Goal: Task Accomplishment & Management: Complete application form

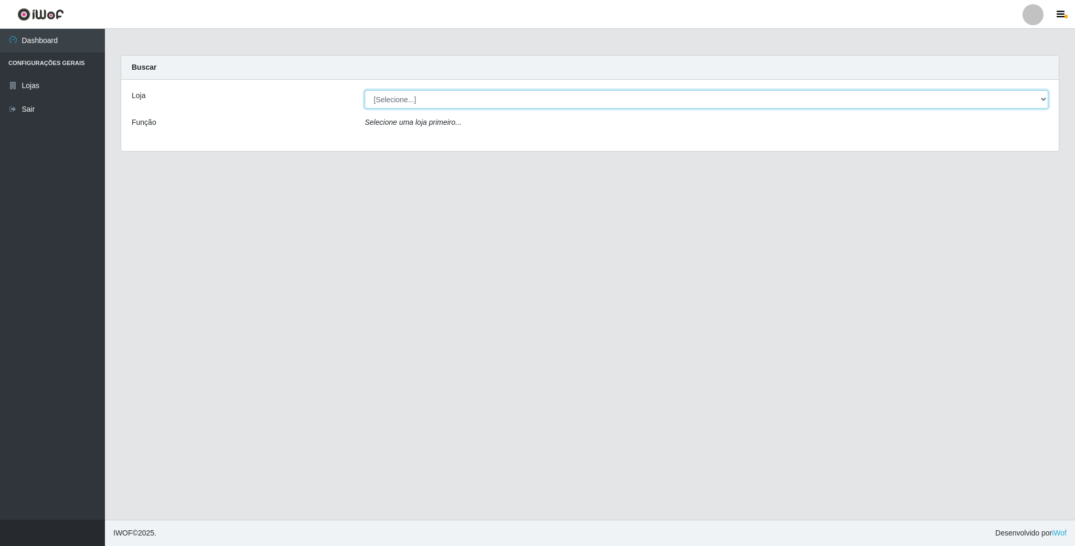
click at [453, 104] on select "[Selecione...] SuperFácil Atacado - Emaús" at bounding box center [705, 99] width 683 height 18
select select "407"
click at [364, 90] on select "[Selecione...] SuperFácil Atacado - Emaús" at bounding box center [705, 99] width 683 height 18
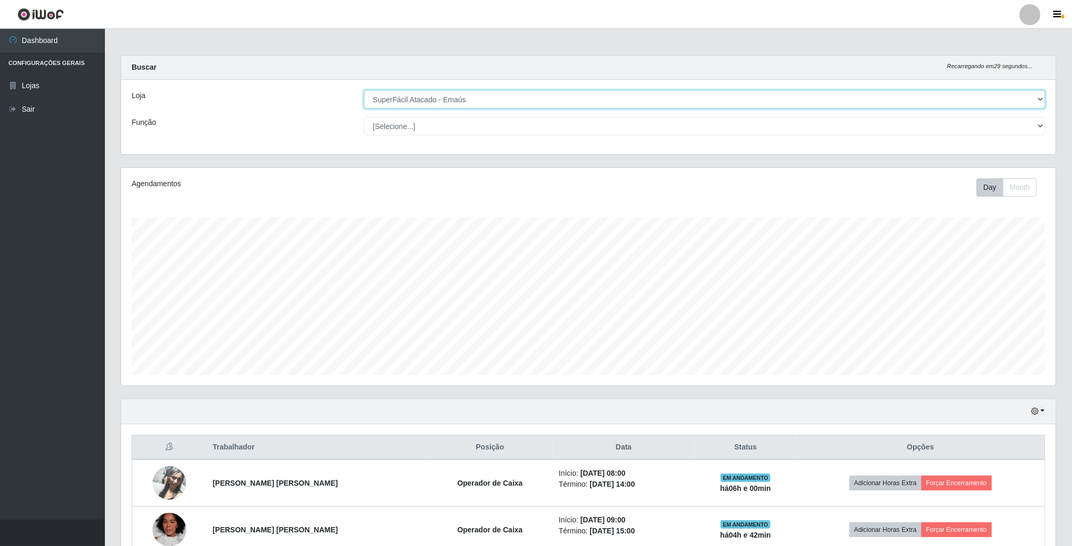
scroll to position [219, 933]
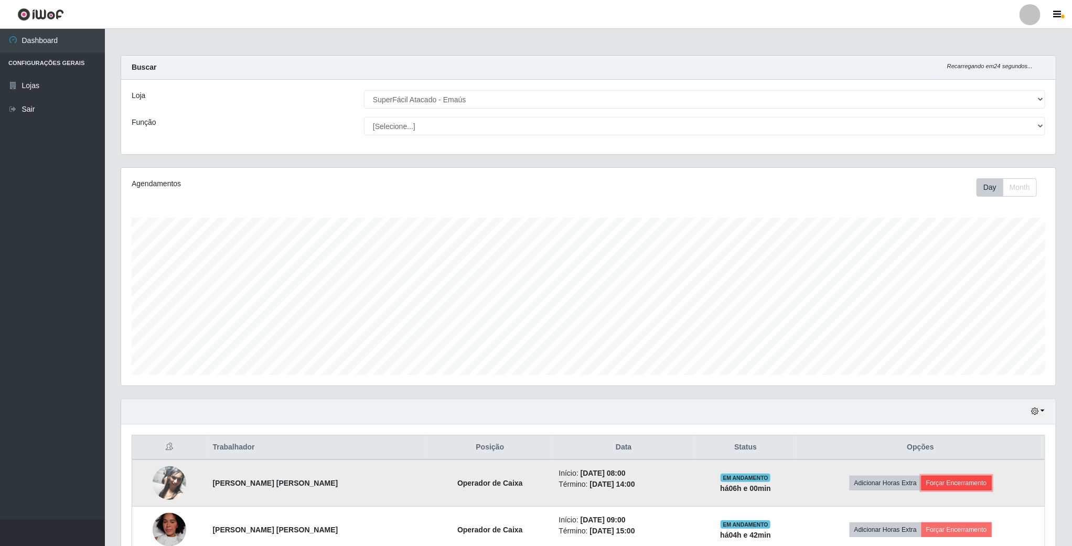
click at [944, 485] on button "Forçar Encerramento" at bounding box center [956, 483] width 70 height 15
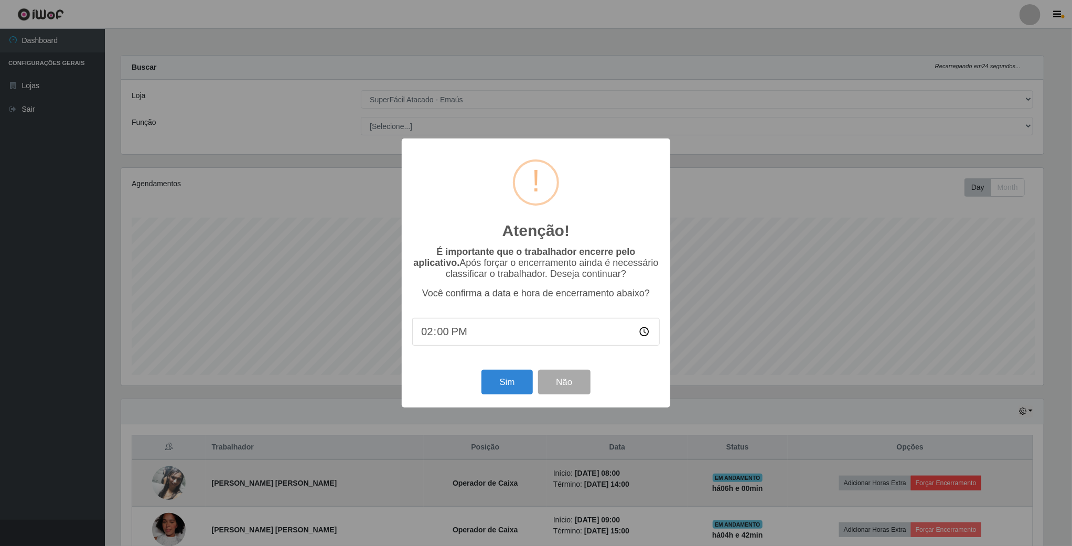
scroll to position [219, 925]
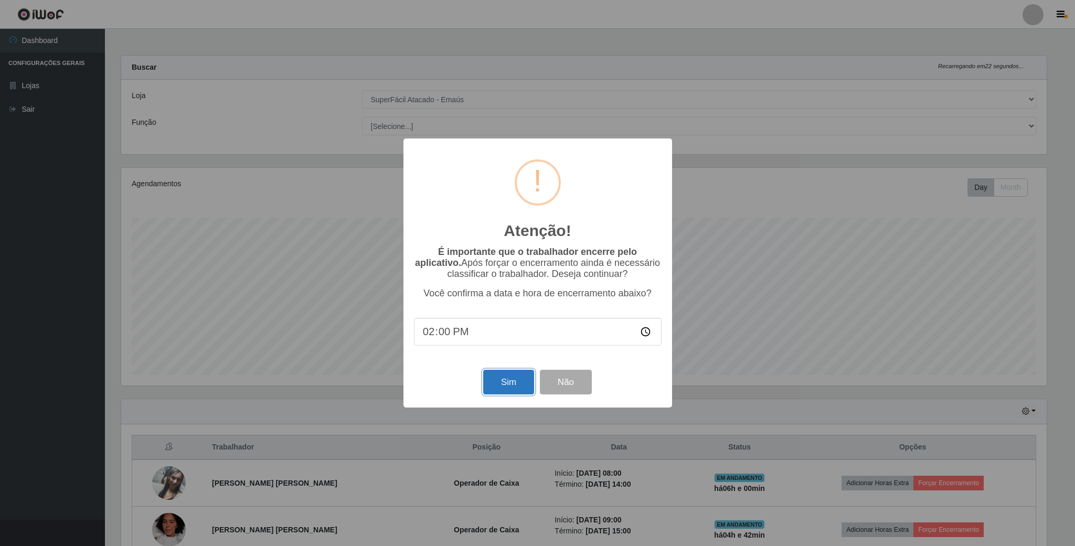
click at [491, 381] on button "Sim" at bounding box center [508, 382] width 51 height 25
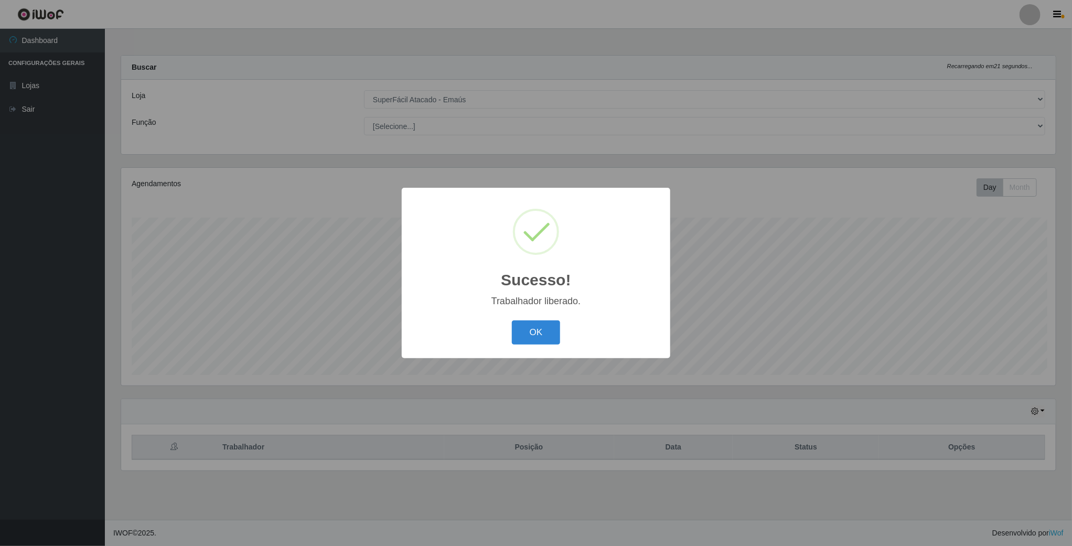
scroll to position [219, 936]
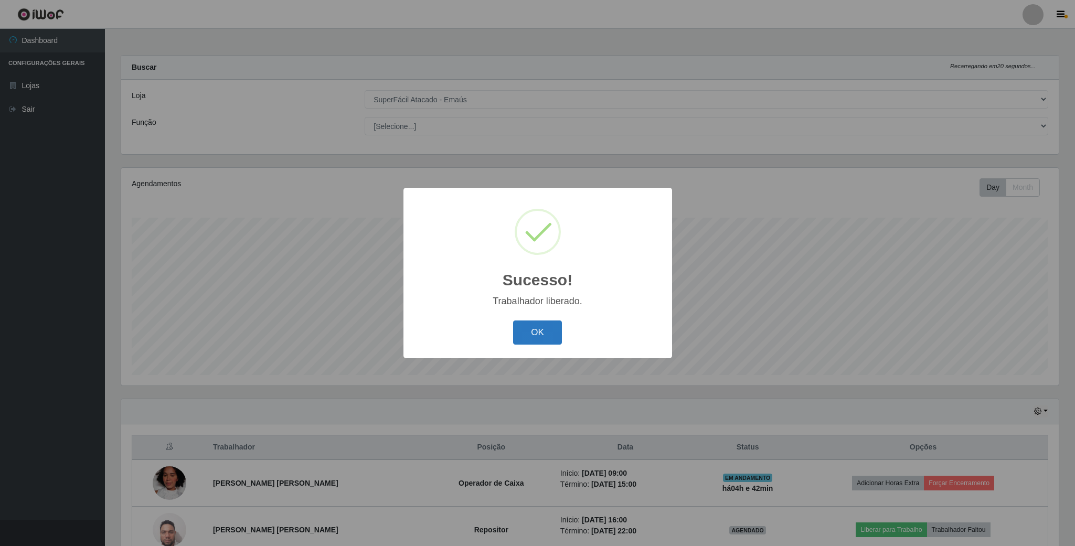
click at [544, 339] on button "OK" at bounding box center [537, 332] width 49 height 25
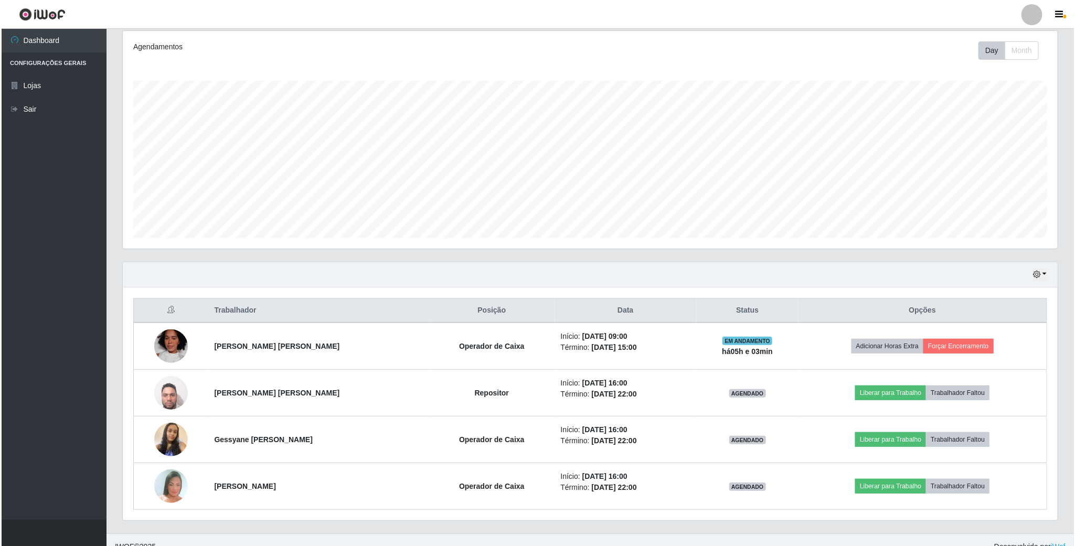
scroll to position [154, 0]
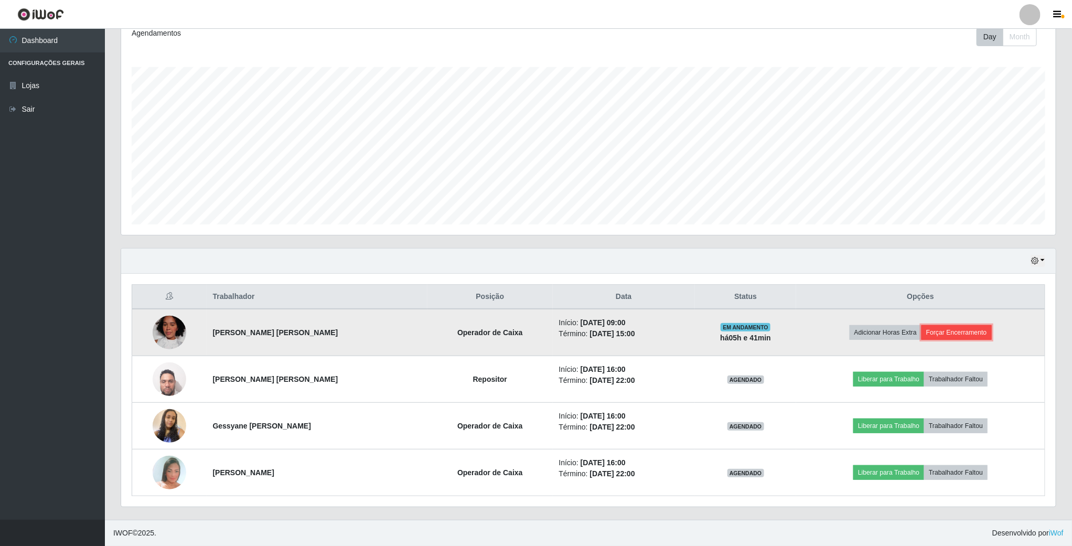
click at [952, 338] on button "Forçar Encerramento" at bounding box center [956, 332] width 70 height 15
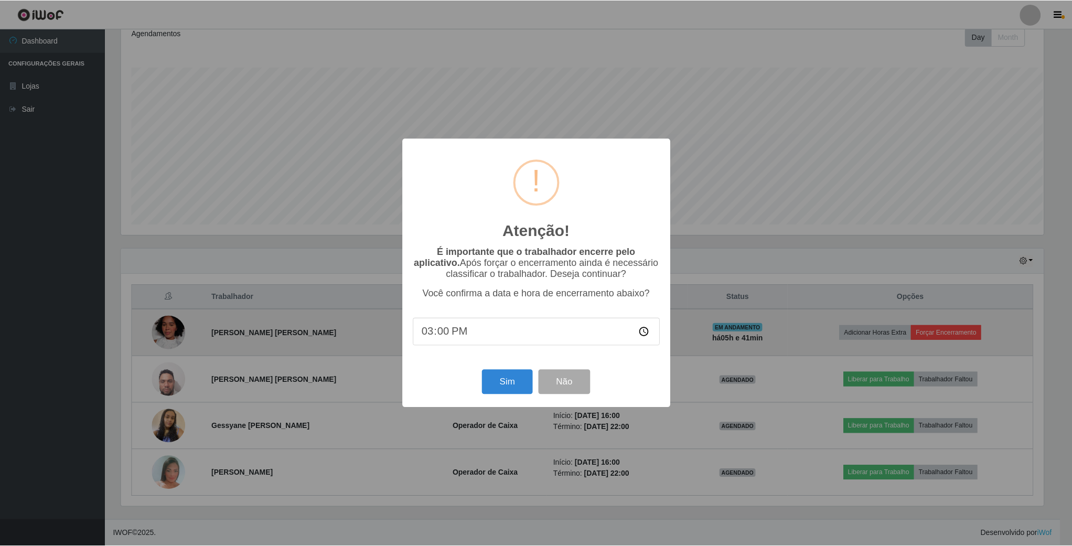
scroll to position [219, 925]
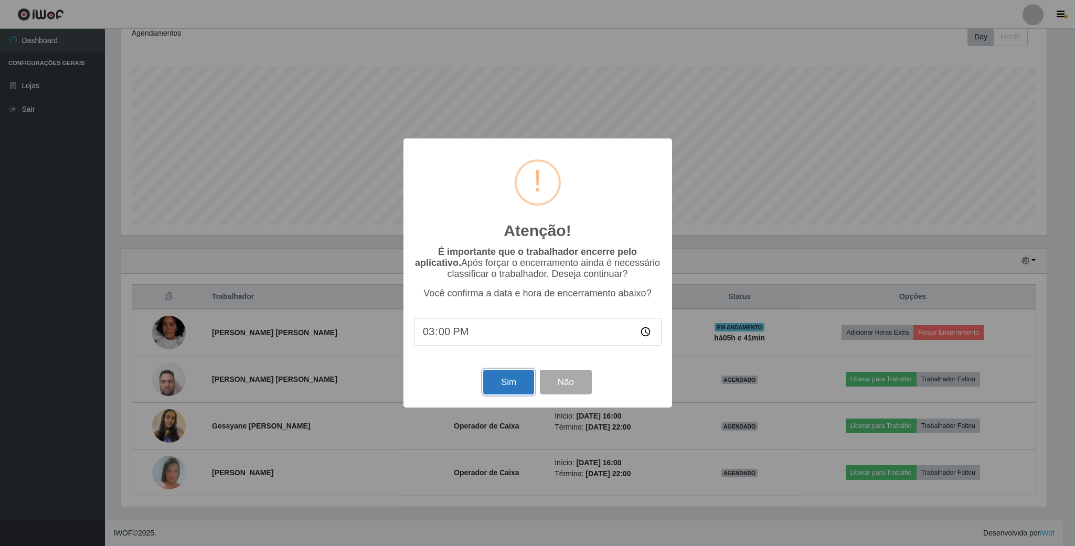
click at [507, 380] on button "Sim" at bounding box center [508, 382] width 51 height 25
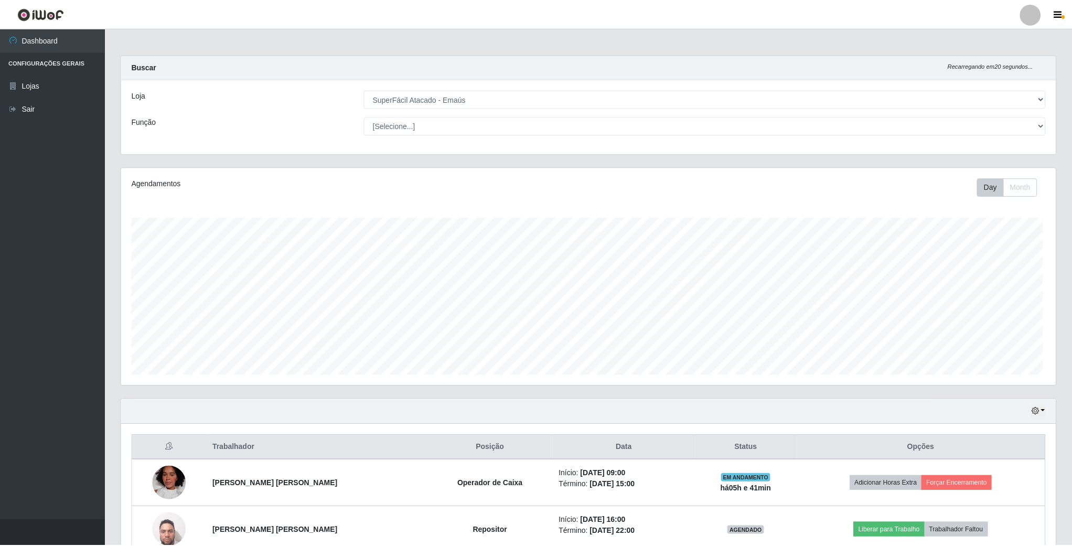
scroll to position [219, 936]
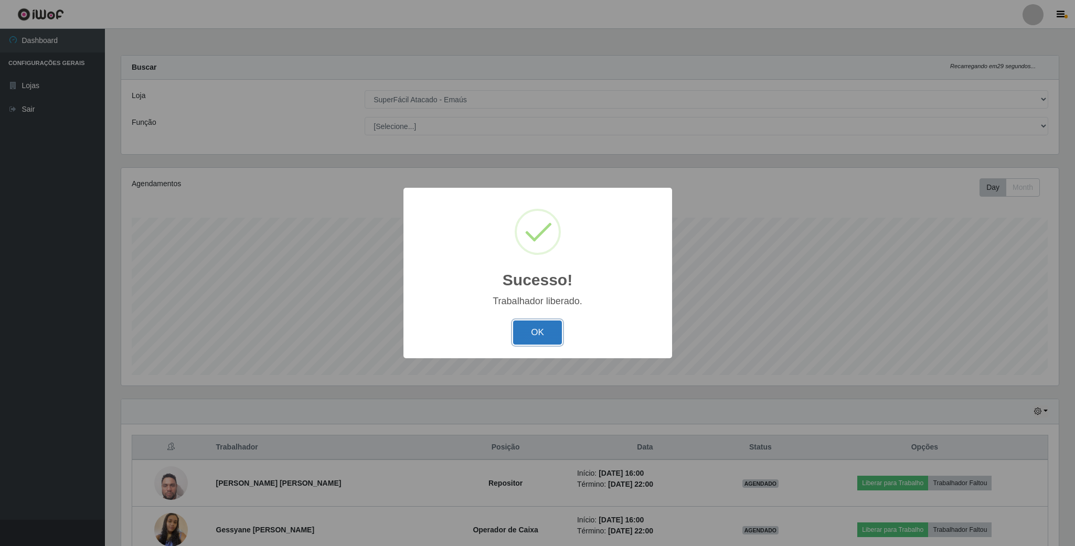
click at [537, 340] on button "OK" at bounding box center [537, 332] width 49 height 25
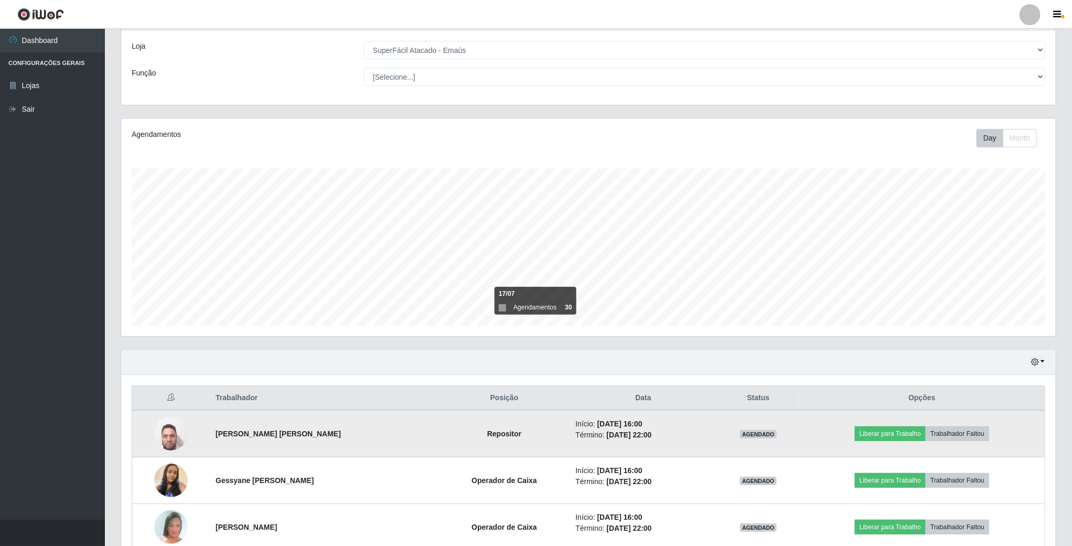
scroll to position [108, 0]
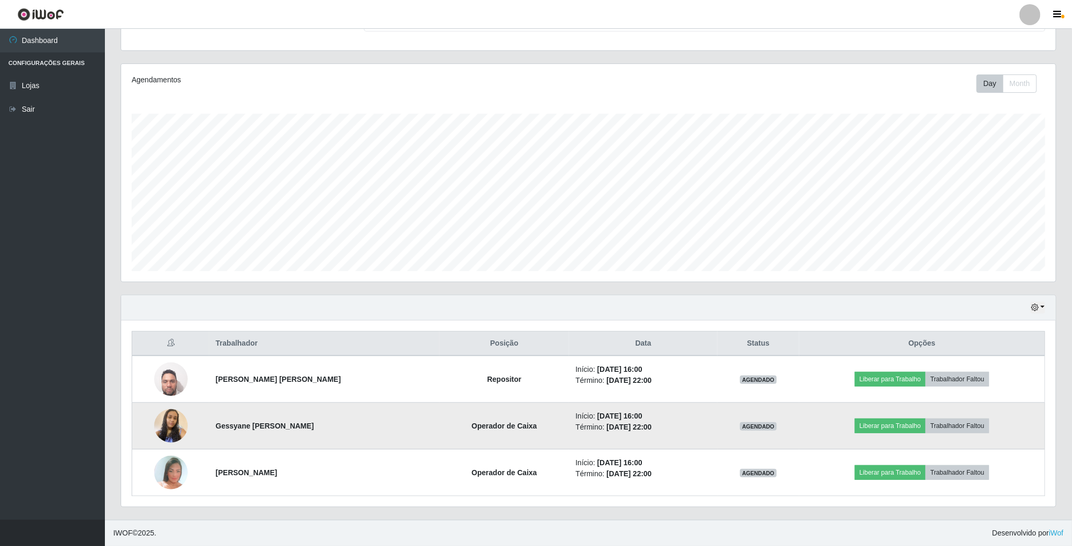
click at [170, 421] on img at bounding box center [171, 426] width 34 height 60
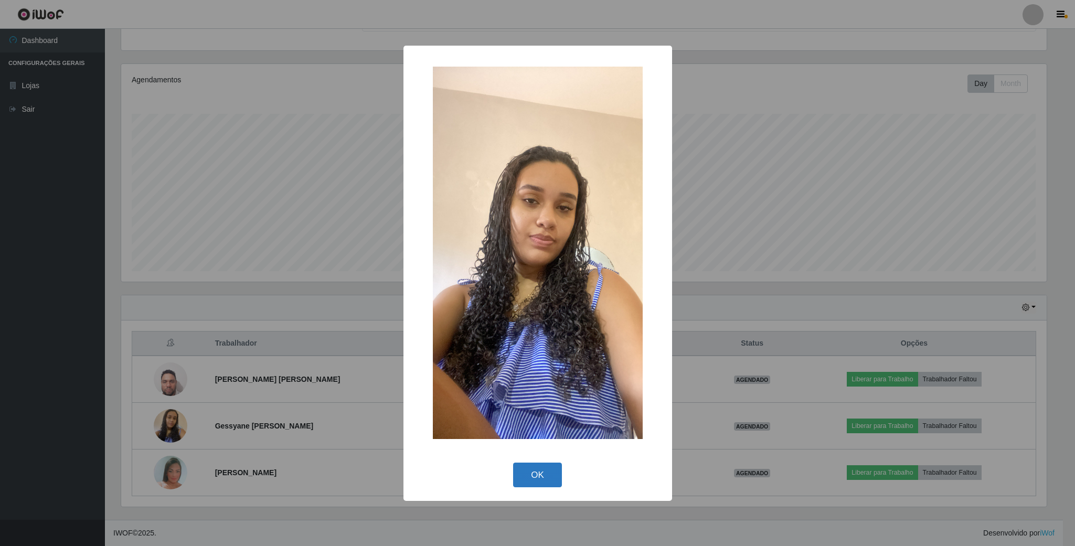
click at [521, 471] on button "OK" at bounding box center [537, 475] width 49 height 25
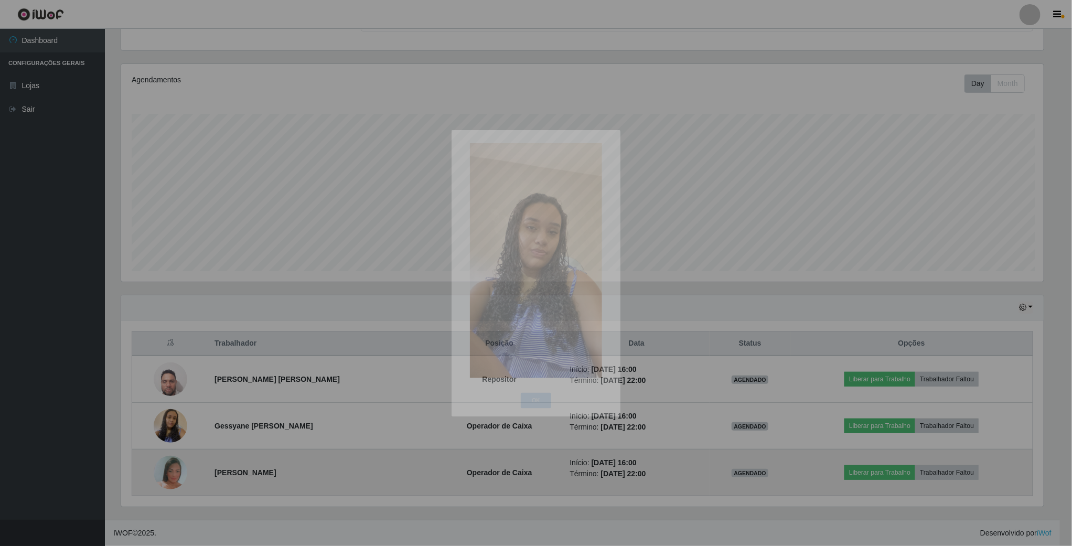
scroll to position [219, 933]
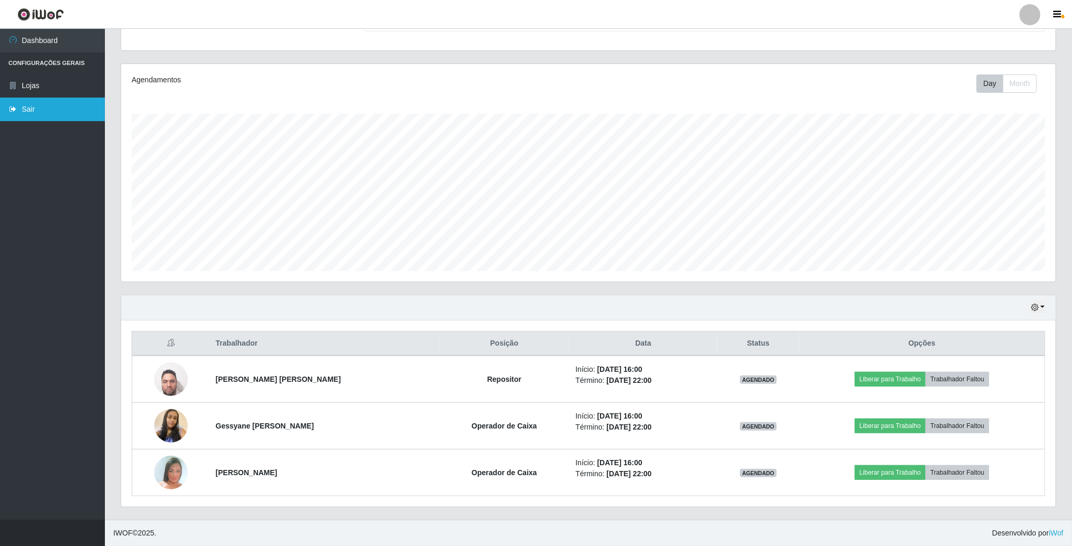
click at [12, 108] on icon at bounding box center [12, 108] width 9 height 7
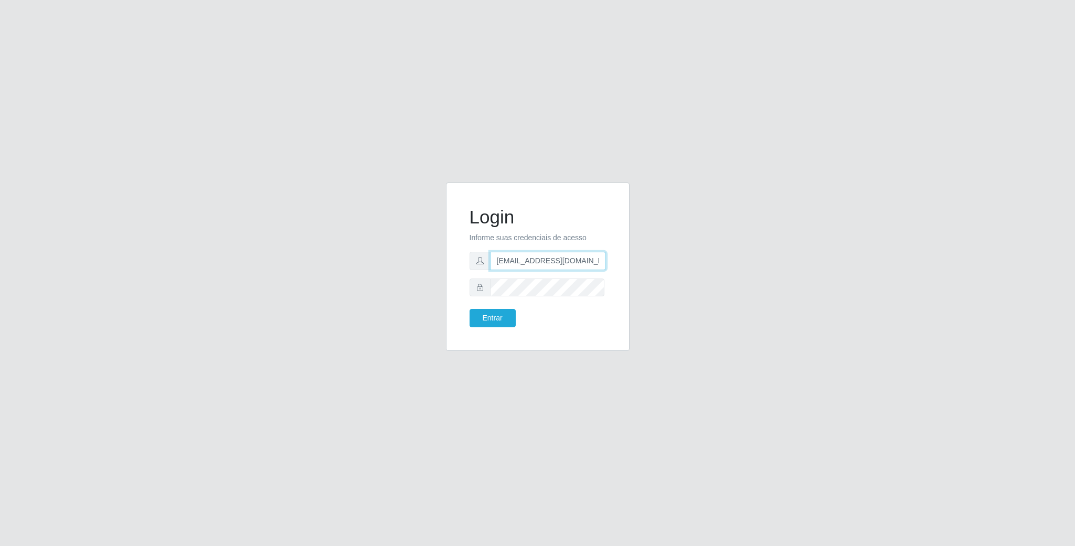
click at [515, 261] on input "[EMAIL_ADDRESS][DOMAIN_NAME]" at bounding box center [548, 261] width 116 height 18
drag, startPoint x: 492, startPoint y: 261, endPoint x: 660, endPoint y: 261, distance: 167.3
click at [660, 261] on div "Login Informe suas credenciais de acesso [EMAIL_ADDRESS][DOMAIN_NAME] Entrar" at bounding box center [538, 272] width 598 height 181
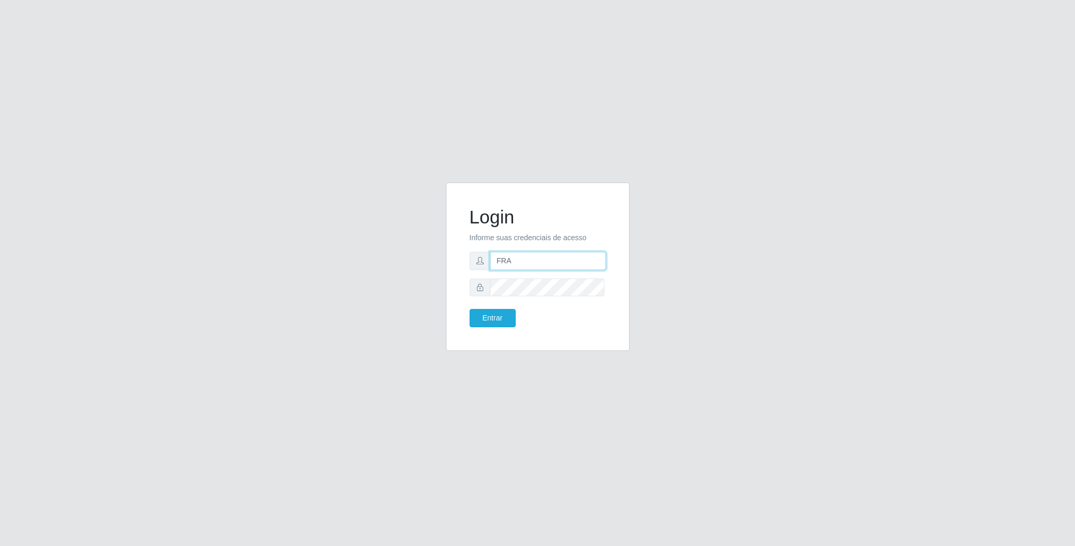
type input "[EMAIL_ADDRESS][DOMAIN_NAME]"
click at [409, 284] on div "Login Informe suas credenciais de acesso [EMAIL_ADDRESS][DOMAIN_NAME] Entrar" at bounding box center [538, 272] width 598 height 181
click at [469, 309] on button "Entrar" at bounding box center [492, 318] width 46 height 18
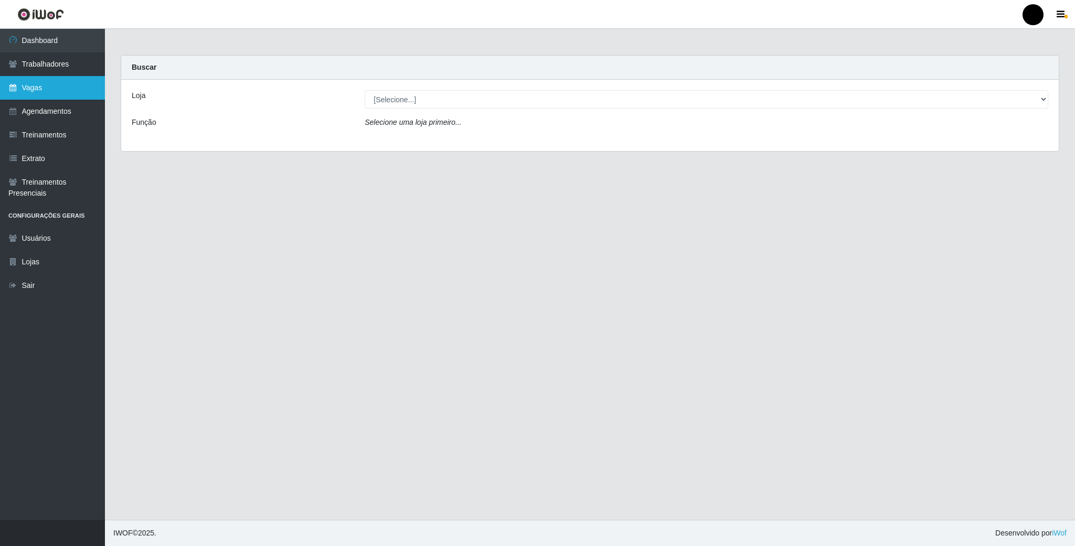
click at [9, 76] on link "Vagas" at bounding box center [52, 88] width 105 height 24
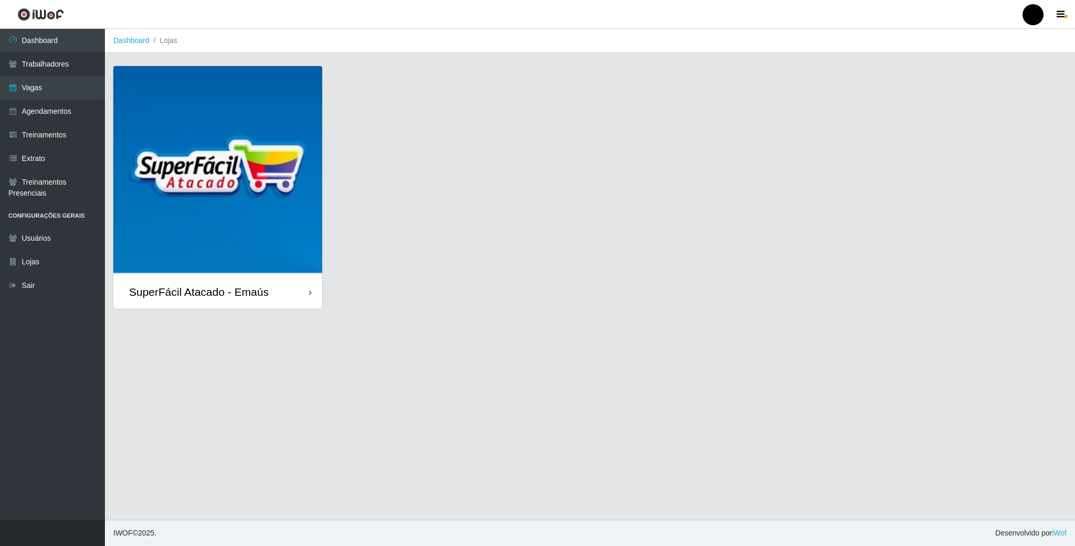
click at [241, 202] on img at bounding box center [217, 170] width 209 height 209
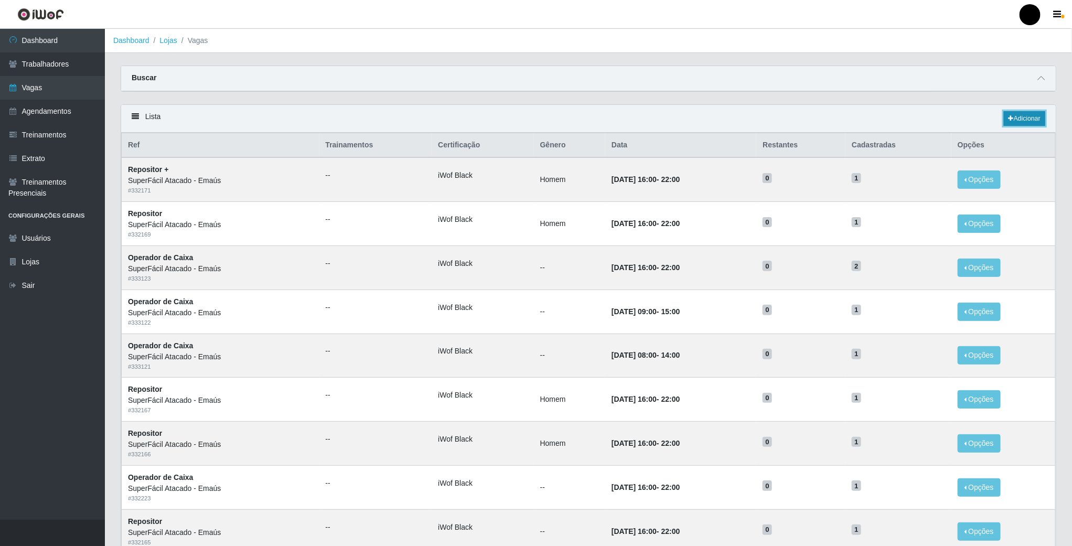
click at [1021, 125] on link "Adicionar" at bounding box center [1024, 118] width 41 height 15
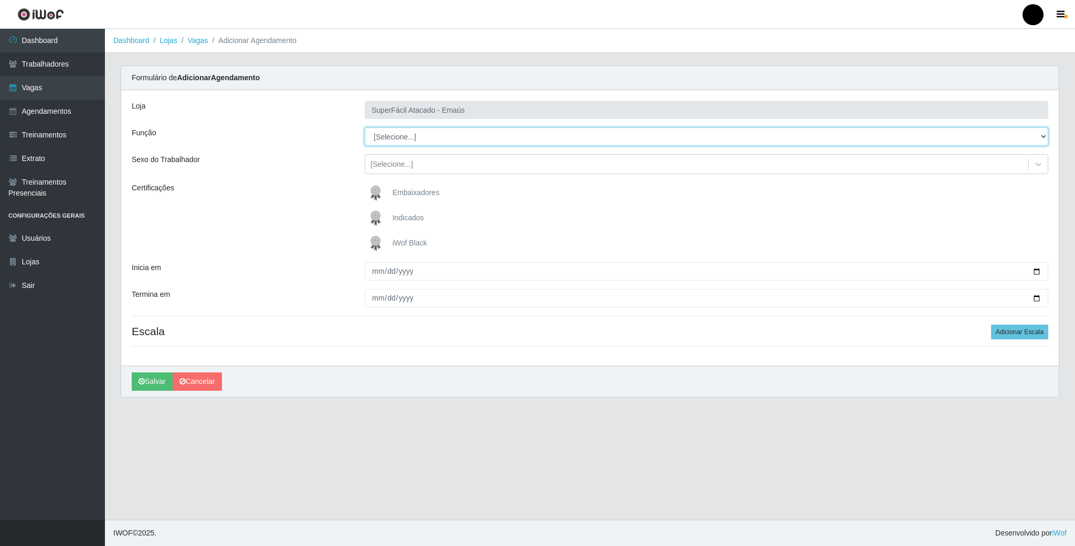
click at [400, 142] on select "[Selecione...] Auxiliar de Estacionamento Auxiliar de Estacionamento + Auxiliar…" at bounding box center [705, 136] width 683 height 18
click at [364, 128] on select "[Selecione...] Auxiliar de Estacionamento Auxiliar de Estacionamento + Auxiliar…" at bounding box center [705, 136] width 683 height 18
click at [990, 146] on select "[Selecione...] Auxiliar de Estacionamento Auxiliar de Estacionamento + Auxiliar…" at bounding box center [705, 136] width 683 height 18
select select "72"
click at [364, 128] on select "[Selecione...] Auxiliar de Estacionamento Auxiliar de Estacionamento + Auxiliar…" at bounding box center [705, 136] width 683 height 18
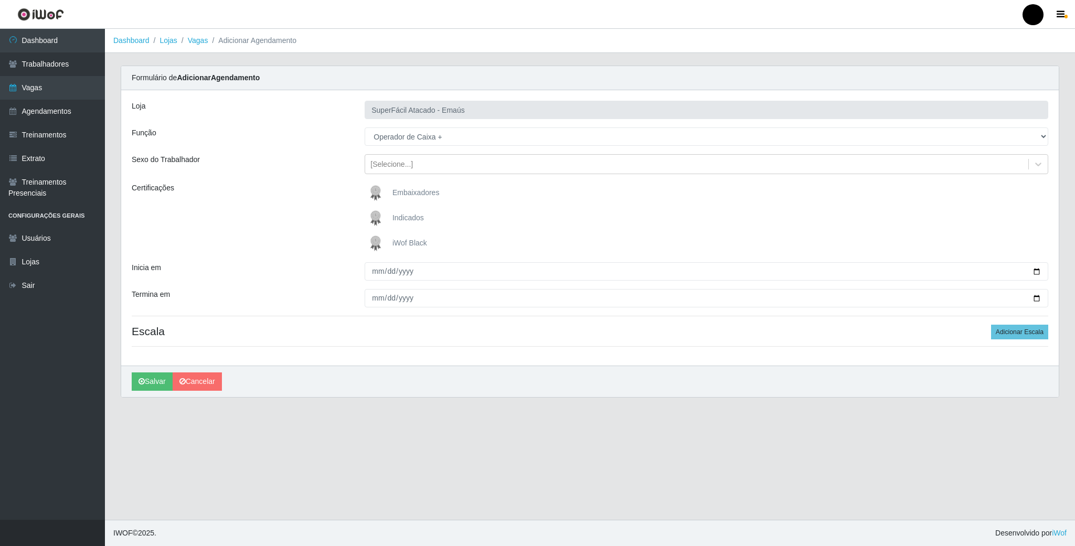
click at [374, 241] on img at bounding box center [377, 243] width 25 height 21
click at [0, 0] on input "iWof Black" at bounding box center [0, 0] width 0 height 0
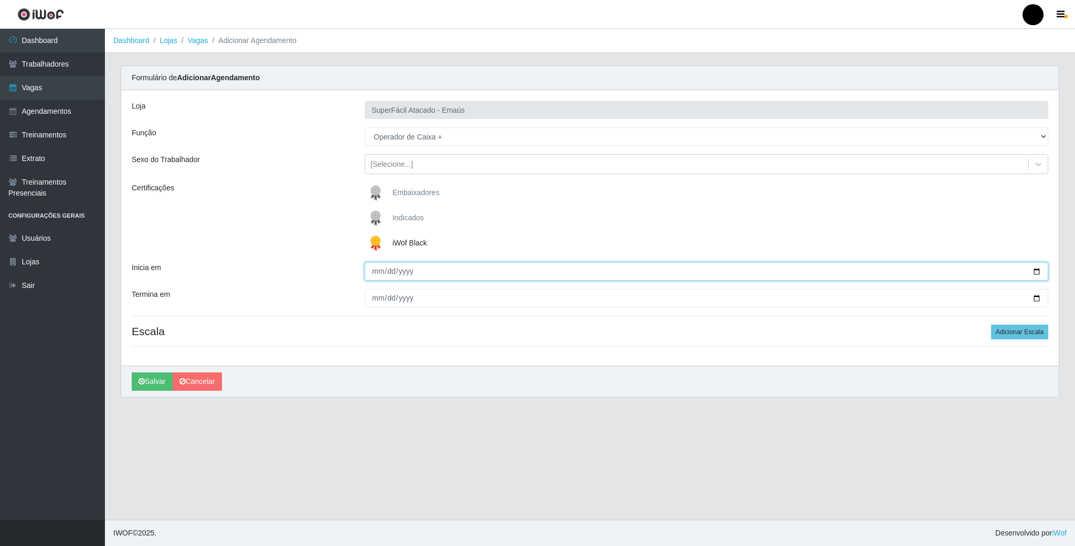
click at [1037, 276] on input "Inicia em" at bounding box center [705, 271] width 683 height 18
type input "[DATE]"
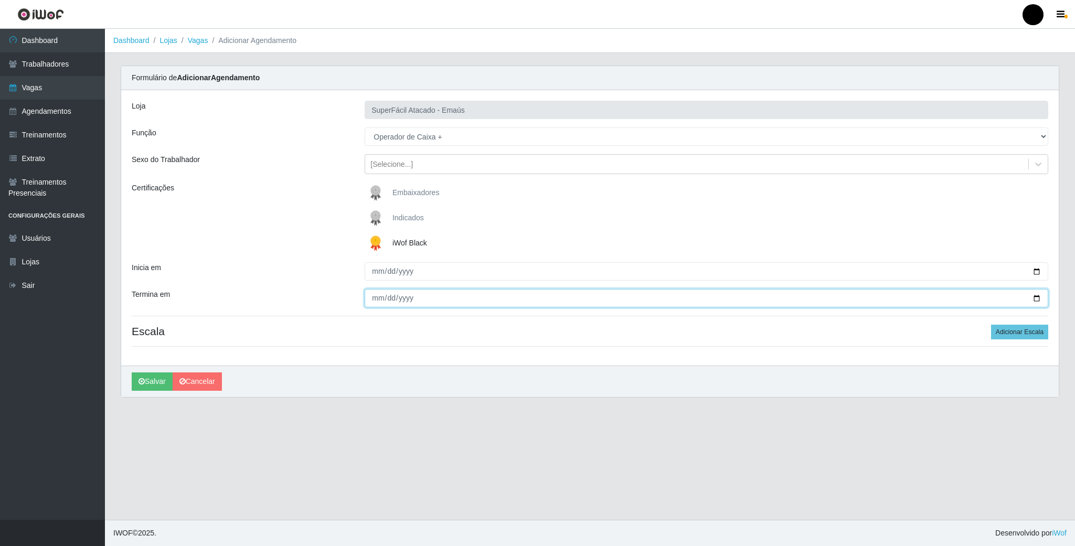
click at [1039, 299] on input "Termina em" at bounding box center [705, 298] width 683 height 18
type input "[DATE]"
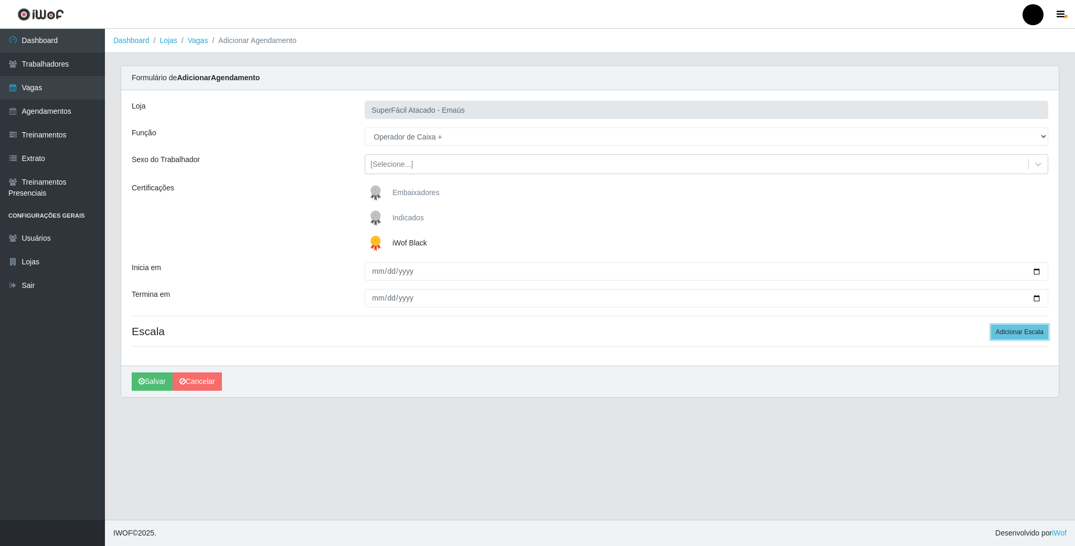
drag, startPoint x: 1029, startPoint y: 334, endPoint x: 872, endPoint y: 348, distance: 157.4
click at [1029, 332] on button "Adicionar Escala" at bounding box center [1019, 332] width 57 height 15
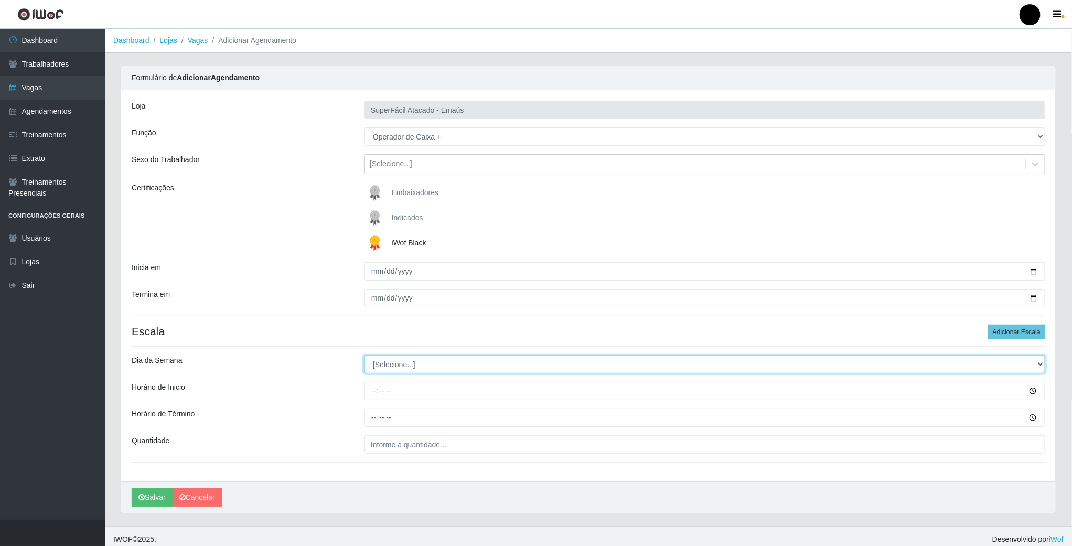
click at [386, 362] on select "[Selecione...] Segunda Terça Quarta Quinta Sexta Sábado Domingo" at bounding box center [704, 364] width 681 height 18
select select "6"
click at [364, 357] on select "[Selecione...] Segunda Terça Quarta Quinta Sexta Sábado Domingo" at bounding box center [704, 364] width 681 height 18
click at [373, 395] on input "Horário de Inicio" at bounding box center [704, 391] width 681 height 18
type input "08:00"
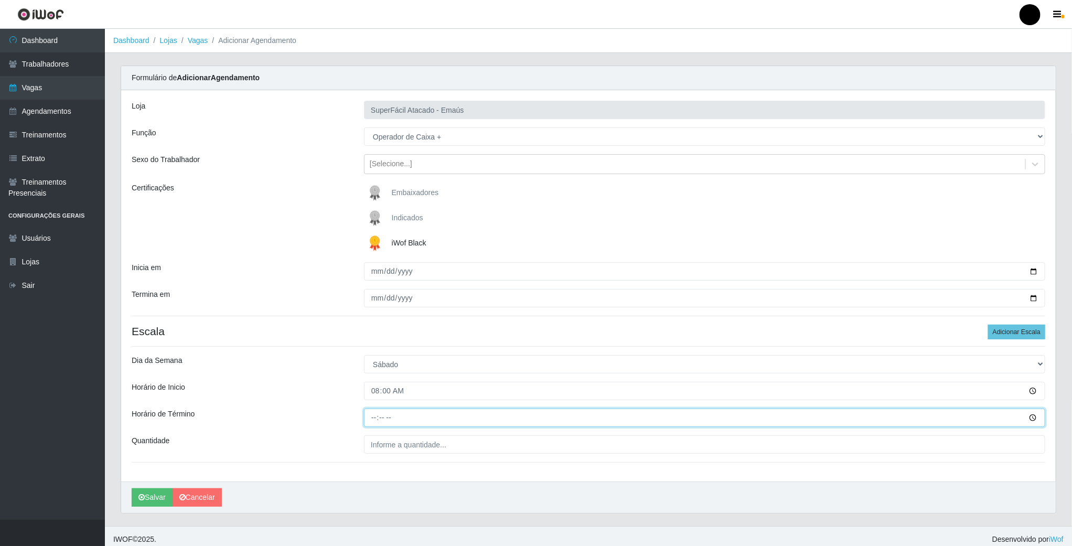
click at [371, 420] on input "Horário de Término" at bounding box center [704, 418] width 681 height 18
type input "14:00"
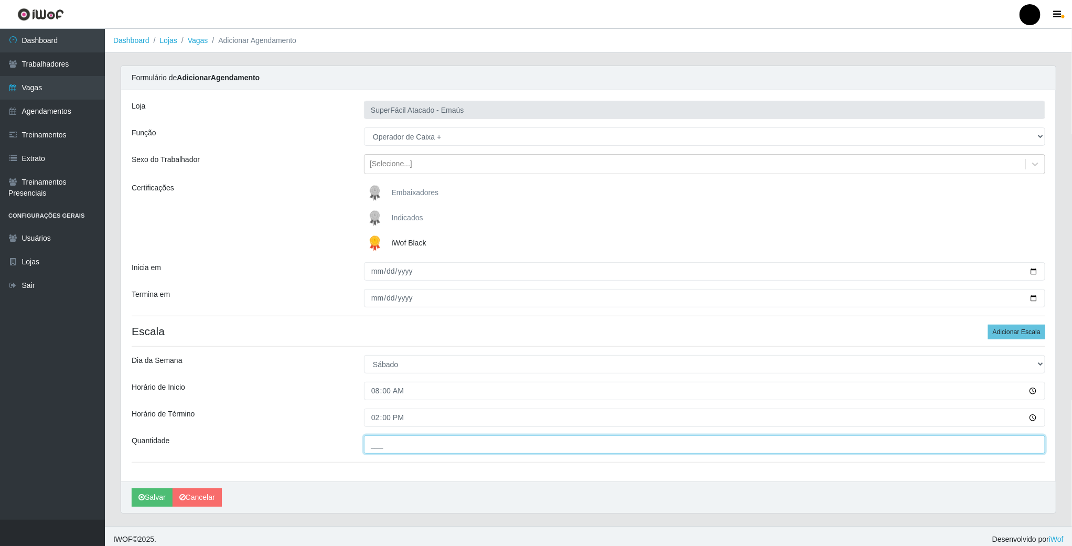
click at [393, 446] on input "___" at bounding box center [704, 444] width 681 height 18
type input "01_"
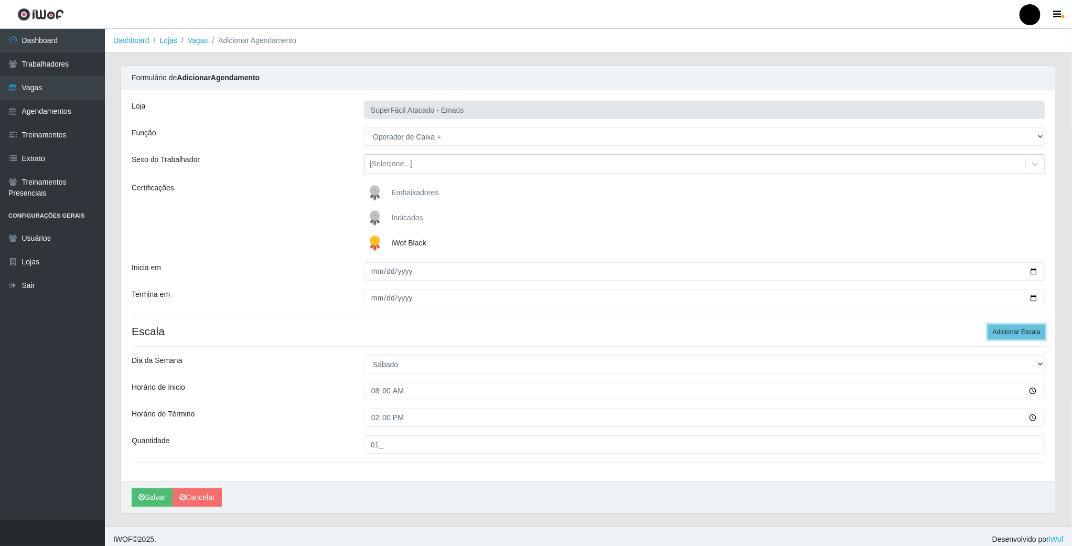
drag, startPoint x: 1007, startPoint y: 329, endPoint x: 762, endPoint y: 347, distance: 246.1
click at [1001, 329] on button "Adicionar Escala" at bounding box center [1016, 332] width 57 height 15
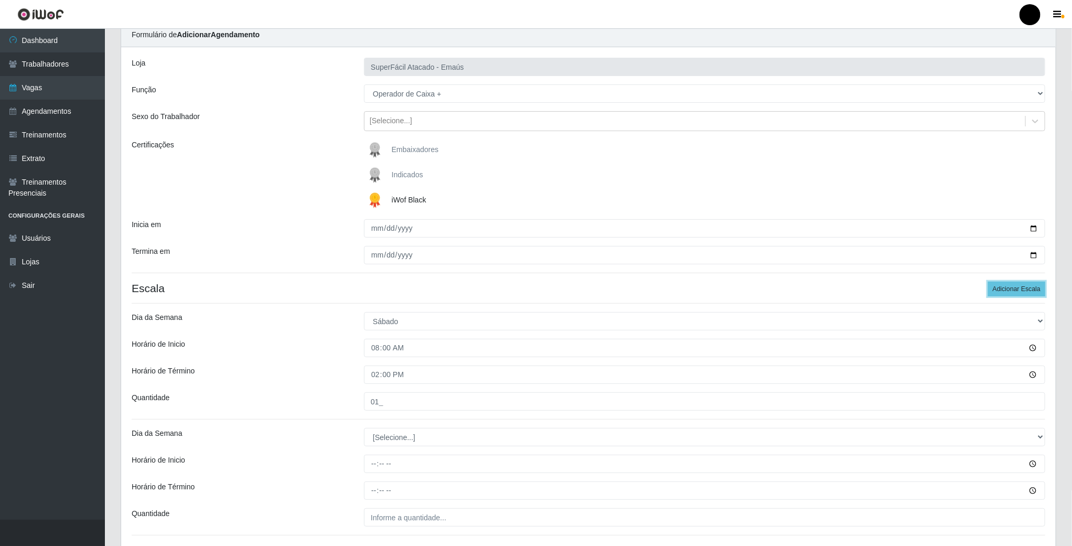
scroll to position [125, 0]
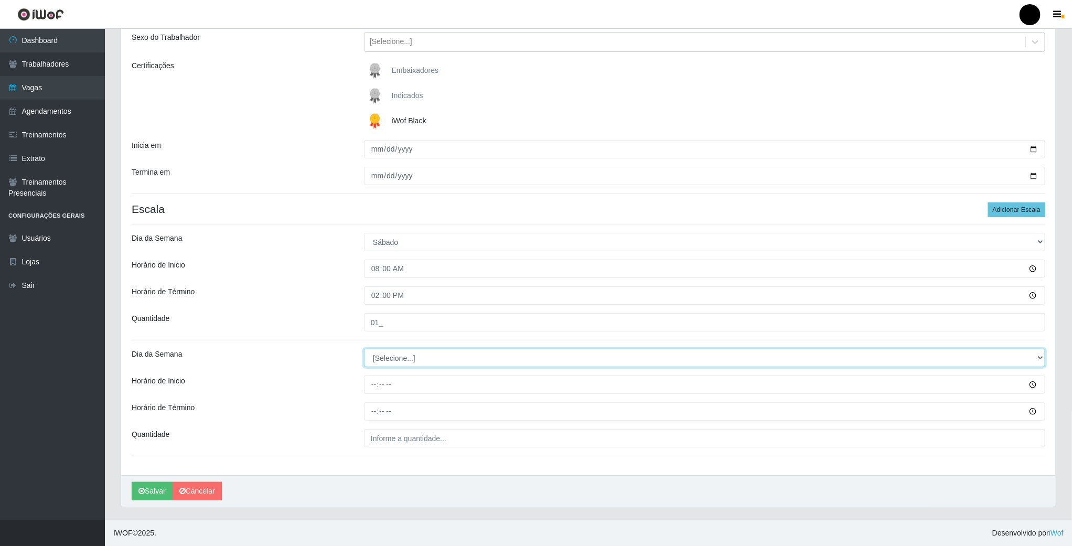
click at [379, 359] on select "[Selecione...] Segunda Terça Quarta Quinta Sexta Sábado Domingo" at bounding box center [704, 358] width 681 height 18
select select "6"
click at [364, 349] on select "[Selecione...] Segunda Terça Quarta Quinta Sexta Sábado Domingo" at bounding box center [704, 358] width 681 height 18
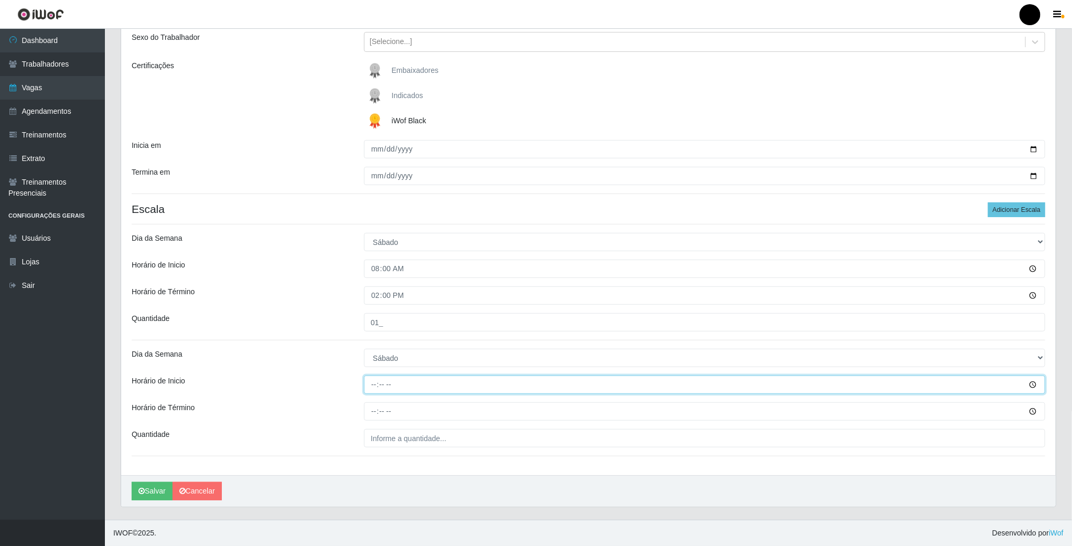
click at [372, 381] on input "Horário de Inicio" at bounding box center [704, 384] width 681 height 18
type input "09:00"
click at [370, 412] on input "Horário de Término" at bounding box center [704, 411] width 681 height 18
type input "15:00"
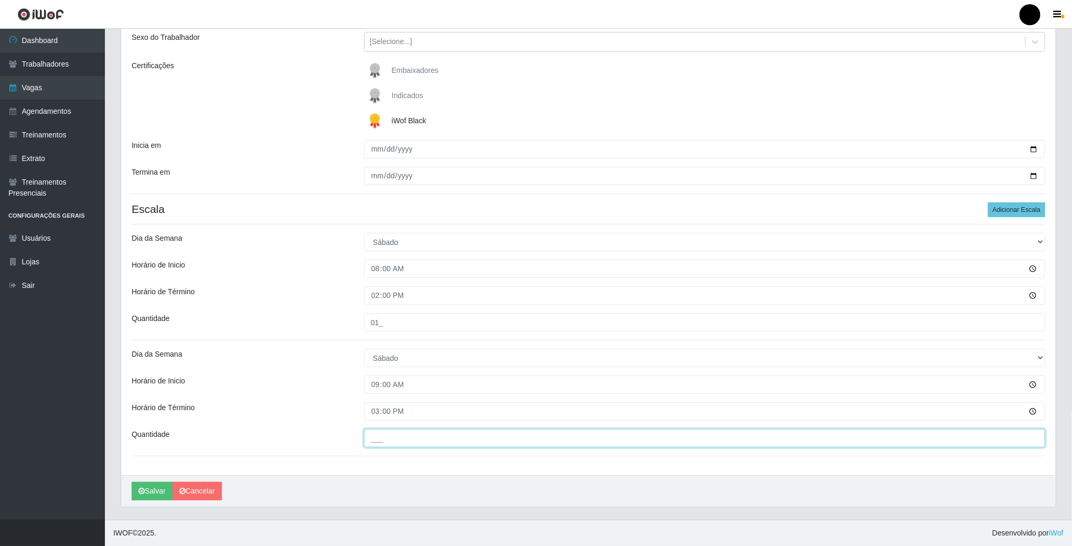
click at [378, 444] on input "___" at bounding box center [704, 438] width 681 height 18
type input "02_"
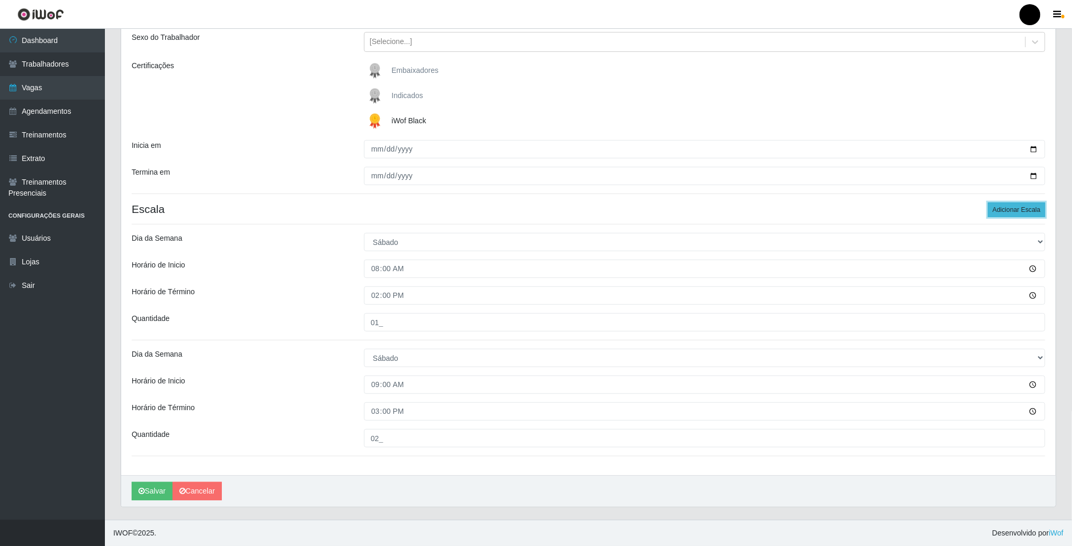
click at [1004, 208] on button "Adicionar Escala" at bounding box center [1016, 209] width 57 height 15
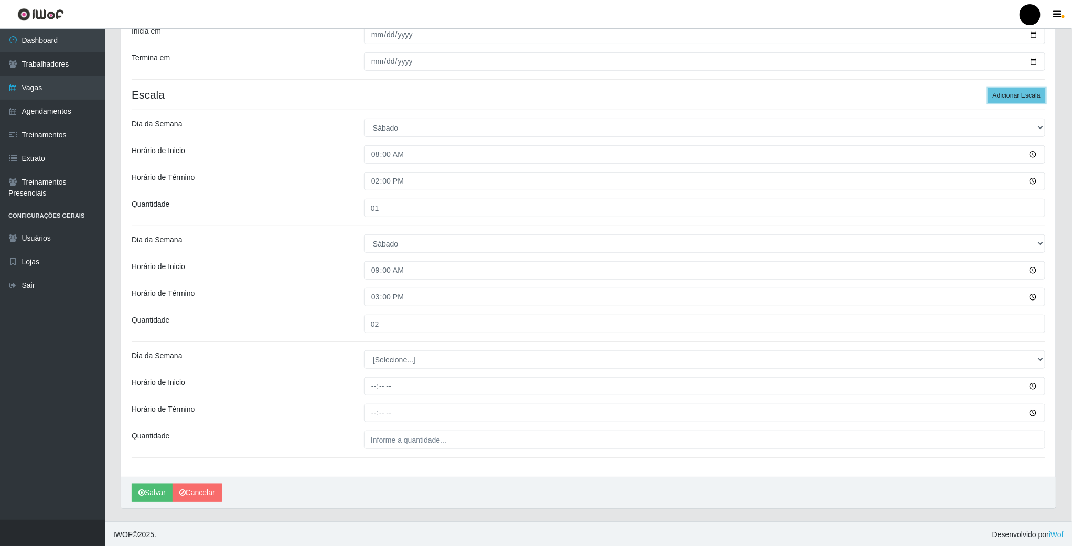
scroll to position [241, 0]
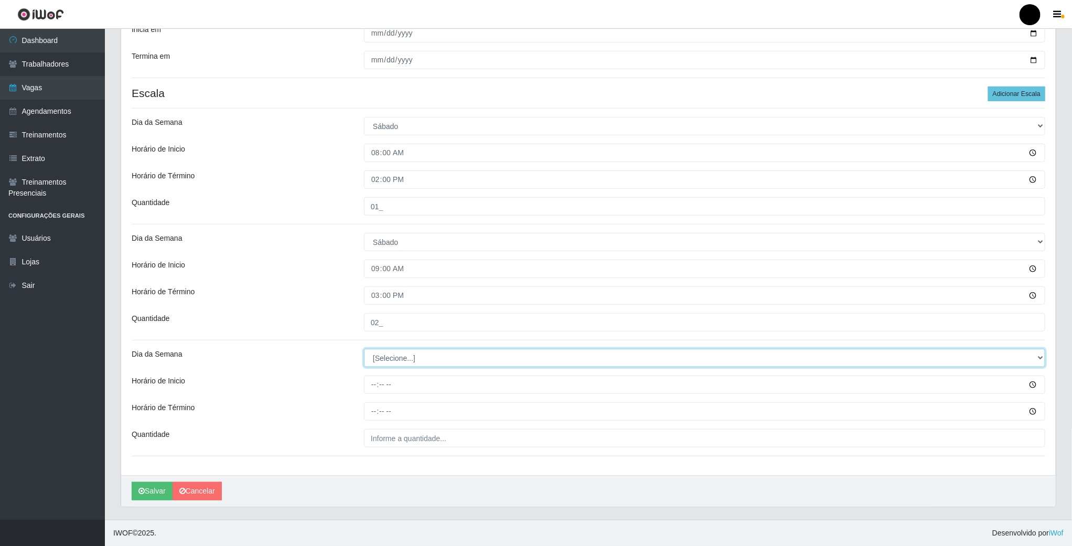
click at [403, 354] on select "[Selecione...] Segunda Terça Quarta Quinta Sexta Sábado Domingo" at bounding box center [704, 358] width 681 height 18
select select "6"
click at [364, 349] on select "[Selecione...] Segunda Terça Quarta Quinta Sexta Sábado Domingo" at bounding box center [704, 358] width 681 height 18
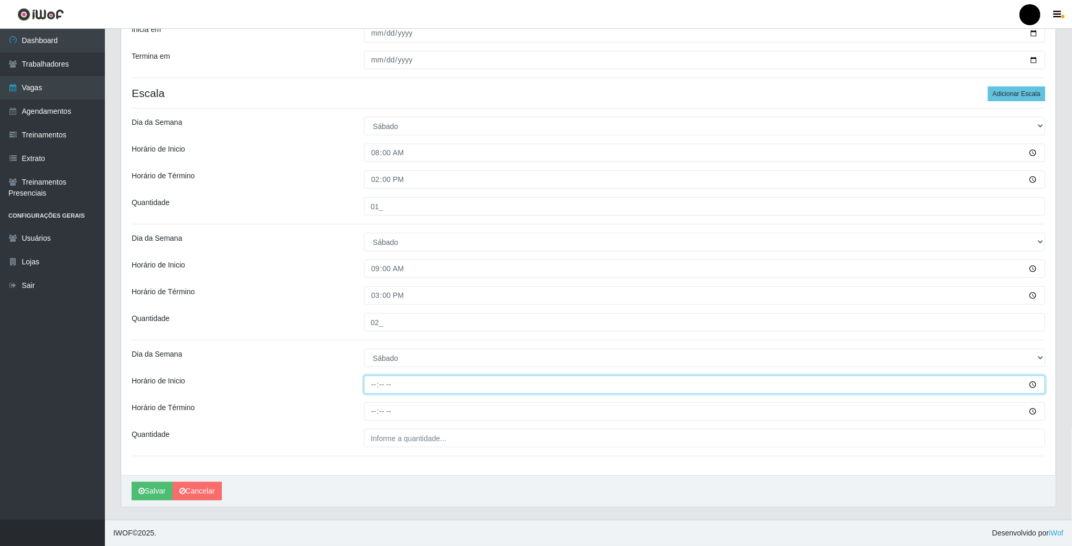
click at [374, 384] on input "Horário de Inicio" at bounding box center [704, 384] width 681 height 18
type input "16:00"
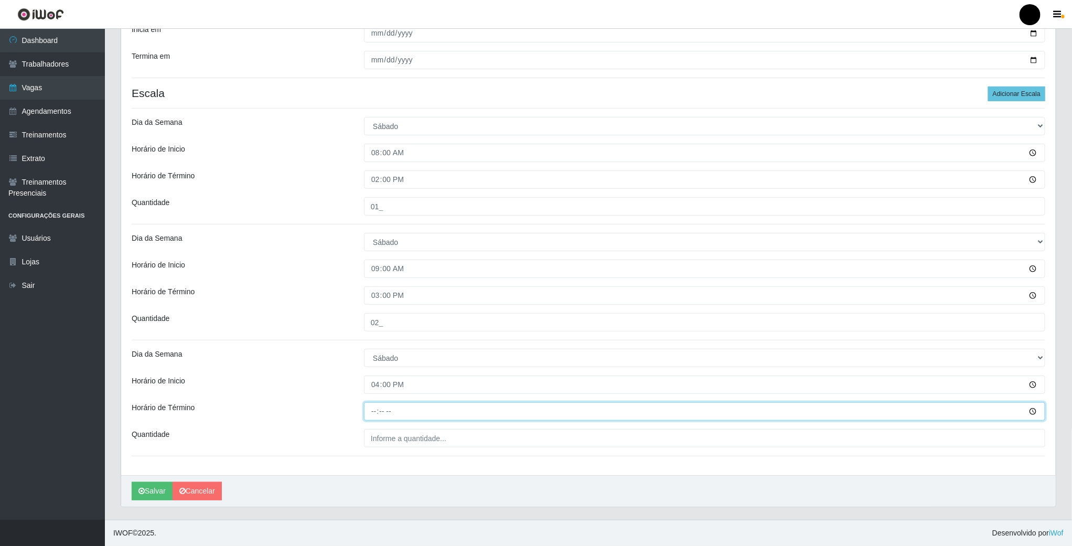
click at [374, 413] on input "Horário de Término" at bounding box center [704, 411] width 681 height 18
type input "22:00"
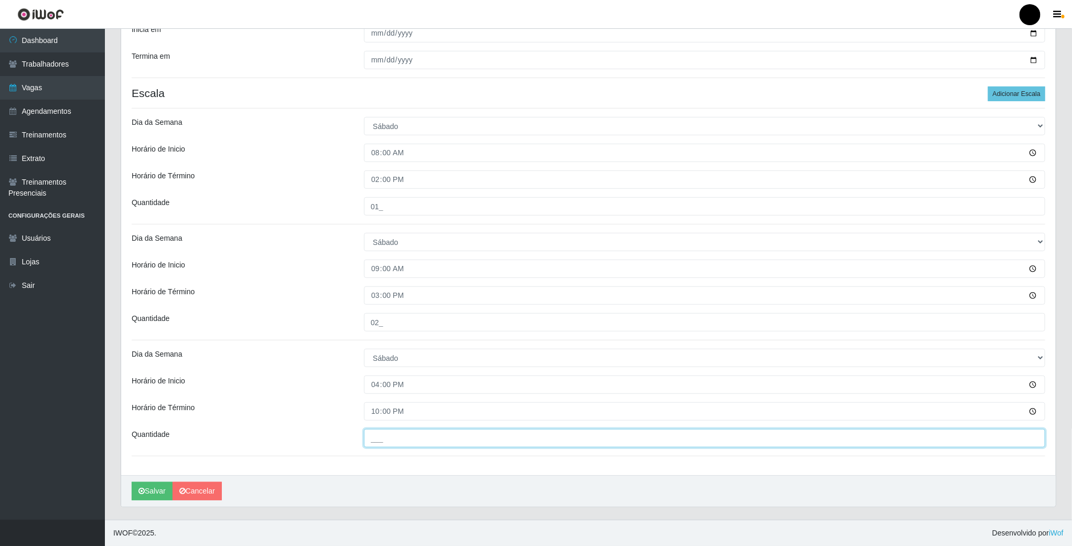
click at [381, 436] on input "___" at bounding box center [704, 438] width 681 height 18
type input "02_"
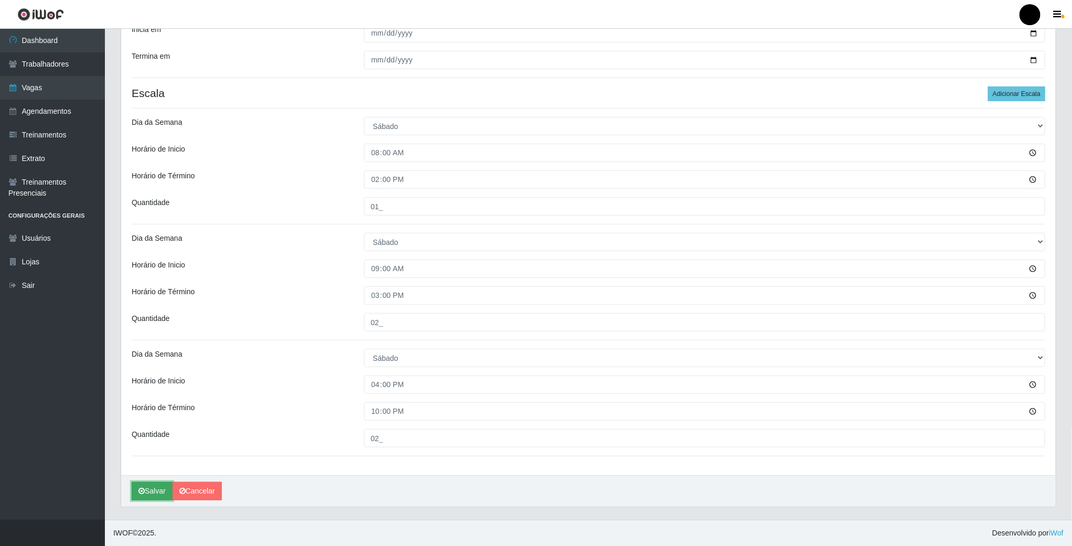
click at [149, 490] on button "Salvar" at bounding box center [152, 491] width 41 height 18
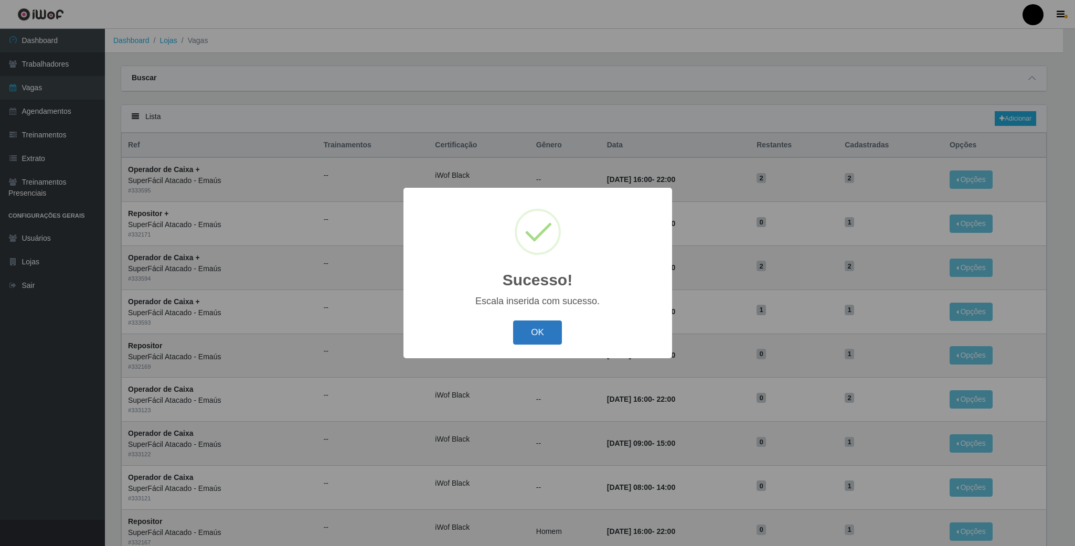
click at [535, 338] on button "OK" at bounding box center [537, 332] width 49 height 25
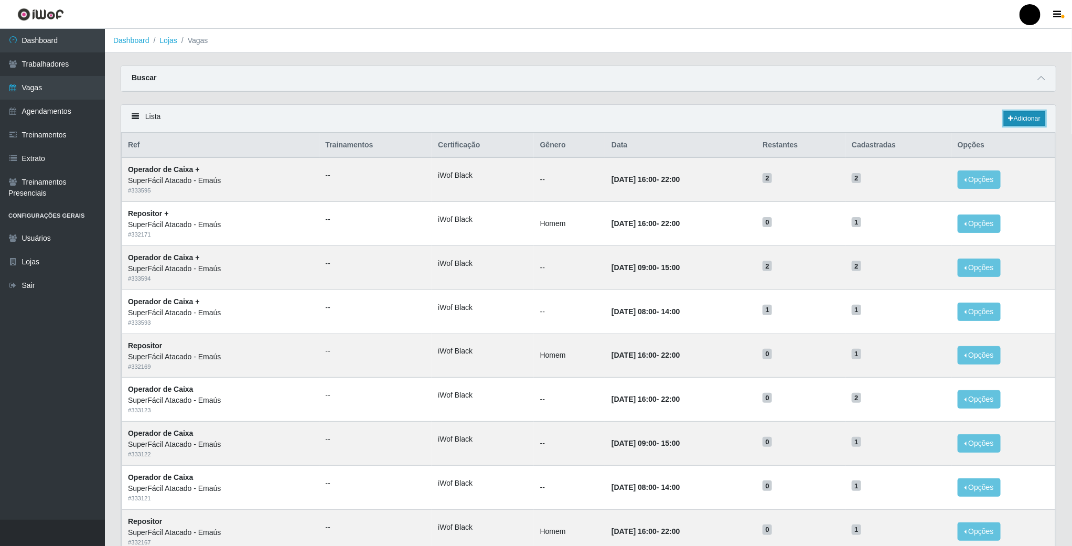
click at [1019, 120] on link "Adicionar" at bounding box center [1024, 118] width 41 height 15
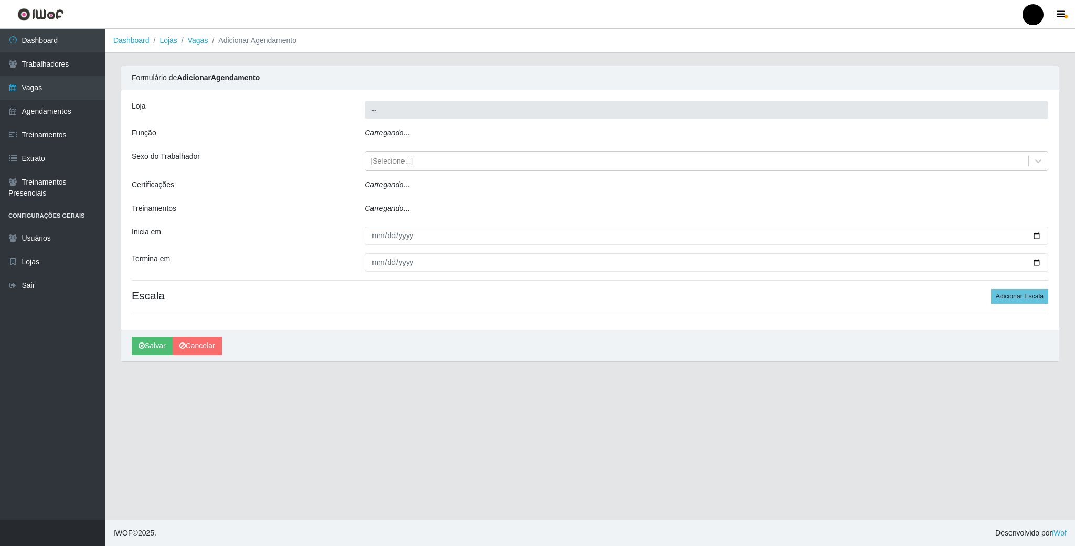
type input "SuperFácil Atacado - Emaús"
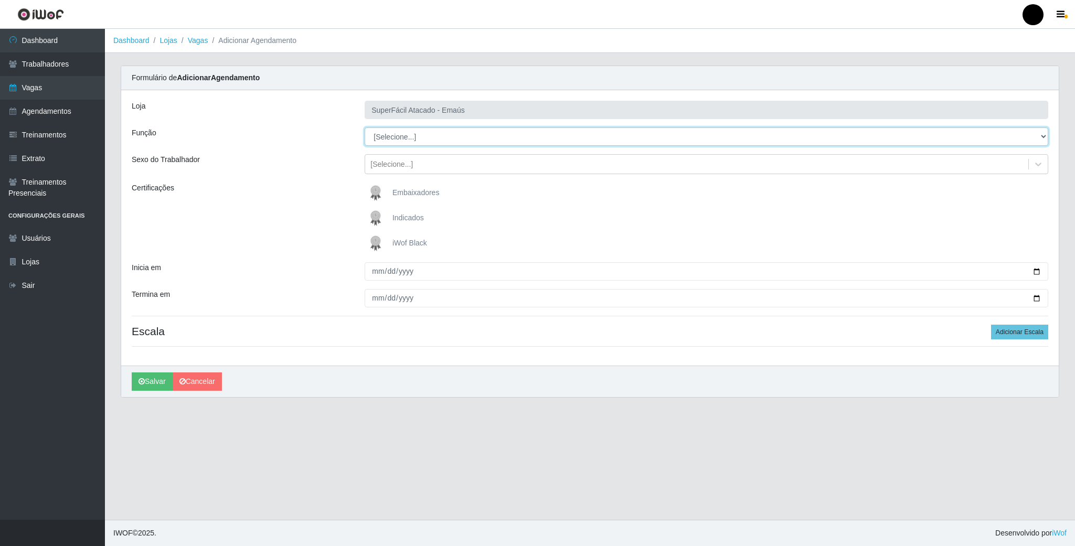
click at [404, 133] on select "[Selecione...] Auxiliar de Estacionamento Auxiliar de Estacionamento + Auxiliar…" at bounding box center [705, 136] width 683 height 18
select select "70"
click at [364, 128] on select "[Selecione...] Auxiliar de Estacionamento Auxiliar de Estacionamento + Auxiliar…" at bounding box center [705, 136] width 683 height 18
click at [375, 244] on img at bounding box center [377, 243] width 25 height 21
click at [0, 0] on input "iWof Black" at bounding box center [0, 0] width 0 height 0
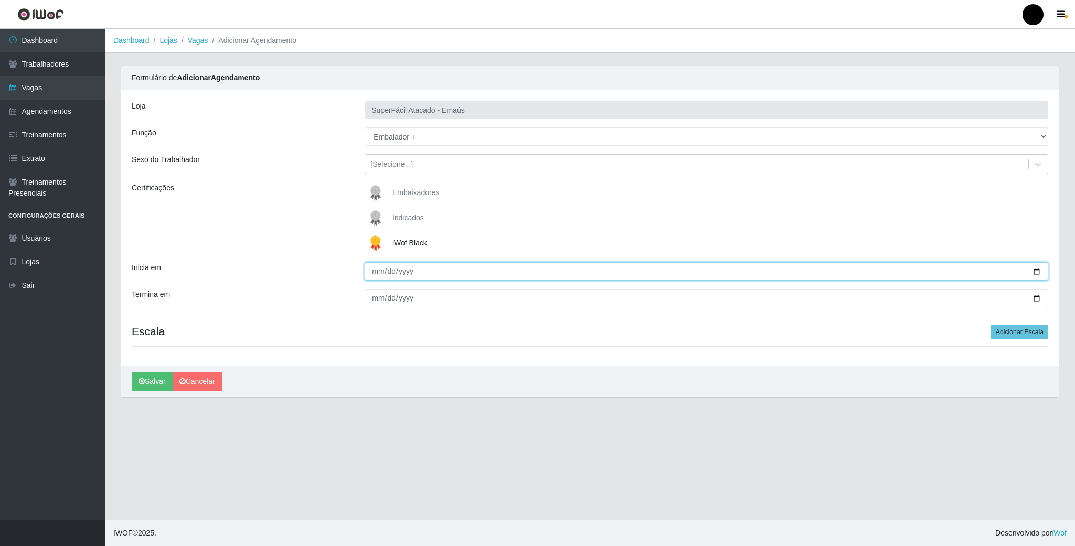
click at [1038, 270] on input "Inicia em" at bounding box center [705, 271] width 683 height 18
type input "[DATE]"
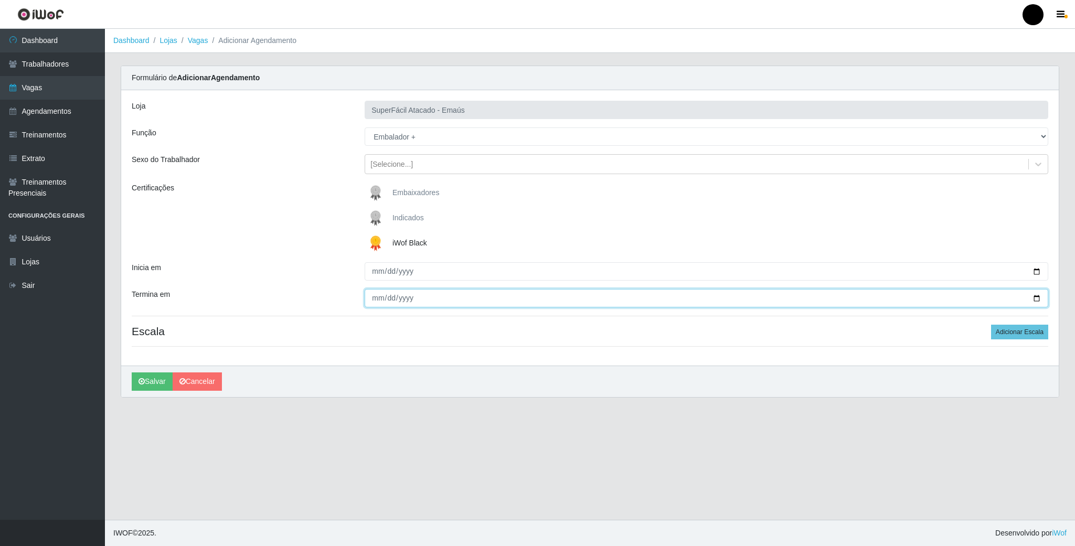
click at [1039, 297] on input "Termina em" at bounding box center [705, 298] width 683 height 18
type input "[DATE]"
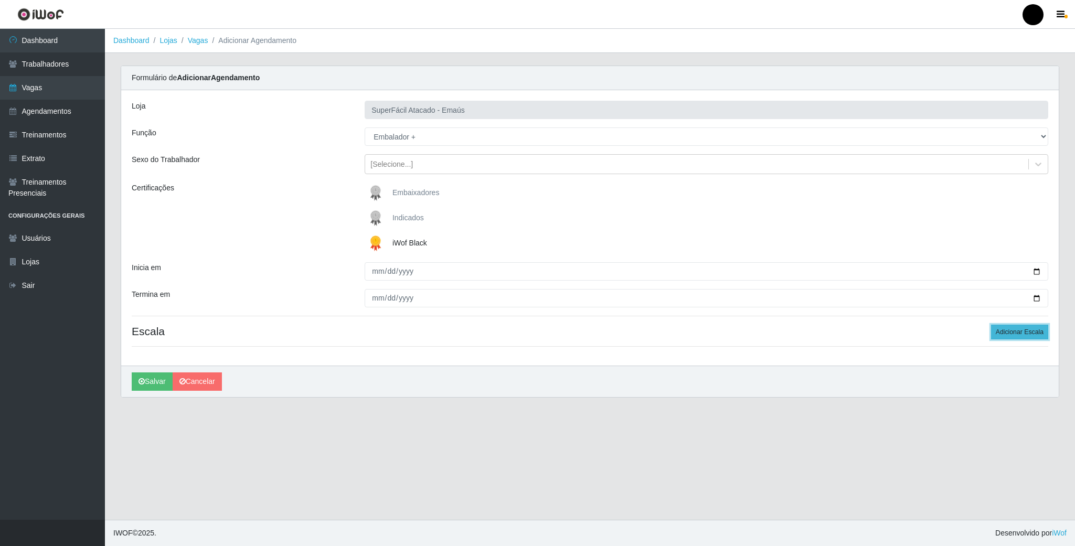
click at [1027, 330] on button "Adicionar Escala" at bounding box center [1019, 332] width 57 height 15
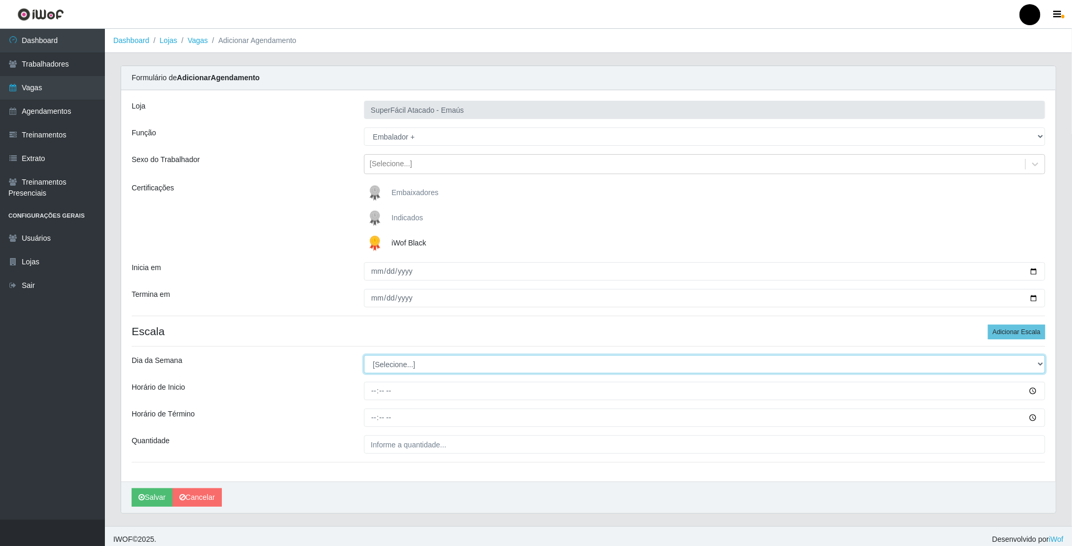
click at [381, 365] on select "[Selecione...] Segunda Terça Quarta Quinta Sexta Sábado Domingo" at bounding box center [704, 364] width 681 height 18
select select "6"
click at [364, 357] on select "[Selecione...] Segunda Terça Quarta Quinta Sexta Sábado Domingo" at bounding box center [704, 364] width 681 height 18
click at [375, 396] on input "Horário de Inicio" at bounding box center [704, 391] width 681 height 18
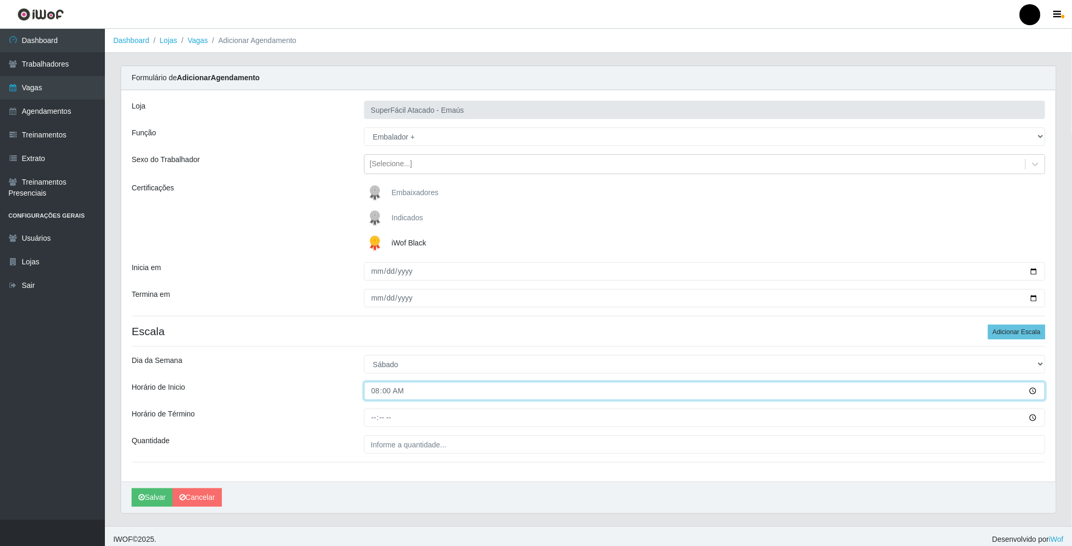
click at [376, 395] on input "08:00" at bounding box center [704, 391] width 681 height 18
type input "09:00"
click at [369, 419] on input "Horário de Término" at bounding box center [704, 418] width 681 height 18
type input "15:00"
click at [387, 447] on input "___" at bounding box center [704, 444] width 681 height 18
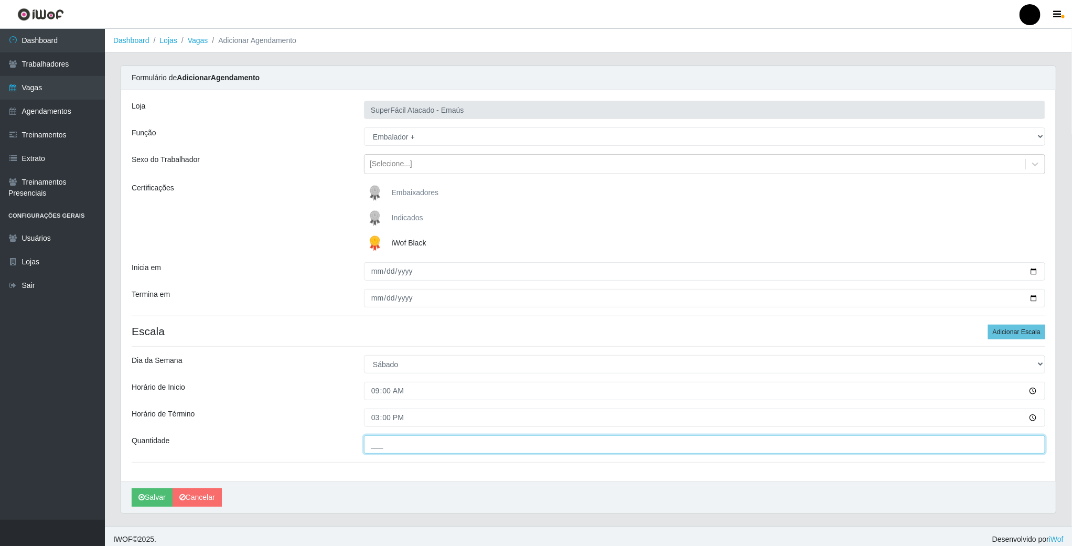
type input "03_"
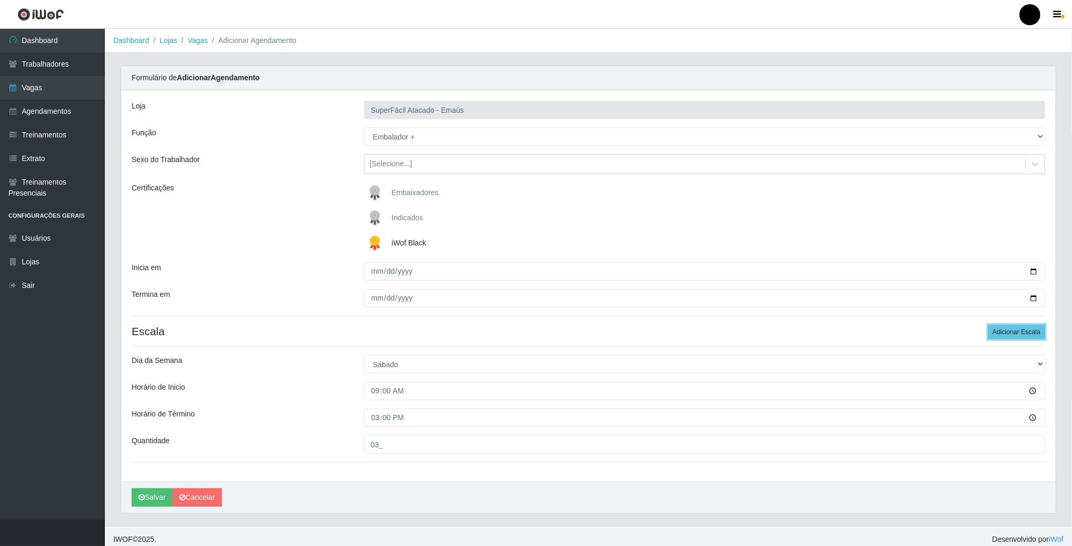
drag, startPoint x: 1012, startPoint y: 335, endPoint x: 941, endPoint y: 335, distance: 70.3
click at [1011, 335] on button "Adicionar Escala" at bounding box center [1016, 332] width 57 height 15
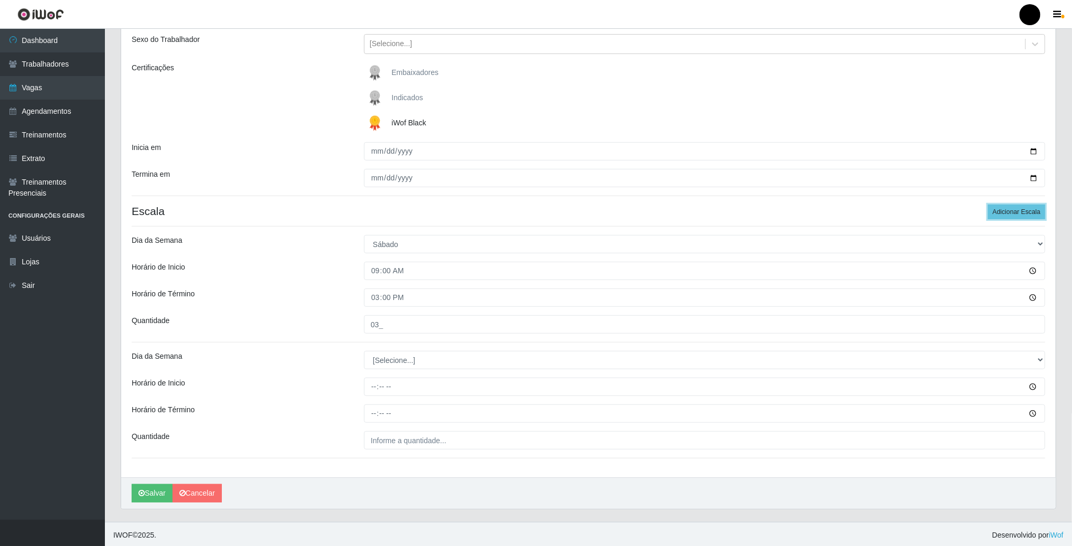
scroll to position [125, 0]
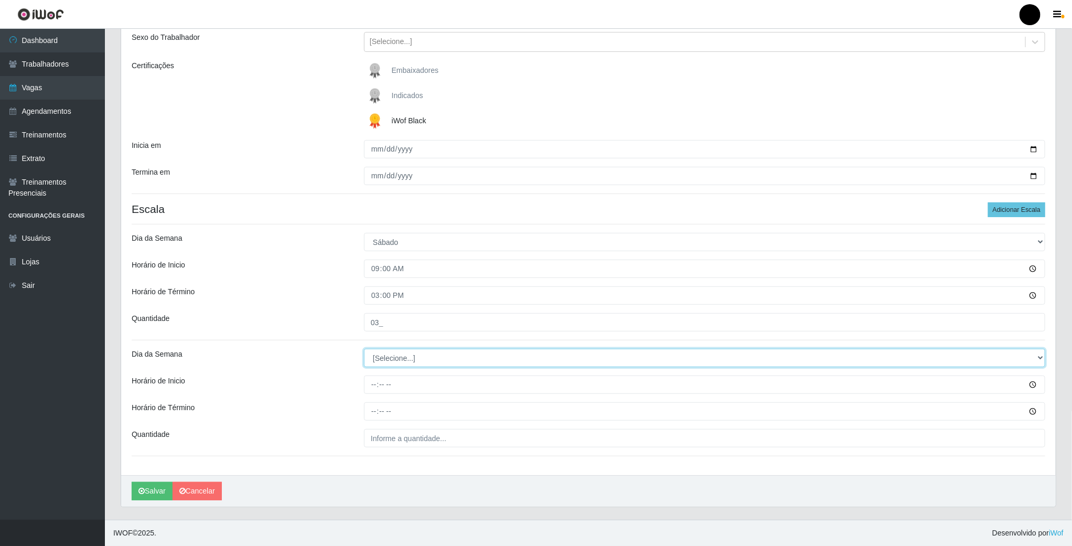
click at [395, 354] on select "[Selecione...] Segunda Terça Quarta Quinta Sexta Sábado Domingo" at bounding box center [704, 358] width 681 height 18
click at [395, 363] on select "[Selecione...] Segunda Terça Quarta Quinta Sexta Sábado Domingo" at bounding box center [704, 358] width 681 height 18
select select "6"
click at [364, 349] on select "[Selecione...] Segunda Terça Quarta Quinta Sexta Sábado Domingo" at bounding box center [704, 358] width 681 height 18
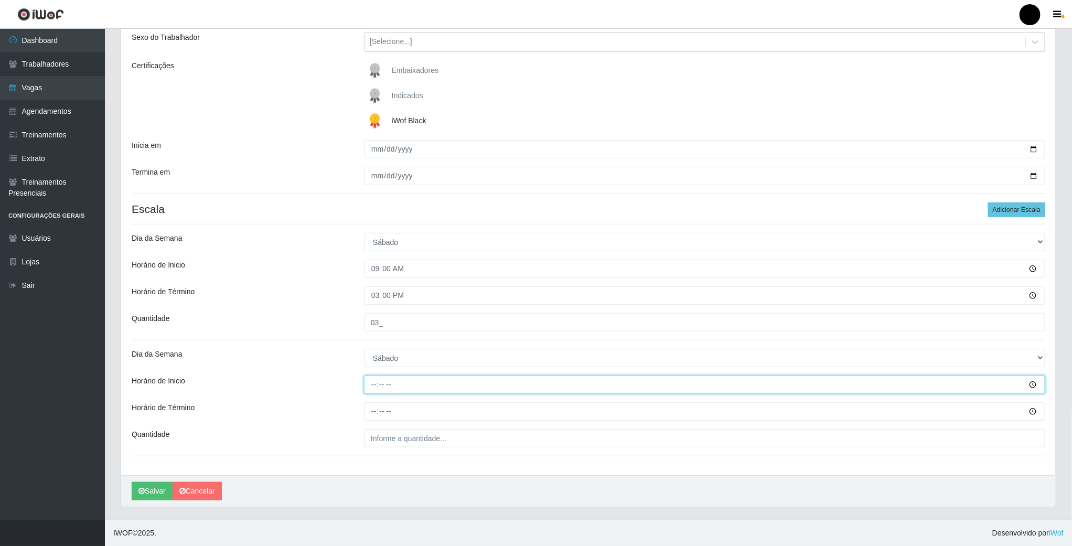
click at [371, 382] on input "Horário de Inicio" at bounding box center [704, 384] width 681 height 18
type input "16:00"
click at [374, 416] on input "Horário de Término" at bounding box center [704, 411] width 681 height 18
type input "22:00"
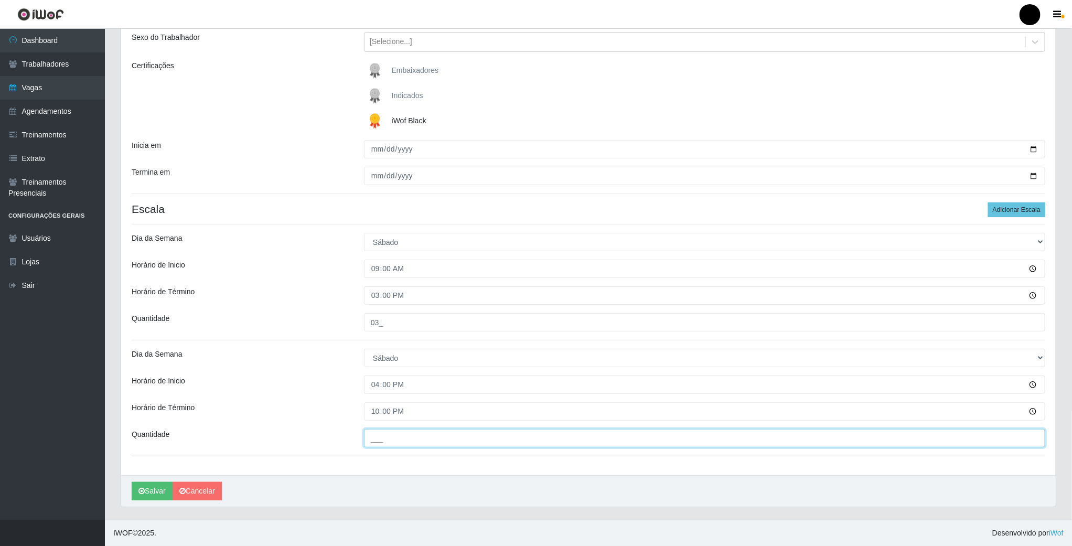
click at [388, 441] on input "___" at bounding box center [704, 438] width 681 height 18
type input "01_"
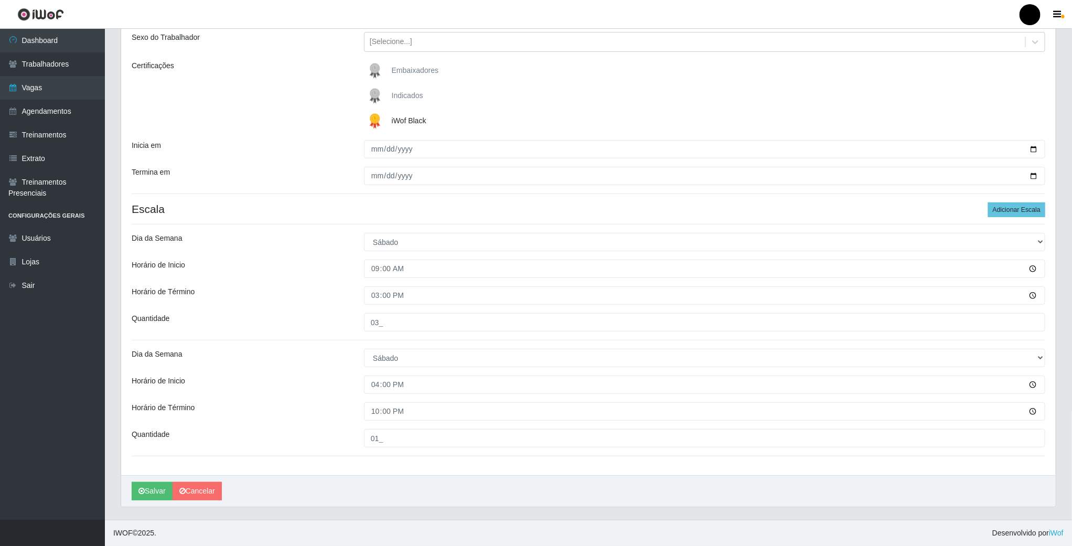
click at [729, 458] on div "Loja SuperFácil Atacado - Emaús Função [Selecione...] Auxiliar de Estacionament…" at bounding box center [588, 221] width 934 height 507
click at [153, 490] on button "Salvar" at bounding box center [152, 491] width 41 height 18
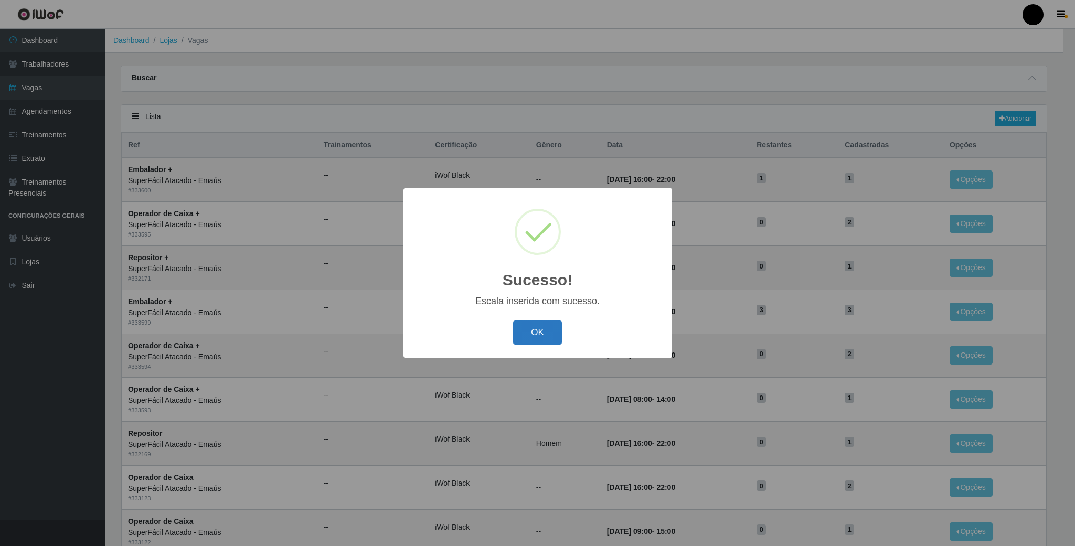
click at [549, 338] on button "OK" at bounding box center [537, 332] width 49 height 25
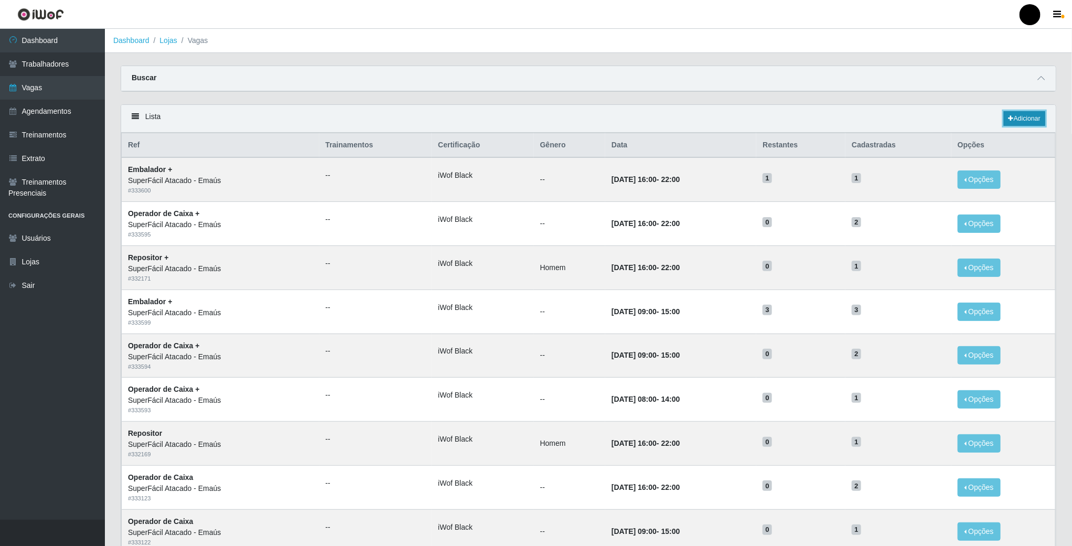
click at [1030, 120] on link "Adicionar" at bounding box center [1024, 118] width 41 height 15
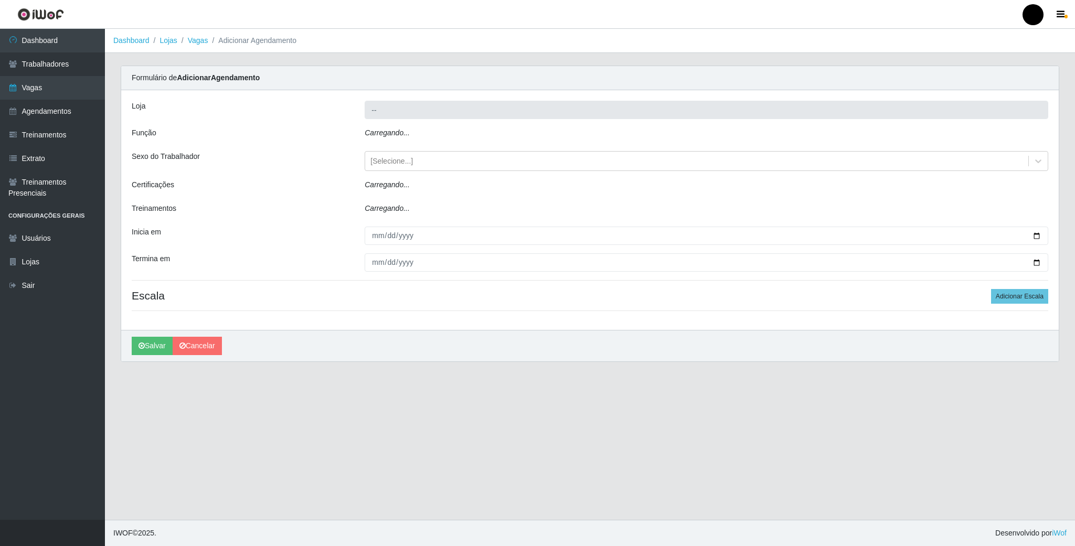
type input "SuperFácil Atacado - Emaús"
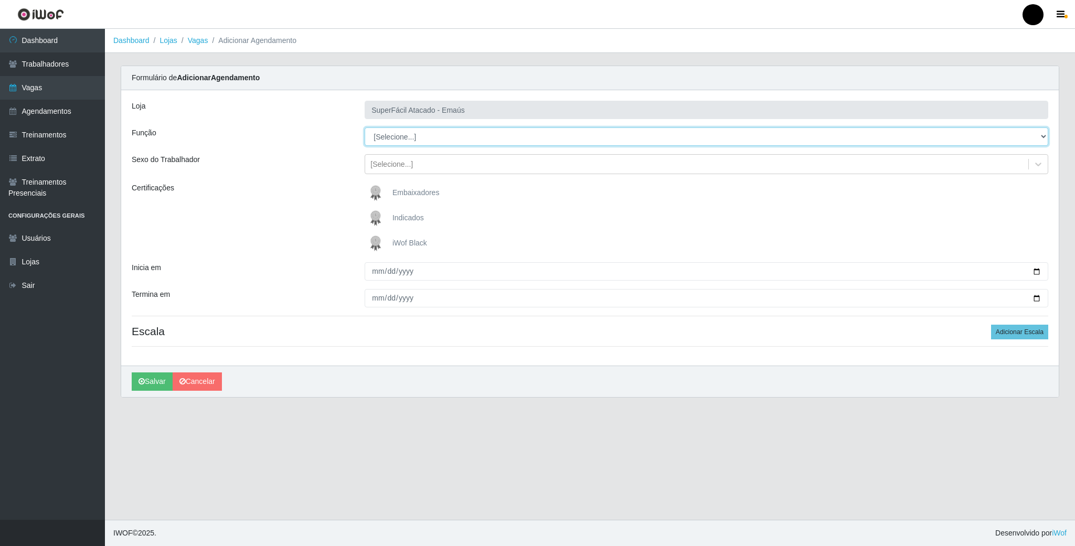
click at [384, 137] on select "[Selecione...] Auxiliar de Estacionamento Auxiliar de Estacionamento + Auxiliar…" at bounding box center [705, 136] width 683 height 18
select select "72"
click at [364, 128] on select "[Selecione...] Auxiliar de Estacionamento Auxiliar de Estacionamento + Auxiliar…" at bounding box center [705, 136] width 683 height 18
click at [375, 242] on img at bounding box center [377, 243] width 25 height 21
click at [0, 0] on input "iWof Black" at bounding box center [0, 0] width 0 height 0
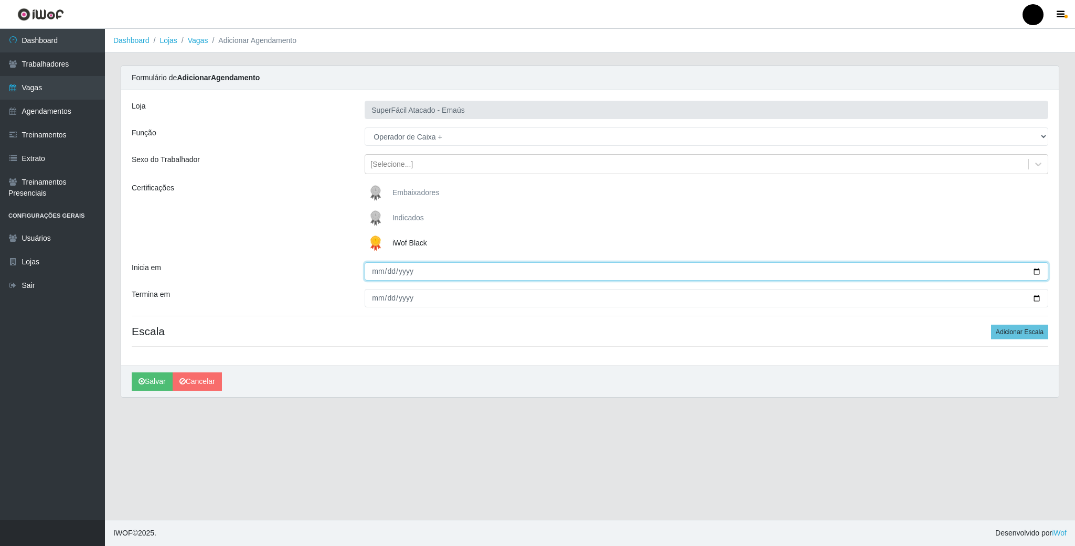
click at [1033, 273] on input "Inicia em" at bounding box center [705, 271] width 683 height 18
type input "[DATE]"
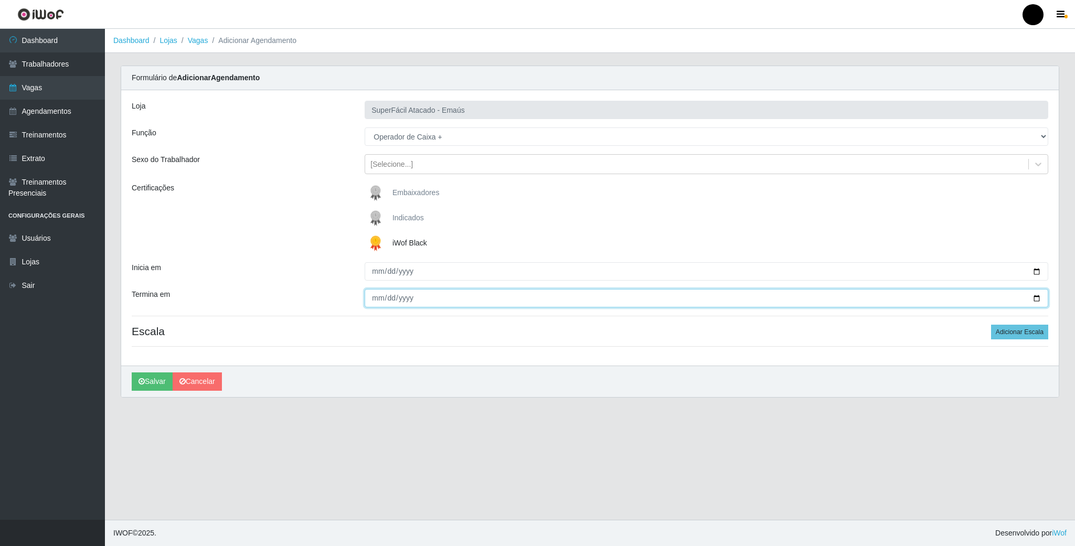
click at [1033, 299] on input "Termina em" at bounding box center [705, 298] width 683 height 18
type input "[DATE]"
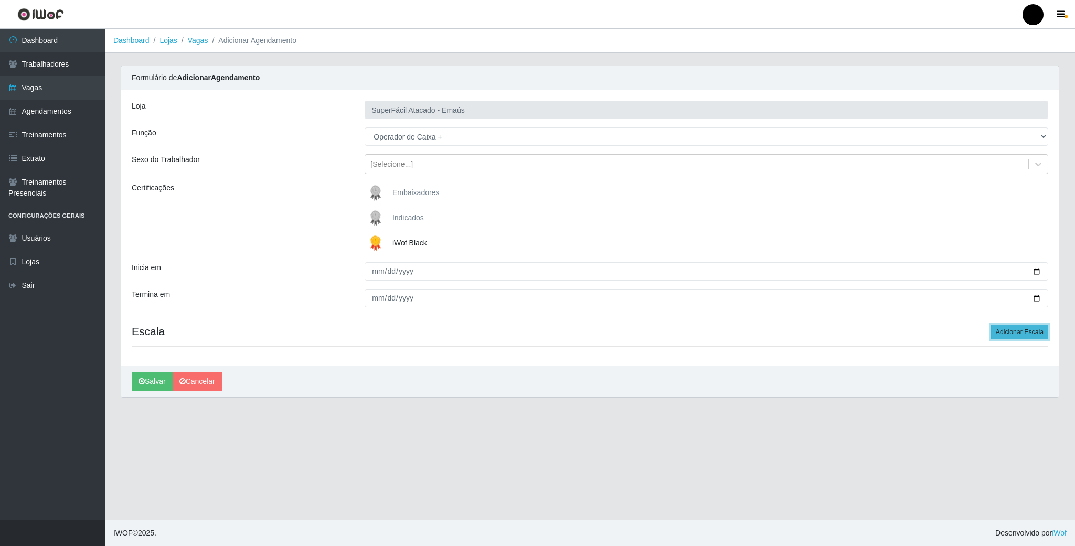
click at [1012, 337] on button "Adicionar Escala" at bounding box center [1019, 332] width 57 height 15
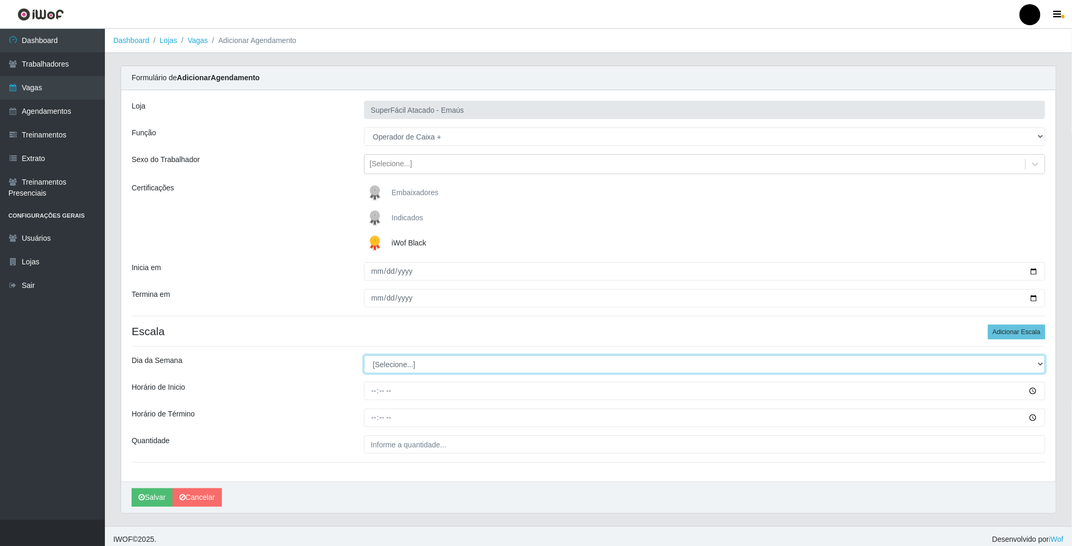
click at [403, 368] on select "[Selecione...] Segunda Terça Quarta Quinta Sexta Sábado Domingo" at bounding box center [704, 364] width 681 height 18
select select "0"
click at [364, 357] on select "[Selecione...] Segunda Terça Quarta Quinta Sexta Sábado Domingo" at bounding box center [704, 364] width 681 height 18
click at [372, 392] on input "Horário de Inicio" at bounding box center [704, 391] width 681 height 18
type input "08:00"
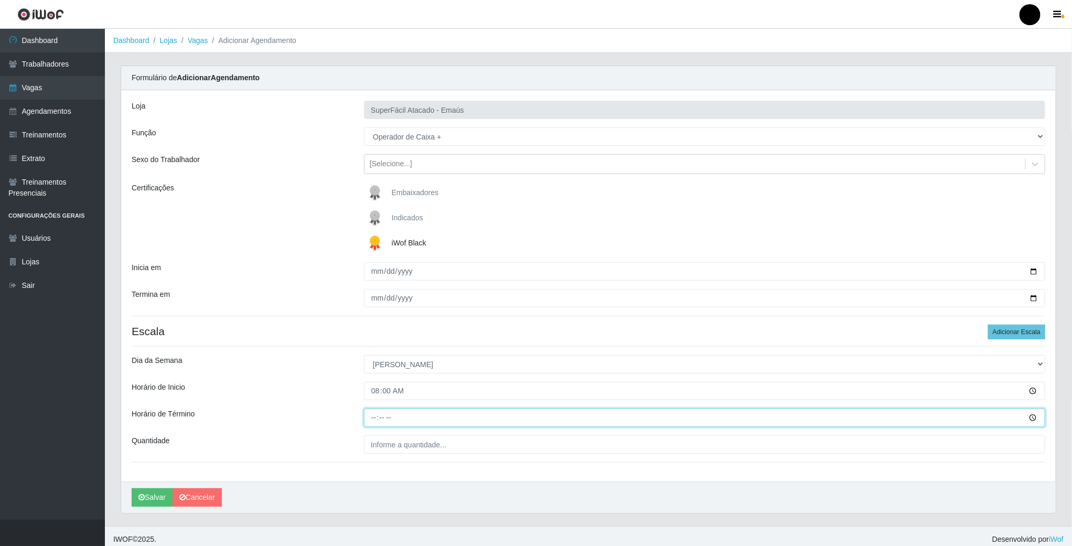
click at [375, 423] on input "Horário de Término" at bounding box center [704, 418] width 681 height 18
type input "14:00"
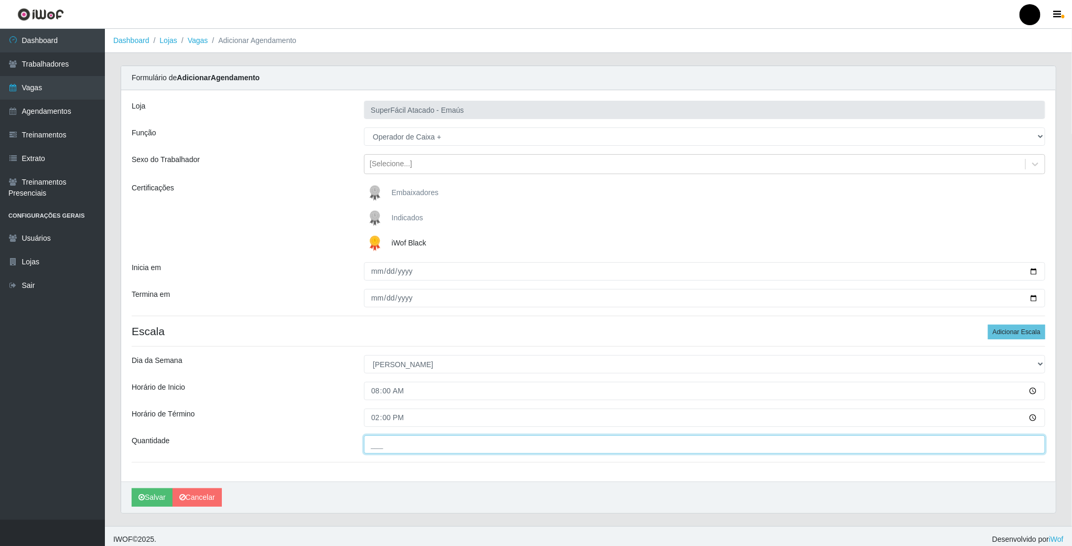
click at [378, 446] on input "___" at bounding box center [704, 444] width 681 height 18
type input "02_"
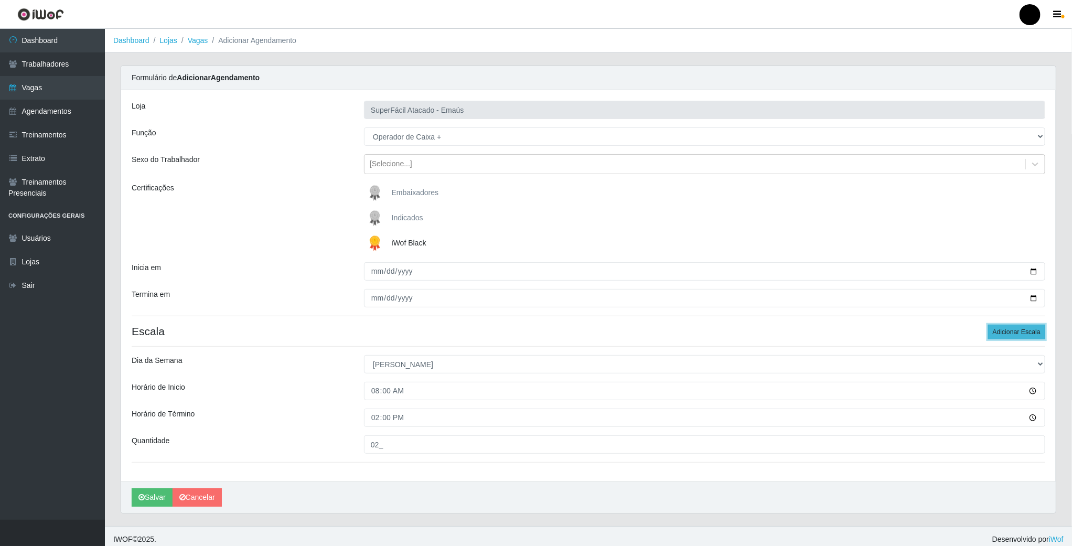
click at [1009, 328] on button "Adicionar Escala" at bounding box center [1016, 332] width 57 height 15
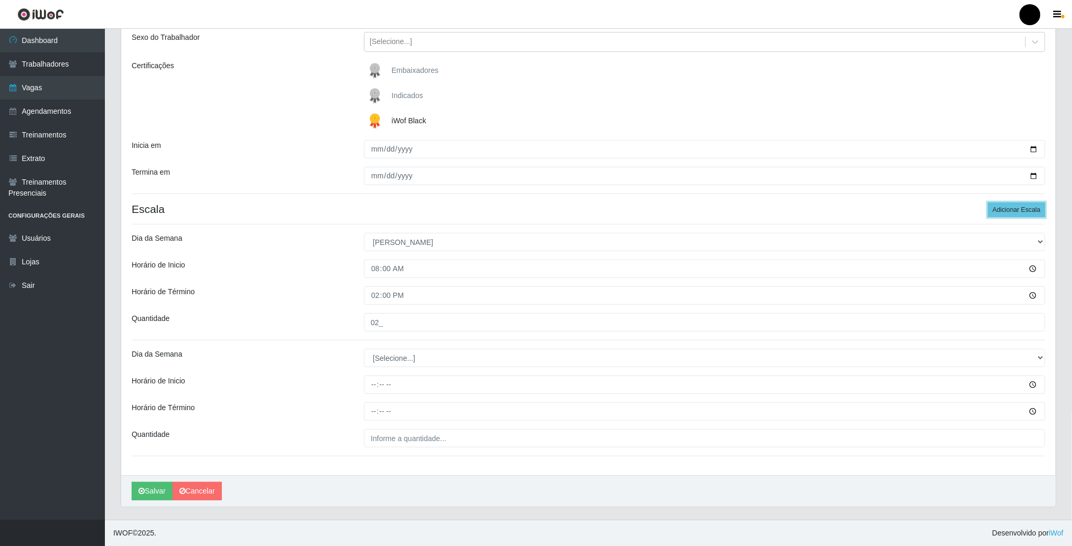
scroll to position [125, 0]
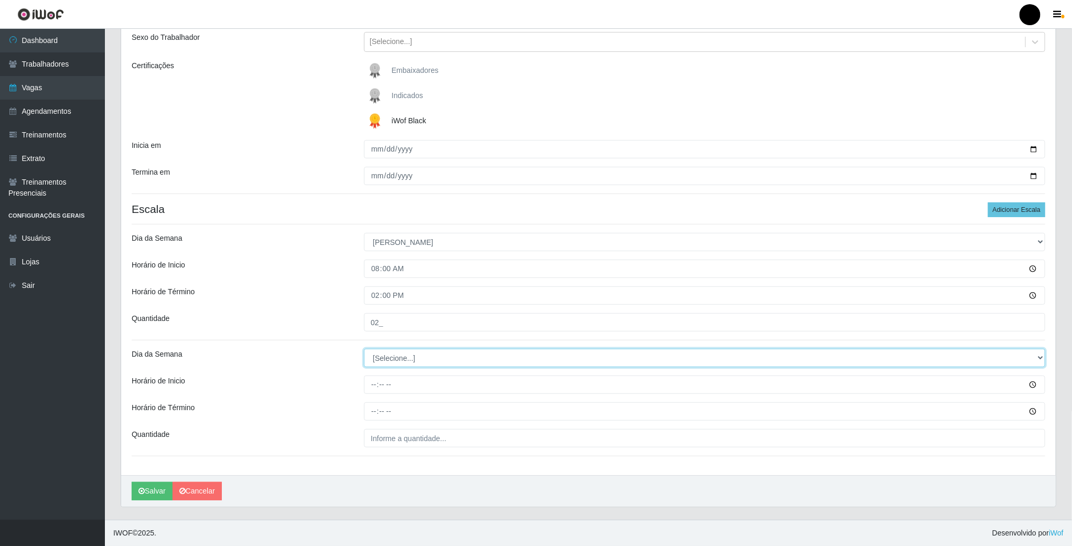
click at [390, 364] on select "[Selecione...] Segunda Terça Quarta Quinta Sexta Sábado Domingo" at bounding box center [704, 358] width 681 height 18
select select "0"
click at [364, 349] on select "[Selecione...] Segunda Terça Quarta Quinta Sexta Sábado Domingo" at bounding box center [704, 358] width 681 height 18
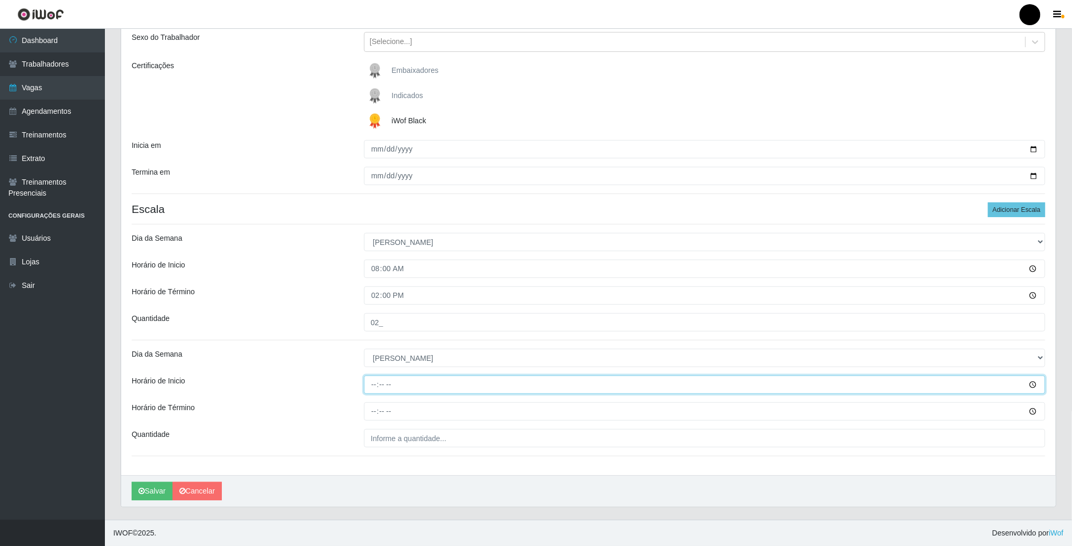
click at [375, 388] on input "Horário de Inicio" at bounding box center [704, 384] width 681 height 18
type input "09:00"
click at [368, 414] on input "Horário de Término" at bounding box center [704, 411] width 681 height 18
type input "15:00"
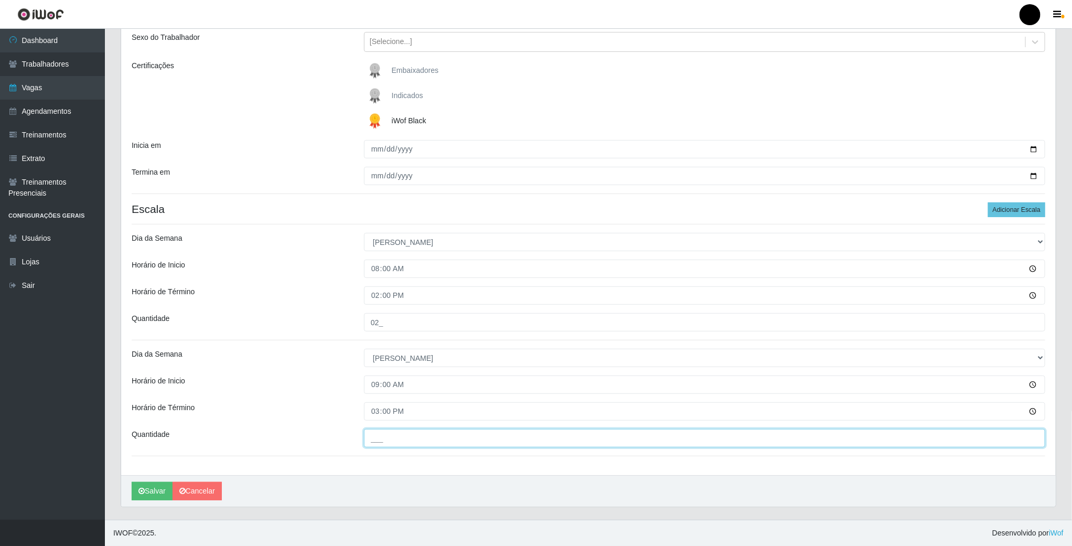
click at [392, 435] on input "___" at bounding box center [704, 438] width 681 height 18
type input "02_"
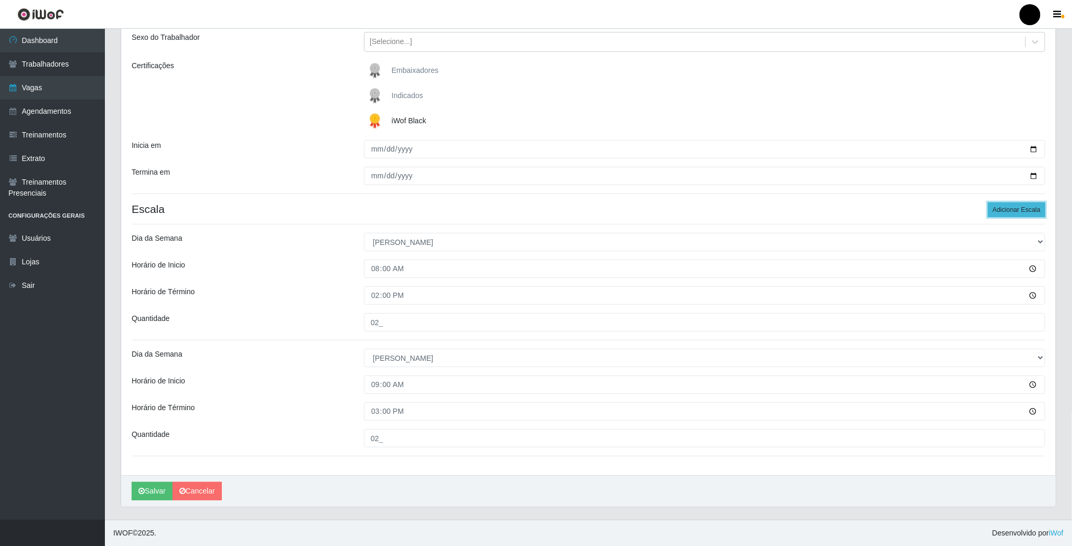
click at [1022, 206] on button "Adicionar Escala" at bounding box center [1016, 209] width 57 height 15
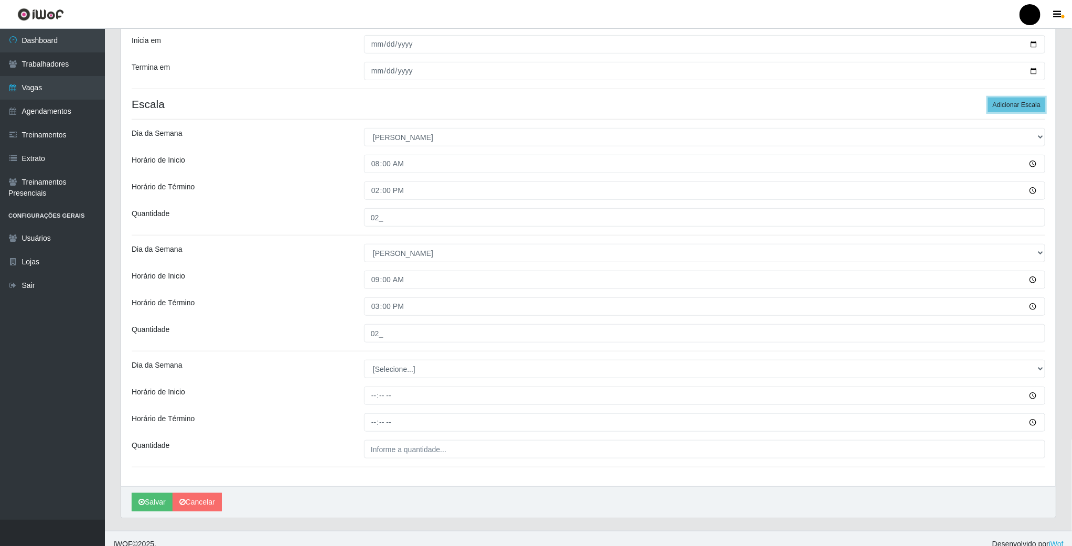
scroll to position [241, 0]
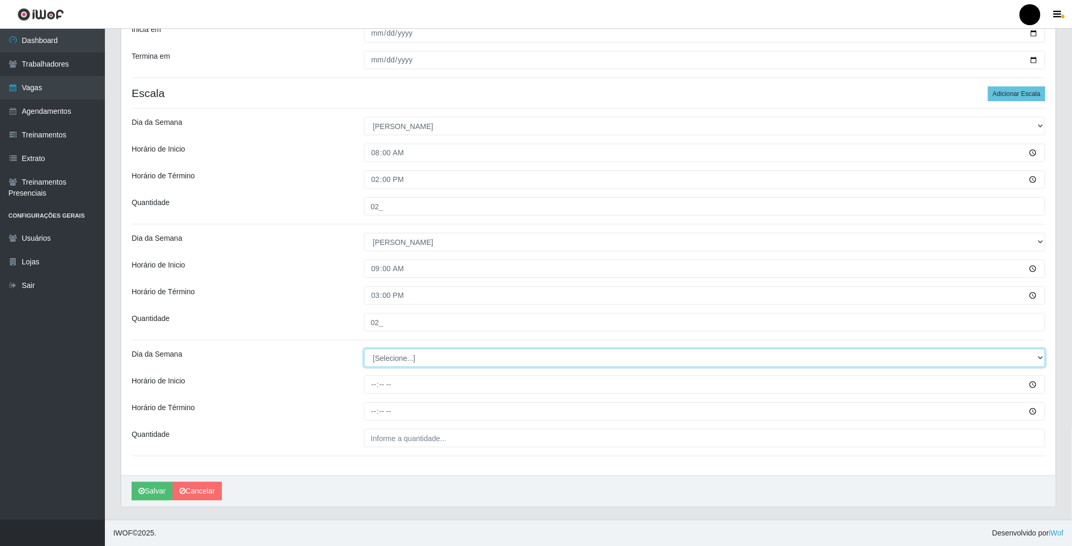
click at [381, 362] on select "[Selecione...] Segunda Terça Quarta Quinta Sexta Sábado Domingo" at bounding box center [704, 358] width 681 height 18
select select "0"
click at [364, 349] on select "[Selecione...] Segunda Terça Quarta Quinta Sexta Sábado Domingo" at bounding box center [704, 358] width 681 height 18
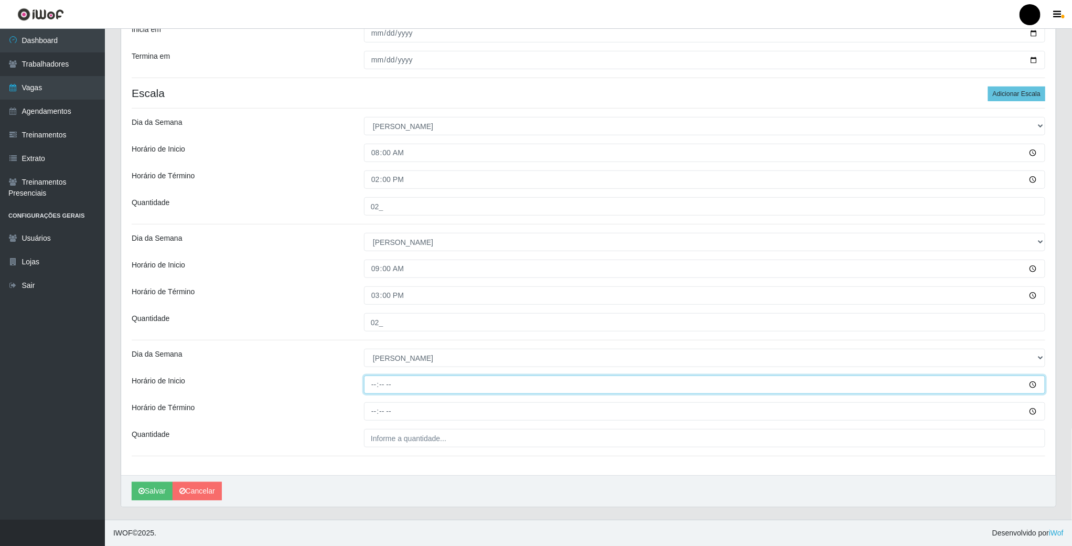
click at [373, 384] on input "Horário de Inicio" at bounding box center [704, 384] width 681 height 18
type input "15:00"
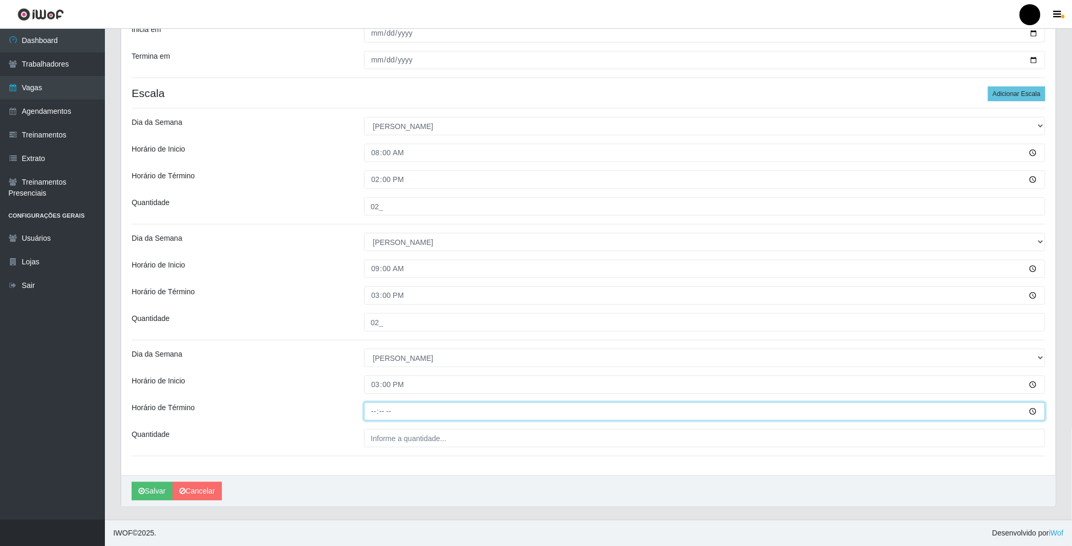
click at [376, 410] on input "Horário de Término" at bounding box center [704, 411] width 681 height 18
type input "21:00"
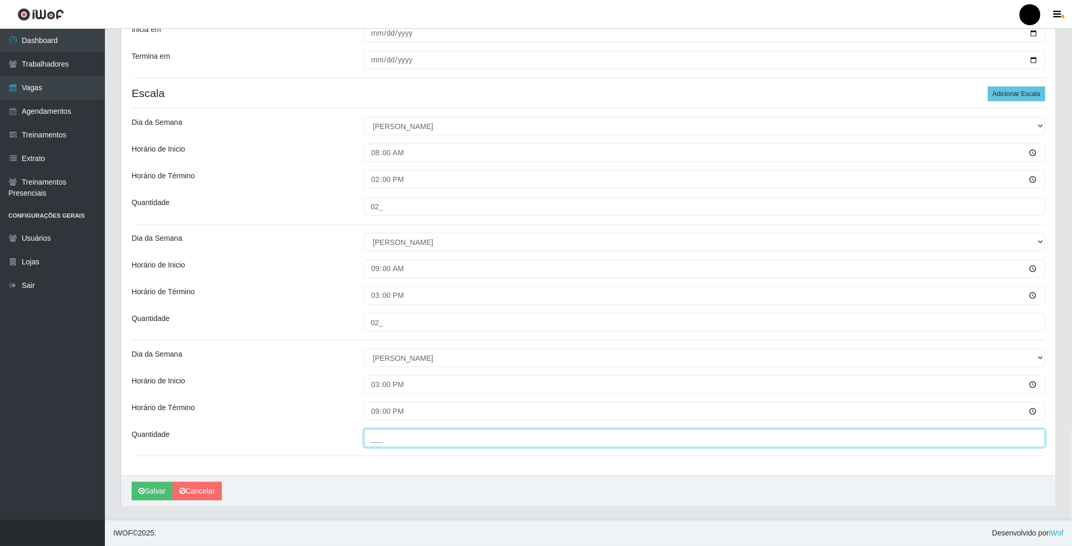
click at [377, 436] on input "___" at bounding box center [704, 438] width 681 height 18
type input "03_"
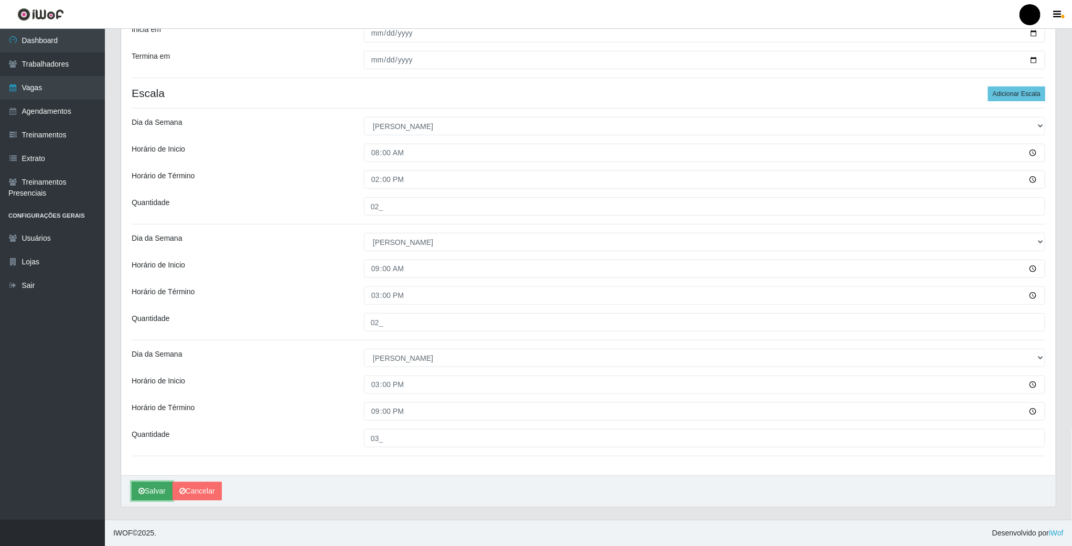
click at [156, 487] on button "Salvar" at bounding box center [152, 491] width 41 height 18
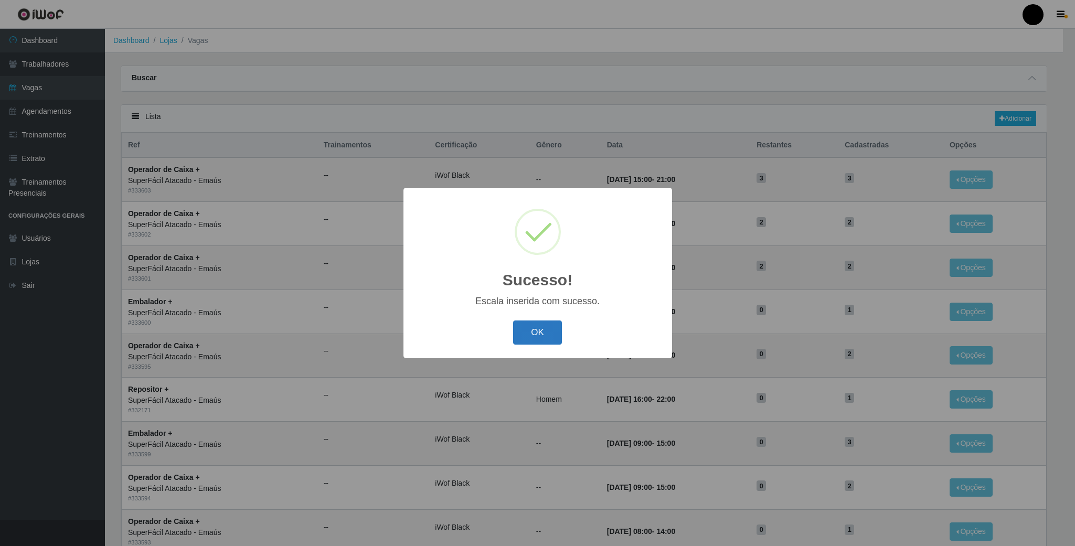
click at [534, 326] on button "OK" at bounding box center [537, 332] width 49 height 25
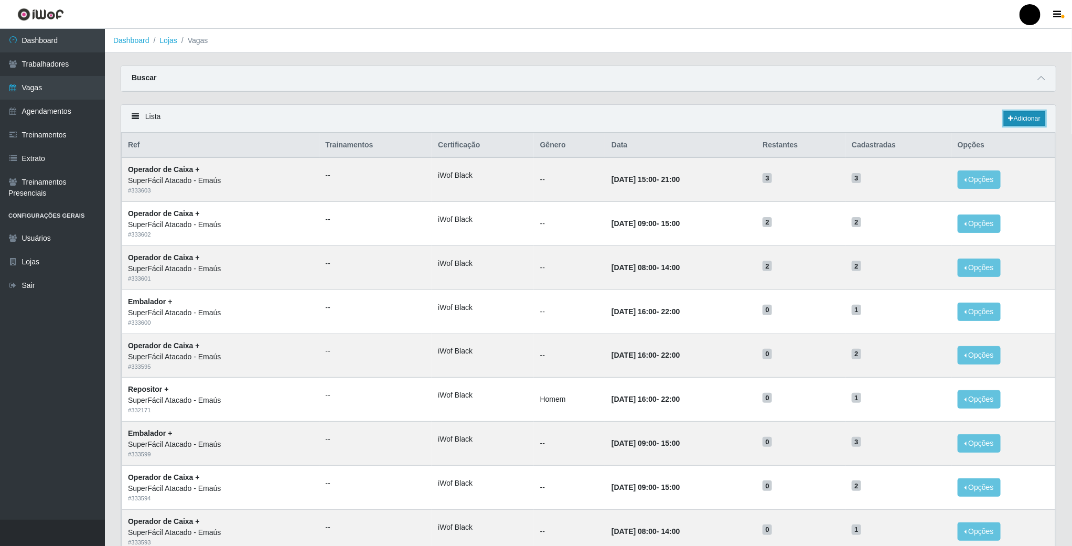
click at [1008, 121] on icon at bounding box center [1010, 118] width 5 height 6
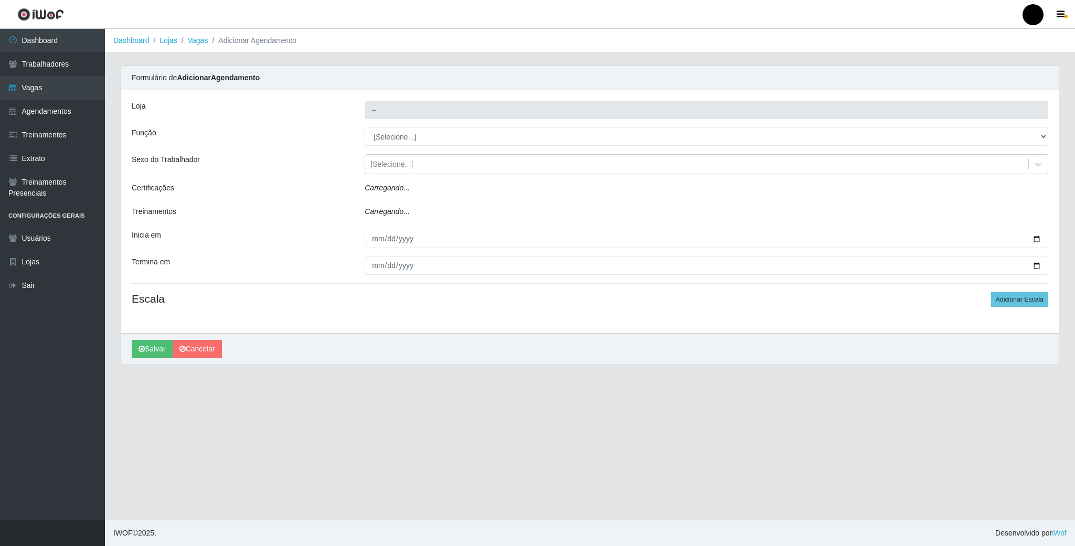
type input "SuperFácil Atacado - Emaús"
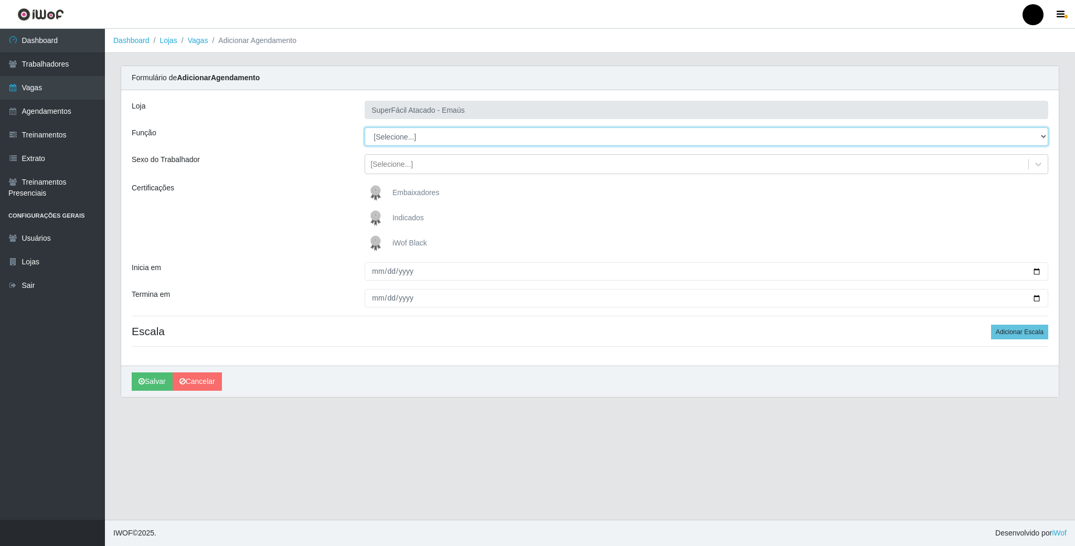
click at [392, 142] on select "[Selecione...] Auxiliar de Estacionamento Auxiliar de Estacionamento + Auxiliar…" at bounding box center [705, 136] width 683 height 18
select select "70"
click at [364, 128] on select "[Selecione...] Auxiliar de Estacionamento Auxiliar de Estacionamento + Auxiliar…" at bounding box center [705, 136] width 683 height 18
click at [373, 246] on img at bounding box center [377, 243] width 25 height 21
click at [0, 0] on input "iWof Black" at bounding box center [0, 0] width 0 height 0
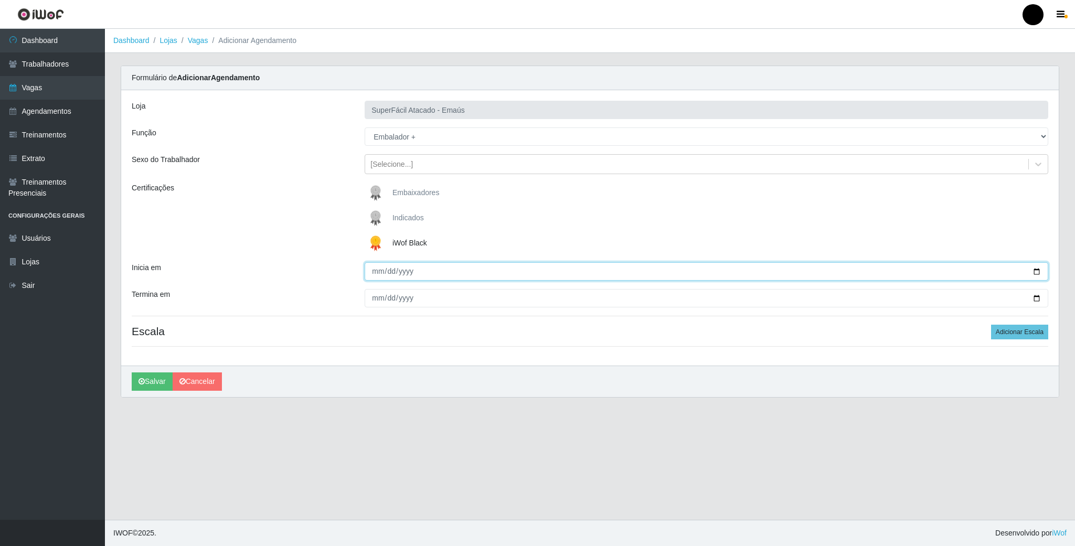
click at [1038, 271] on input "Inicia em" at bounding box center [705, 271] width 683 height 18
type input "[DATE]"
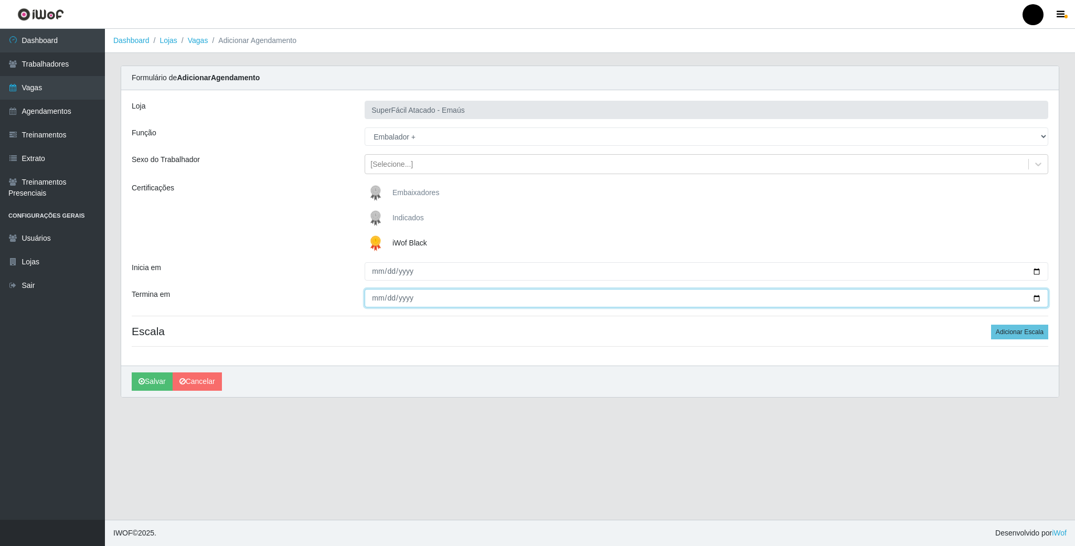
click at [1037, 298] on input "Termina em" at bounding box center [705, 298] width 683 height 18
type input "[DATE]"
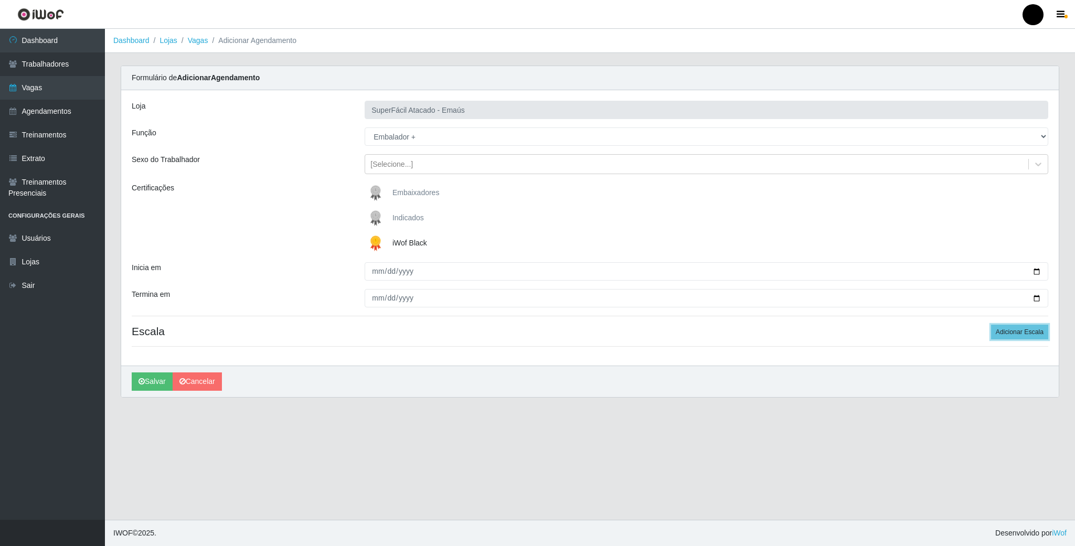
drag, startPoint x: 1019, startPoint y: 338, endPoint x: 723, endPoint y: 354, distance: 297.3
click at [999, 338] on button "Adicionar Escala" at bounding box center [1019, 332] width 57 height 15
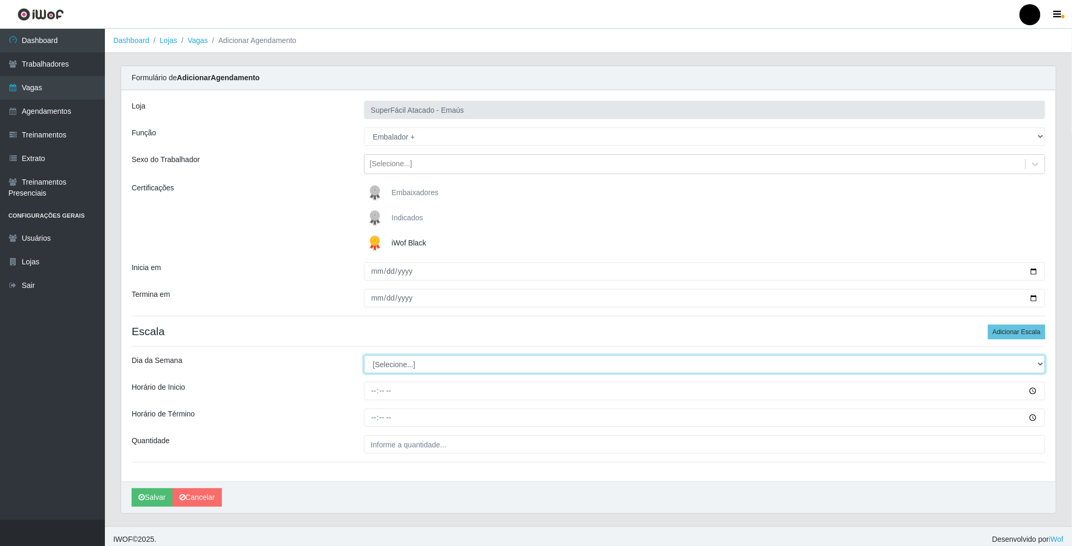
click at [396, 370] on select "[Selecione...] Segunda Terça Quarta Quinta Sexta Sábado Domingo" at bounding box center [704, 364] width 681 height 18
select select "0"
click at [364, 357] on select "[Selecione...] Segunda Terça Quarta Quinta Sexta Sábado Domingo" at bounding box center [704, 364] width 681 height 18
click at [373, 395] on input "Horário de Inicio" at bounding box center [704, 391] width 681 height 18
type input "08:00"
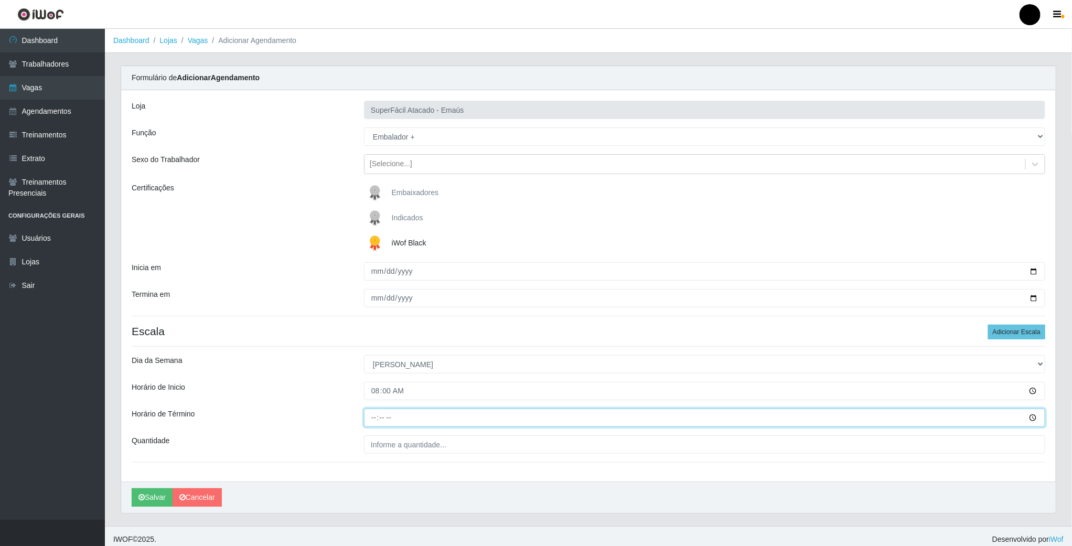
click at [374, 417] on input "Horário de Término" at bounding box center [704, 418] width 681 height 18
type input "14:00"
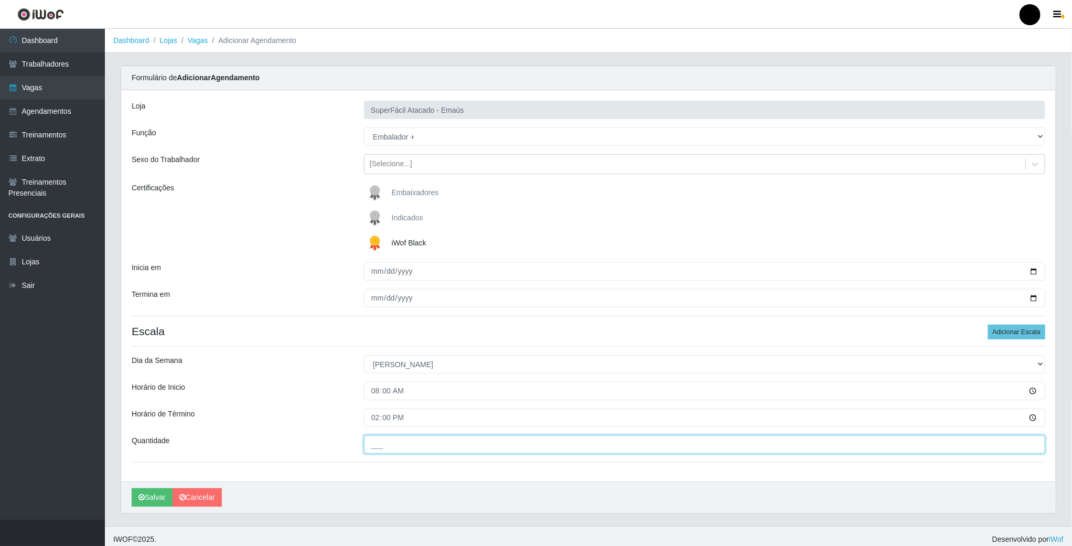
click at [380, 447] on input "___" at bounding box center [704, 444] width 681 height 18
type input "03_"
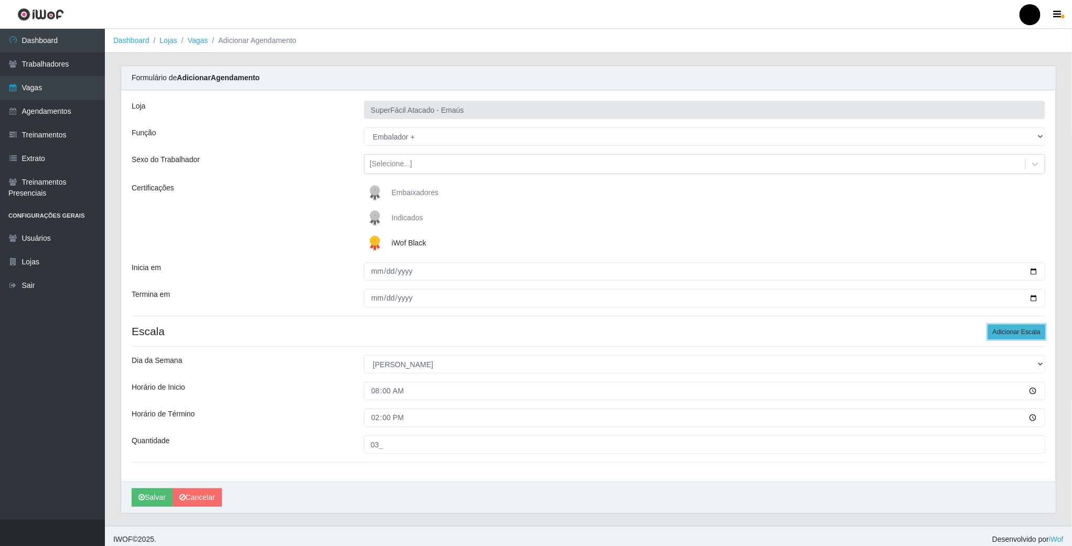
drag, startPoint x: 1011, startPoint y: 330, endPoint x: 716, endPoint y: 383, distance: 298.8
click at [1010, 330] on button "Adicionar Escala" at bounding box center [1016, 332] width 57 height 15
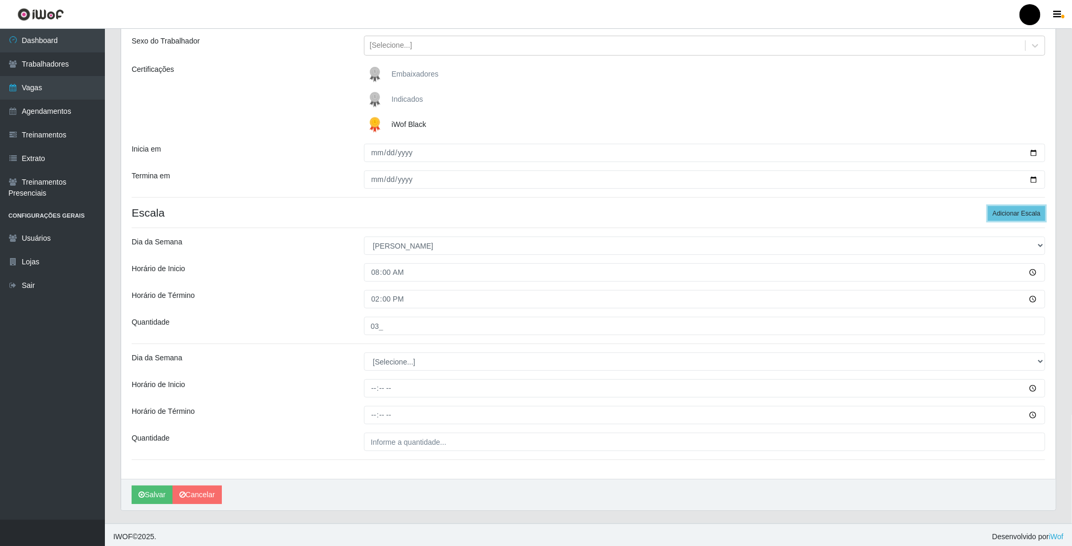
scroll to position [125, 0]
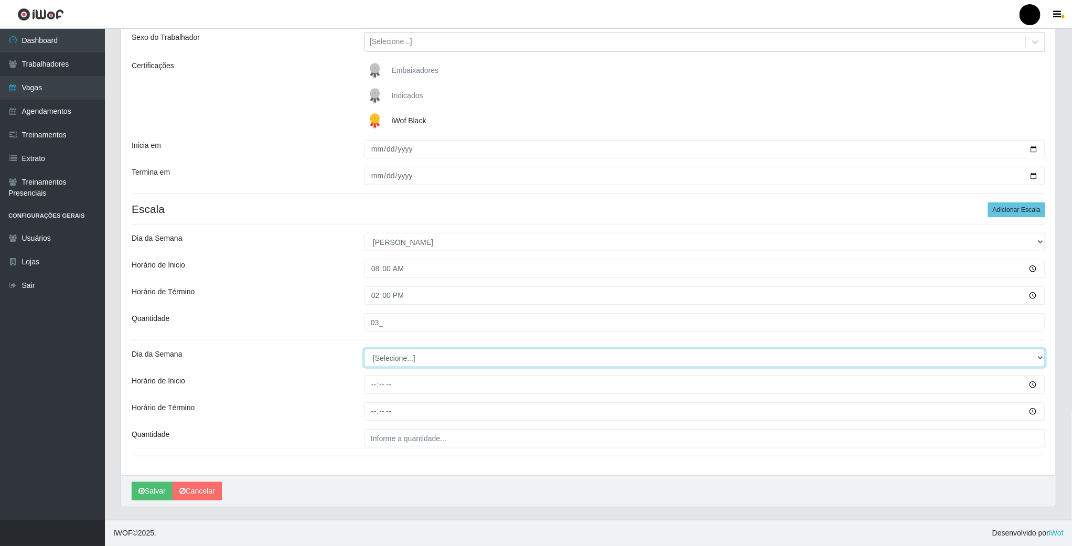
click at [383, 354] on select "[Selecione...] Segunda Terça Quarta Quinta Sexta Sábado Domingo" at bounding box center [704, 358] width 681 height 18
select select "0"
click at [364, 349] on select "[Selecione...] Segunda Terça Quarta Quinta Sexta Sábado Domingo" at bounding box center [704, 358] width 681 height 18
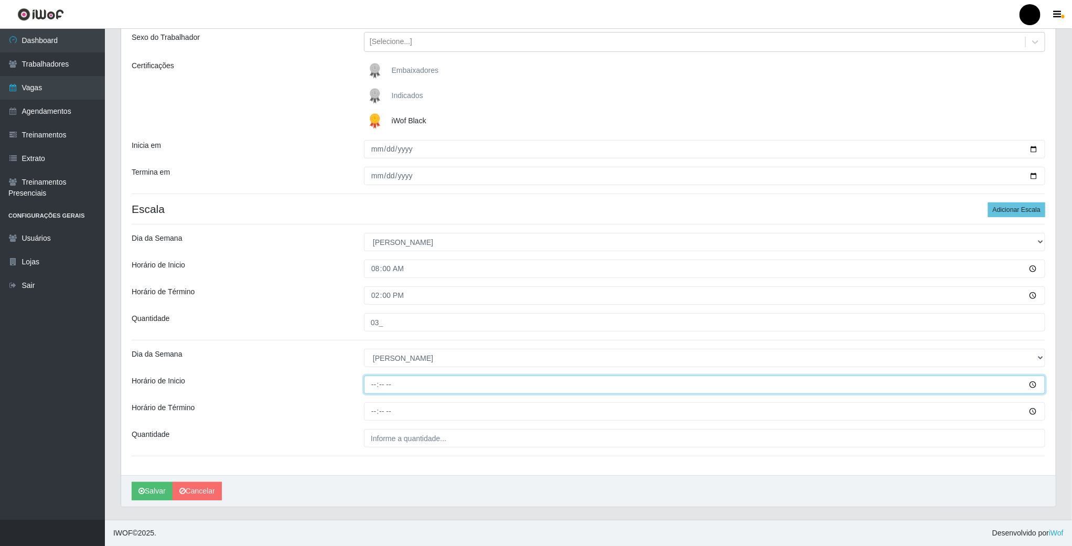
click at [372, 384] on input "Horário de Inicio" at bounding box center [704, 384] width 681 height 18
type input "14:00"
click at [371, 413] on input "Horário de Término" at bounding box center [704, 411] width 681 height 18
type input "20:00"
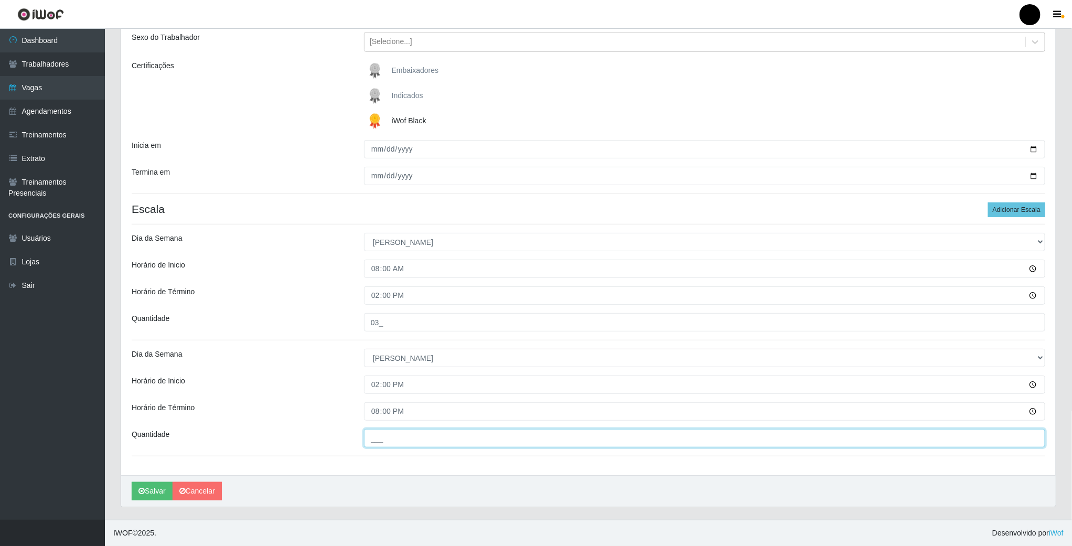
click at [380, 437] on input "___" at bounding box center [704, 438] width 681 height 18
type input "03_"
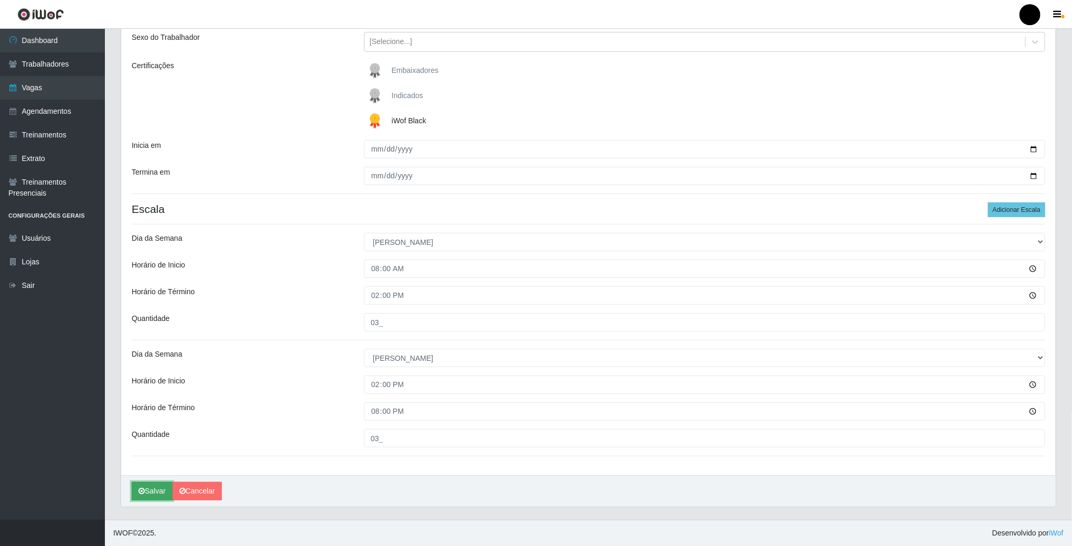
click at [150, 491] on button "Salvar" at bounding box center [152, 491] width 41 height 18
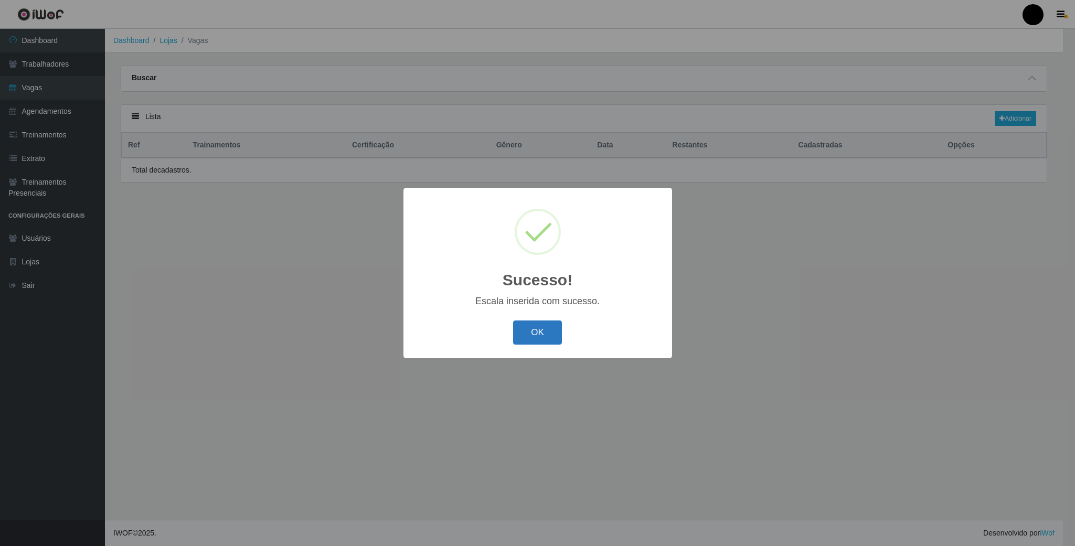
click at [547, 326] on button "OK" at bounding box center [537, 332] width 49 height 25
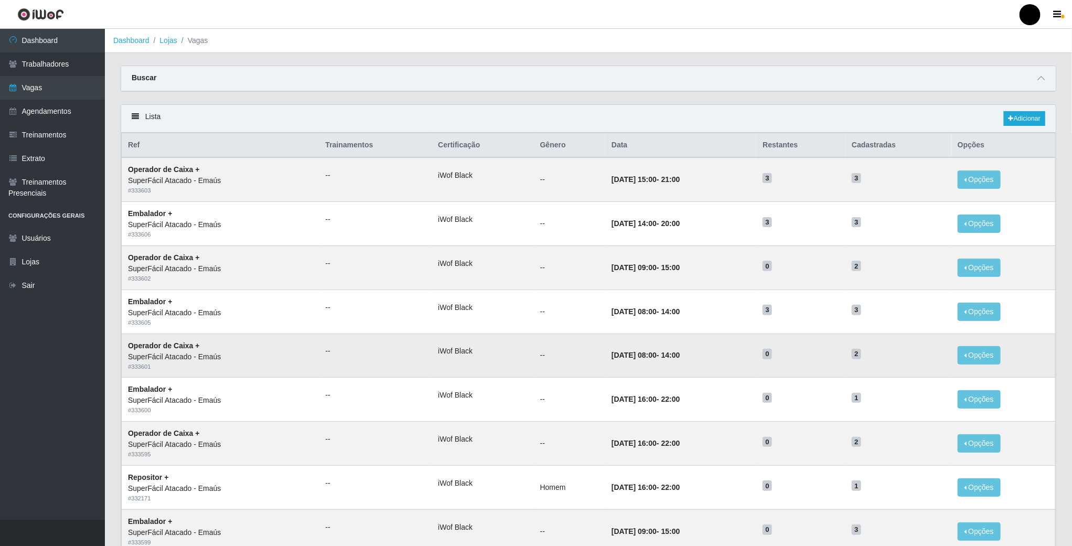
scroll to position [79, 0]
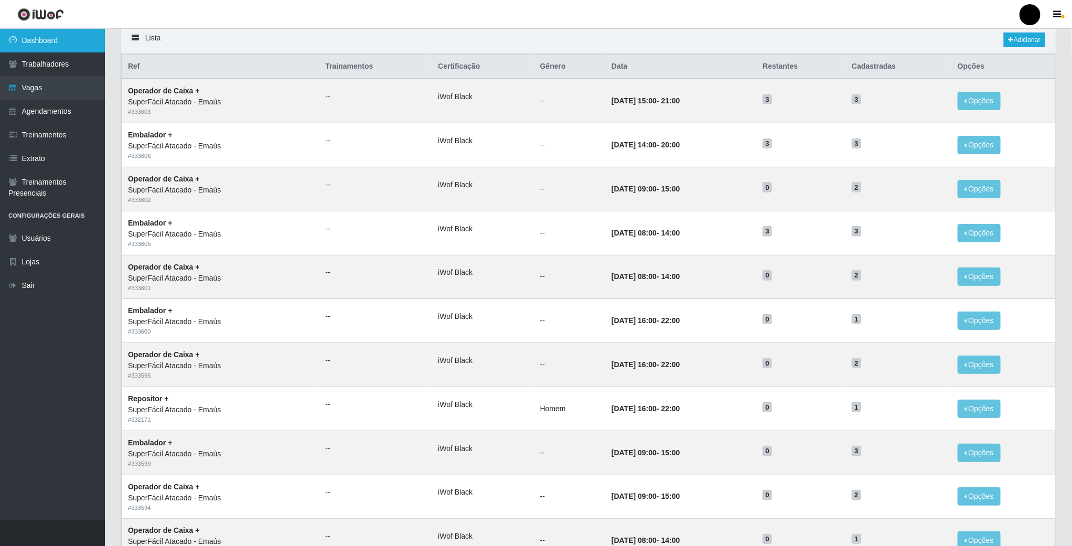
click at [49, 44] on link "Dashboard" at bounding box center [52, 41] width 105 height 24
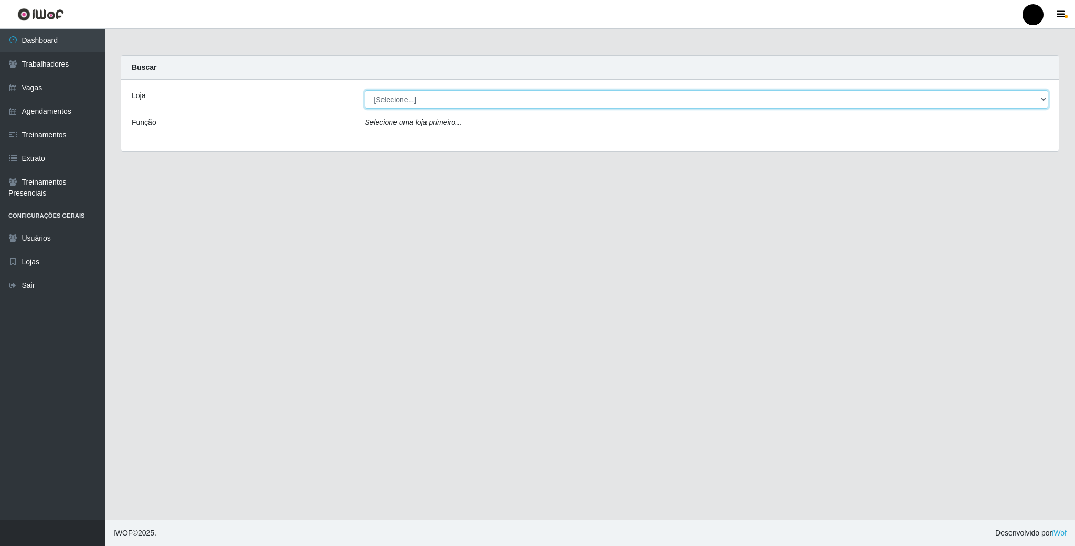
click at [484, 103] on select "[Selecione...] SuperFácil Atacado - Emaús" at bounding box center [705, 99] width 683 height 18
select select "407"
click at [364, 90] on select "[Selecione...] SuperFácil Atacado - Emaús" at bounding box center [705, 99] width 683 height 18
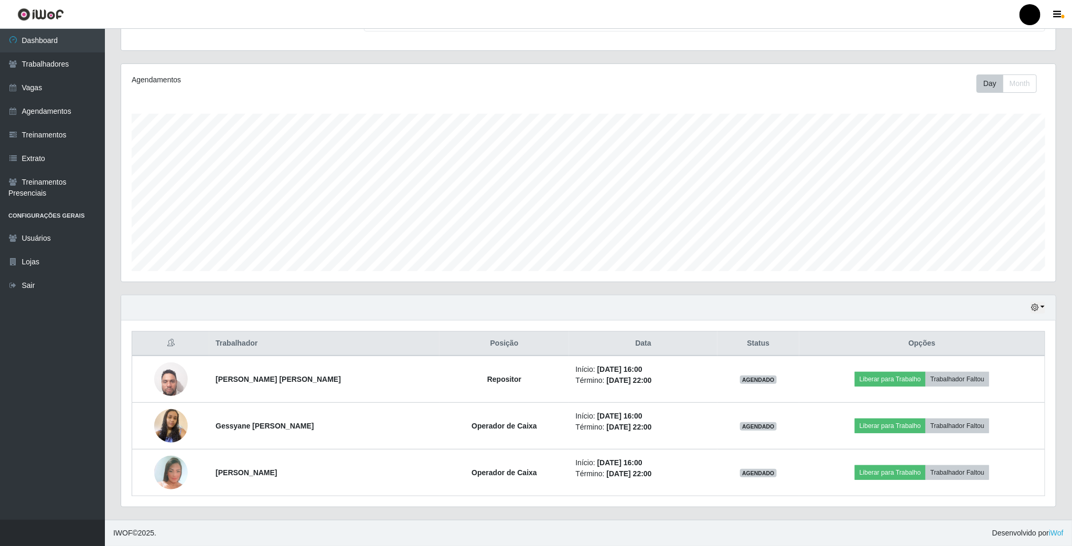
scroll to position [108, 0]
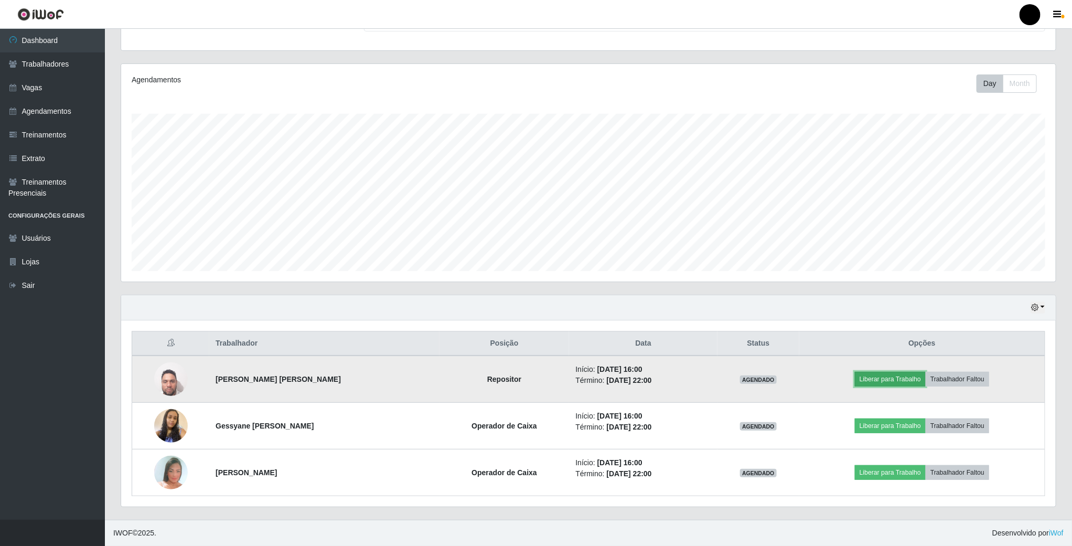
click at [891, 373] on button "Liberar para Trabalho" at bounding box center [890, 379] width 71 height 15
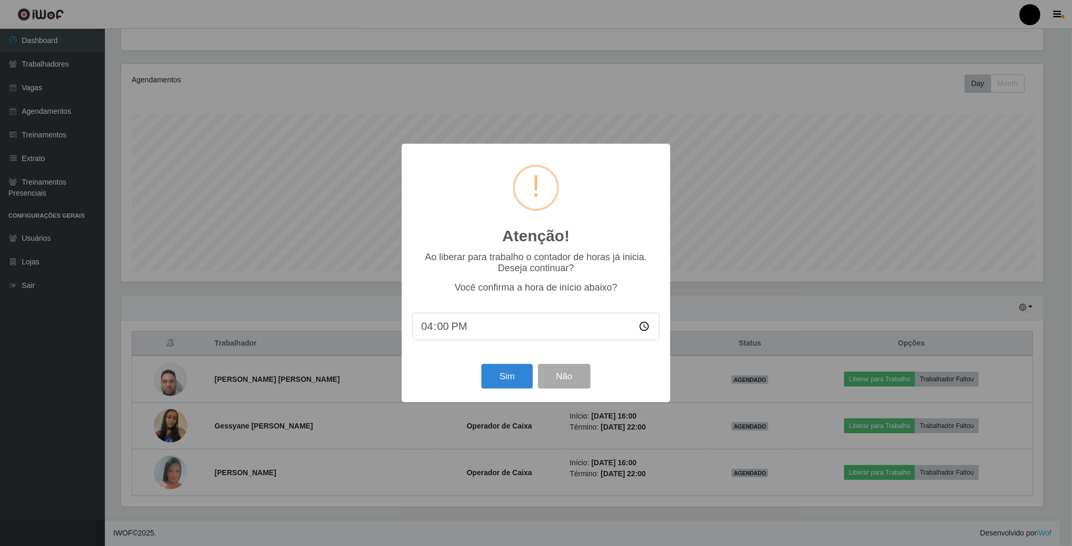
scroll to position [219, 925]
click at [507, 373] on button "Sim" at bounding box center [508, 376] width 51 height 25
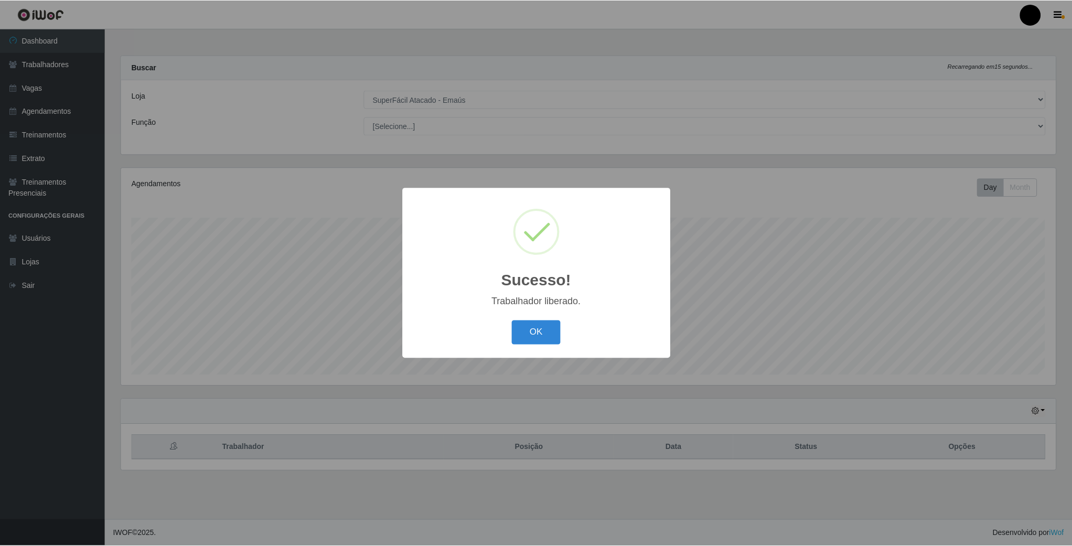
scroll to position [219, 936]
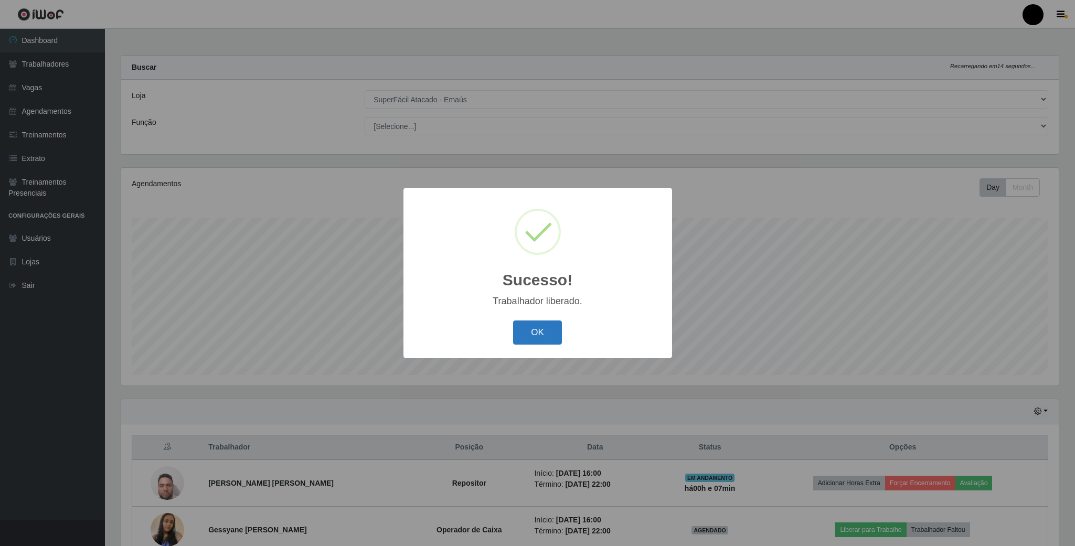
click at [550, 335] on button "OK" at bounding box center [537, 332] width 49 height 25
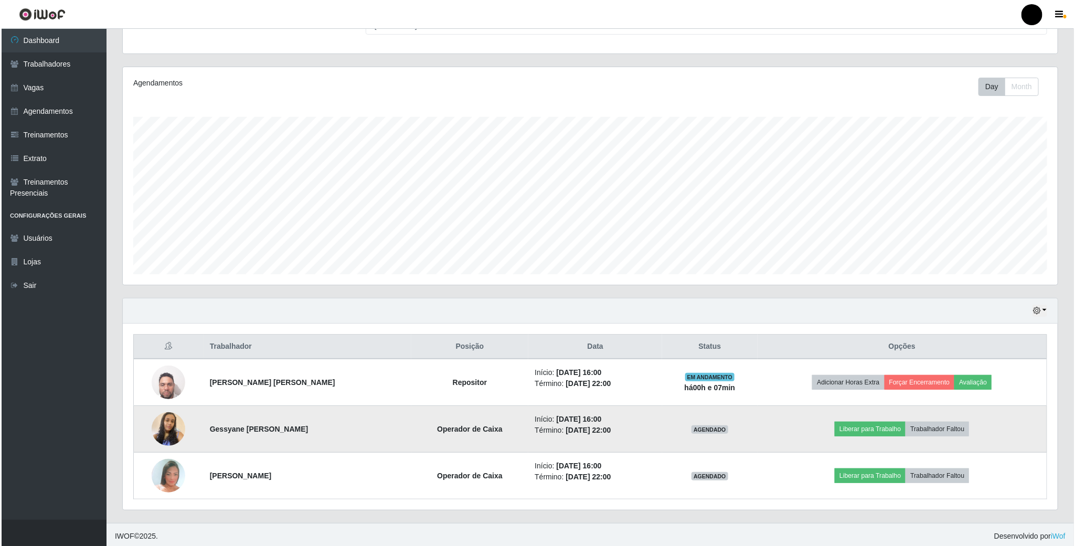
scroll to position [108, 0]
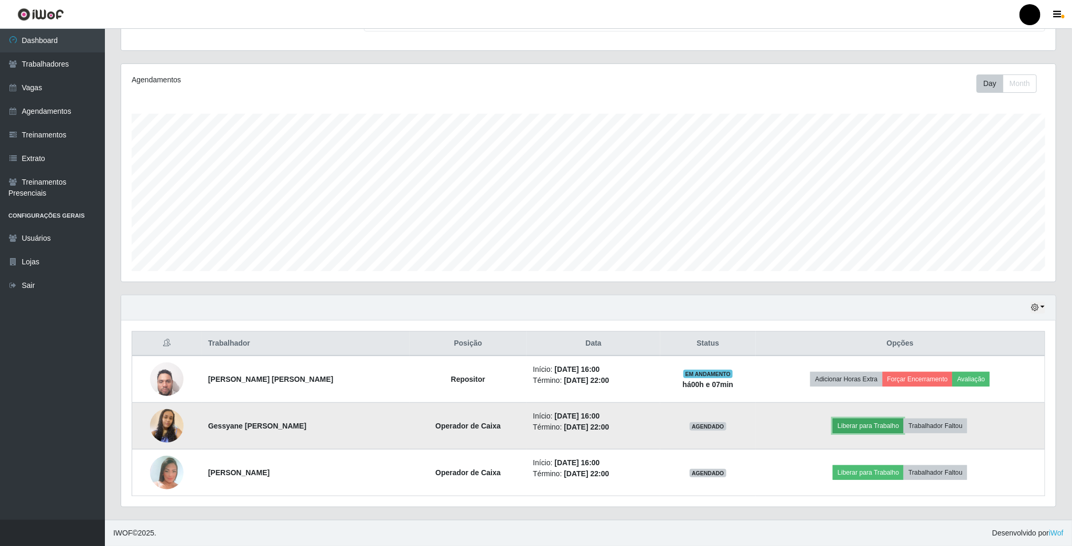
click at [864, 423] on button "Liberar para Trabalho" at bounding box center [868, 425] width 71 height 15
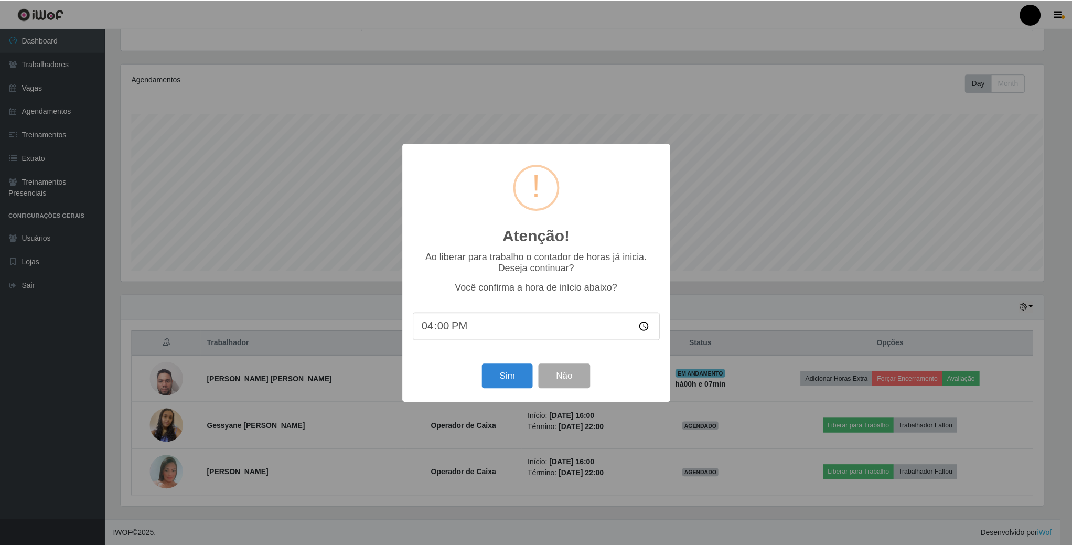
scroll to position [219, 925]
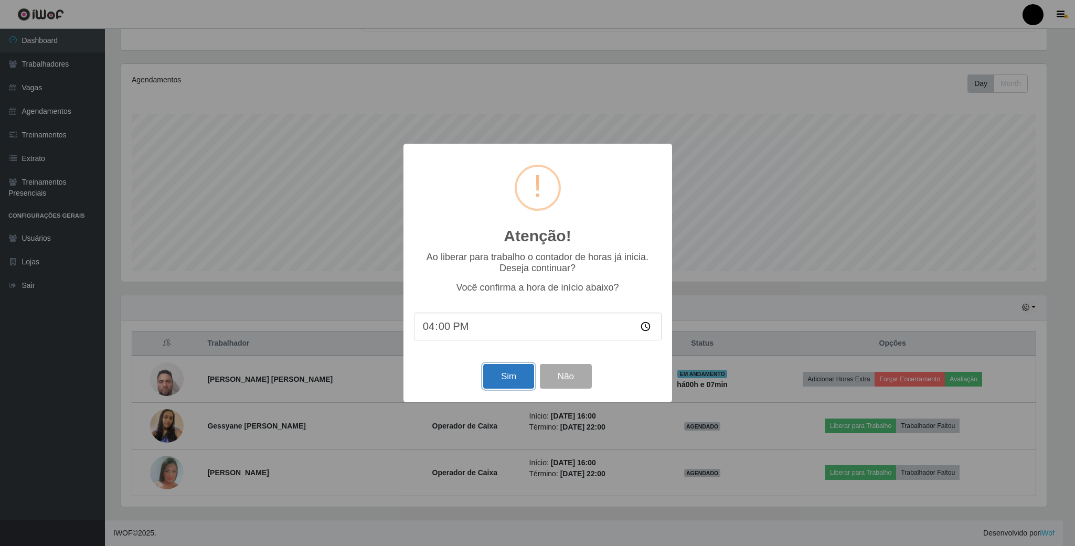
click at [506, 380] on button "Sim" at bounding box center [508, 376] width 51 height 25
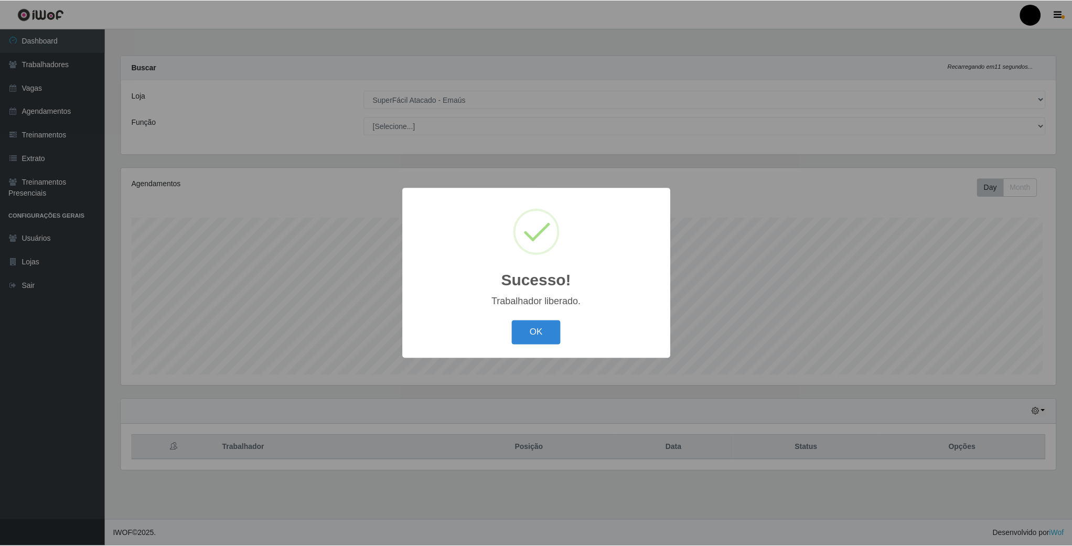
scroll to position [219, 936]
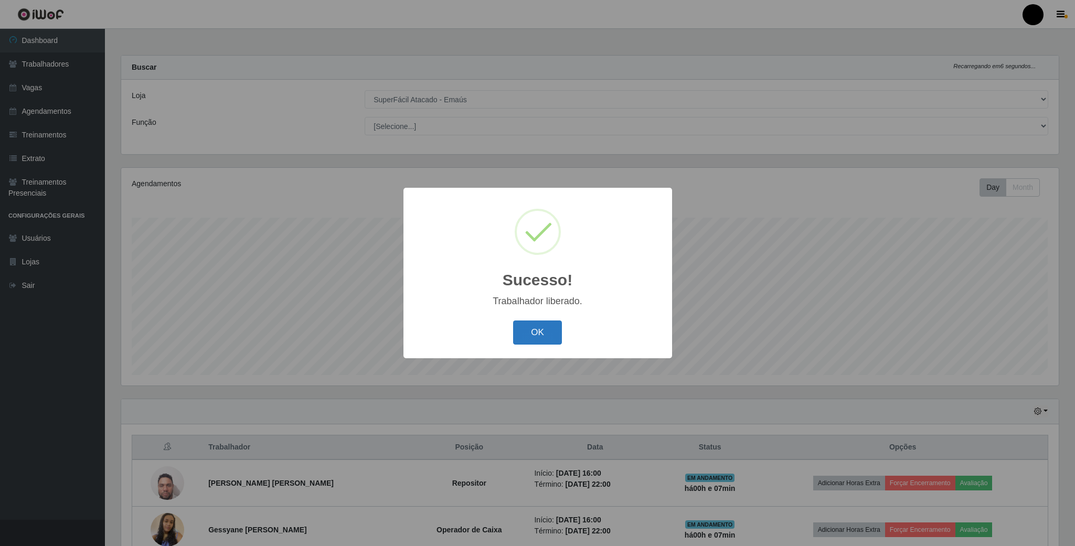
click at [535, 332] on button "OK" at bounding box center [537, 332] width 49 height 25
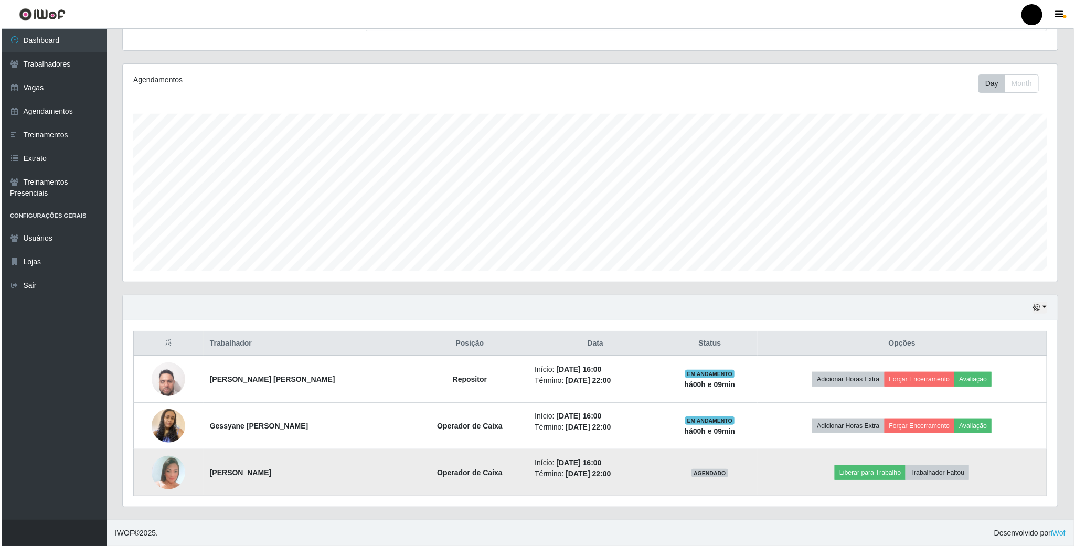
scroll to position [108, 0]
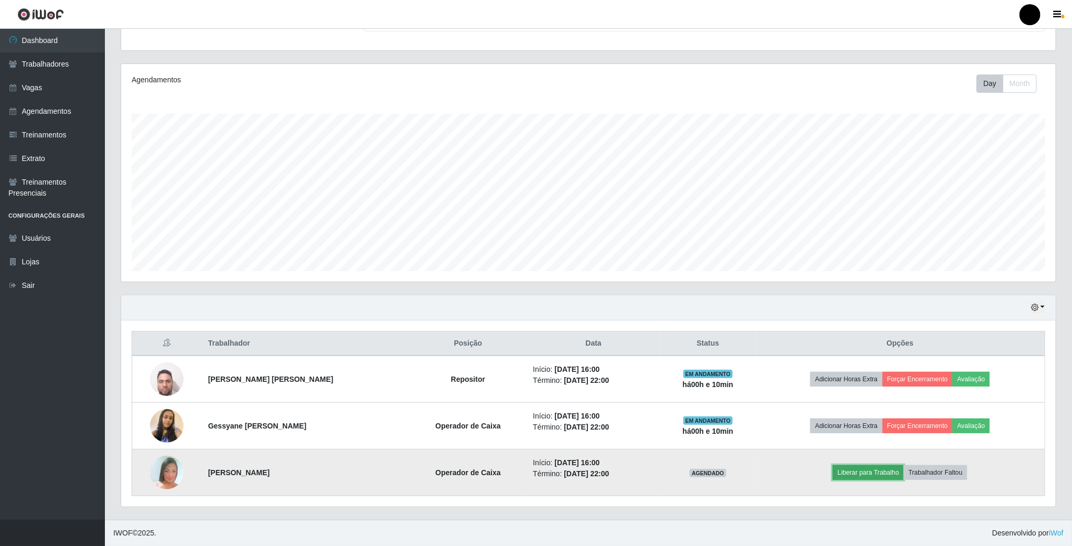
click at [863, 472] on button "Liberar para Trabalho" at bounding box center [868, 472] width 71 height 15
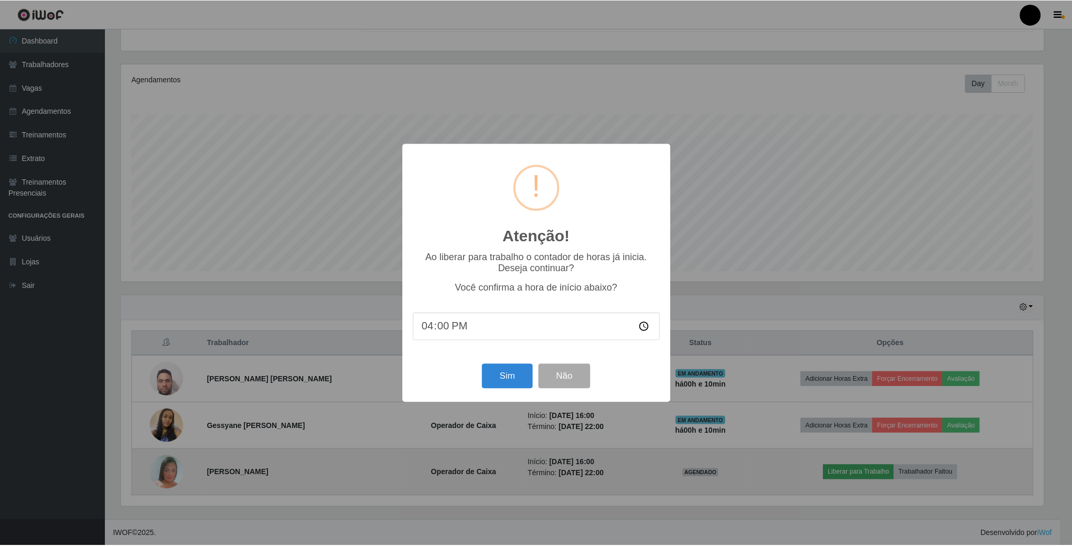
scroll to position [219, 925]
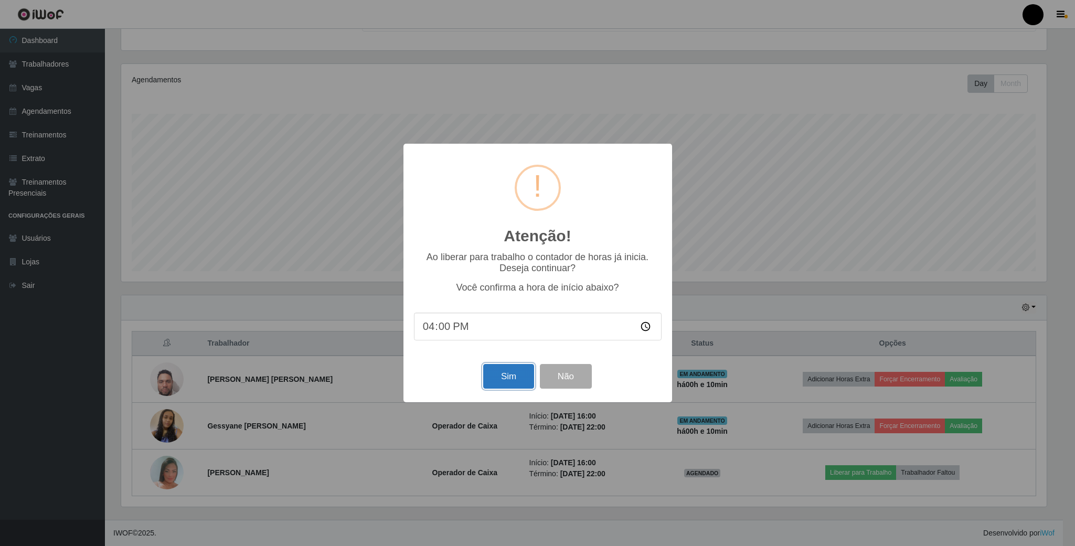
click at [500, 376] on button "Sim" at bounding box center [508, 376] width 51 height 25
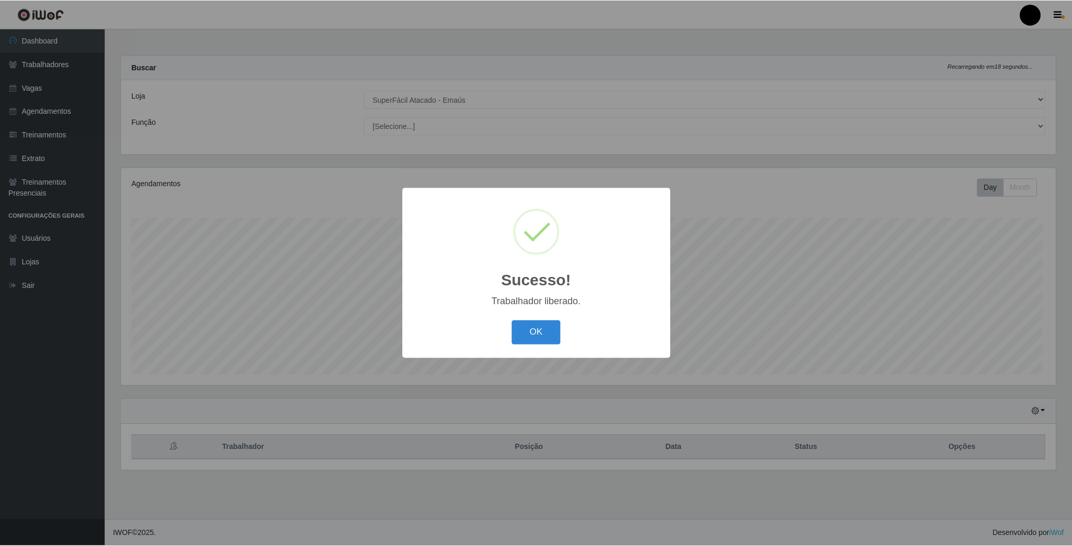
scroll to position [219, 936]
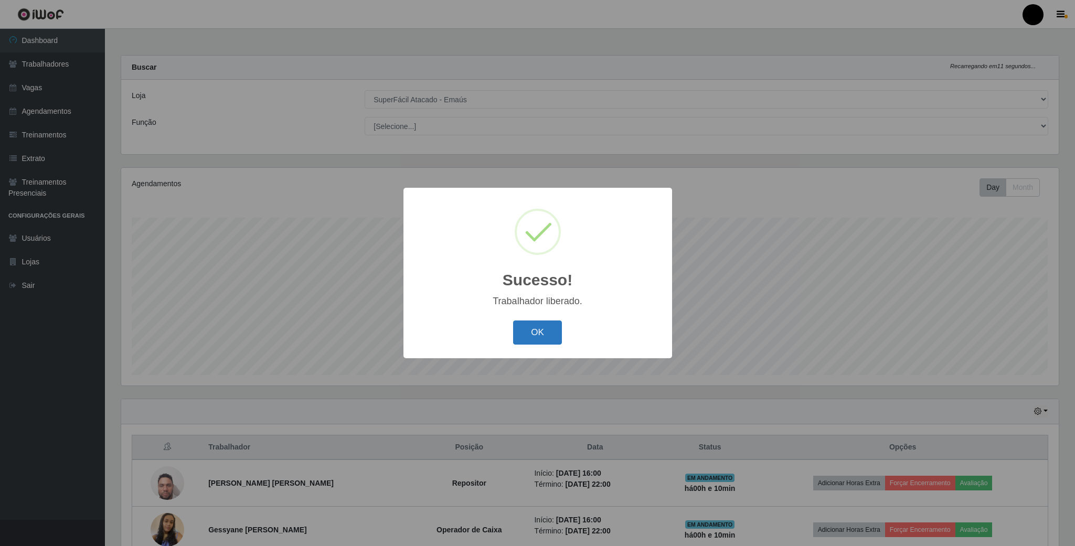
click at [529, 328] on button "OK" at bounding box center [537, 332] width 49 height 25
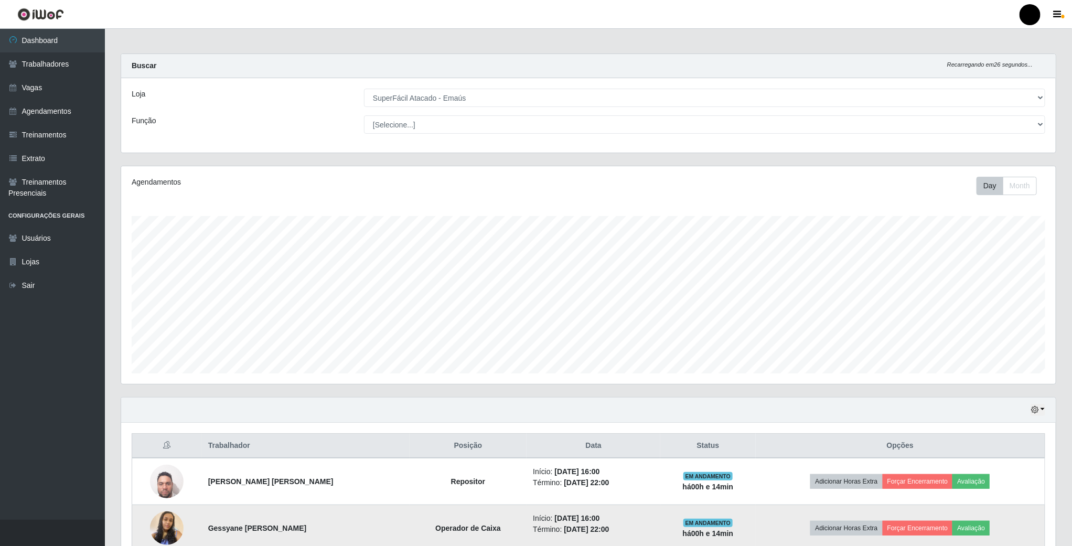
scroll to position [0, 0]
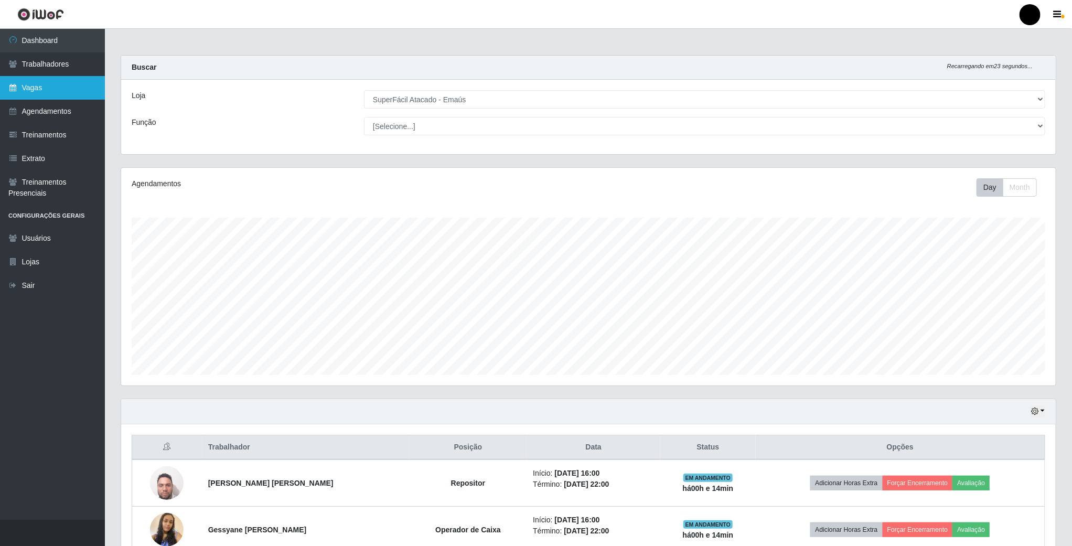
click at [46, 81] on link "Vagas" at bounding box center [52, 88] width 105 height 24
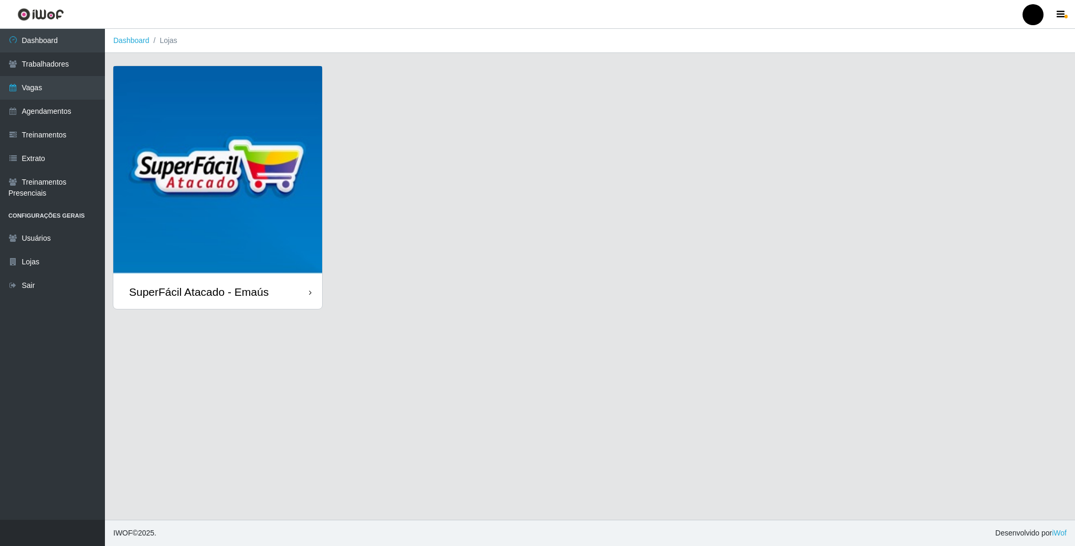
click at [200, 213] on img at bounding box center [217, 170] width 209 height 209
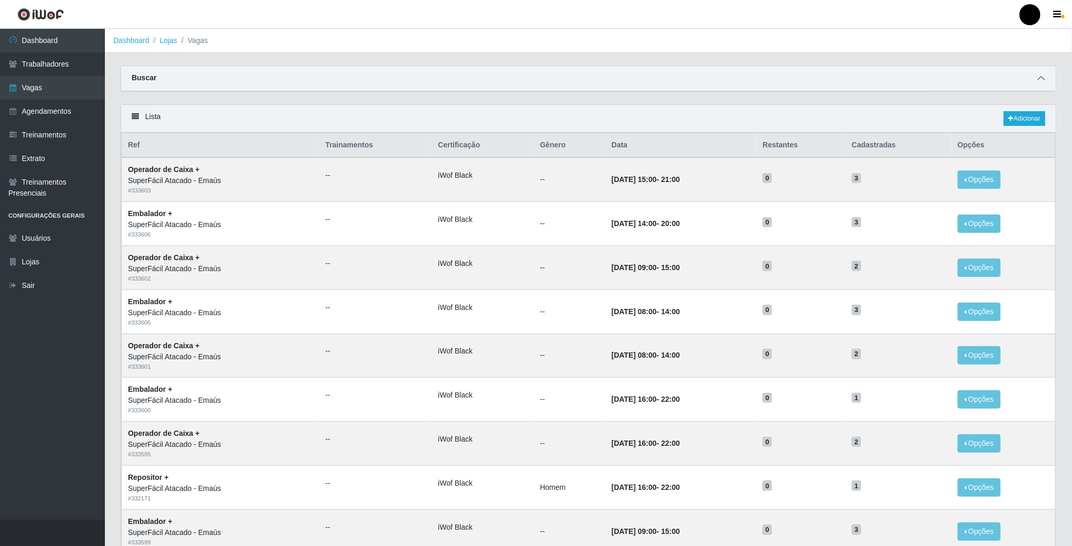
click at [1042, 82] on icon at bounding box center [1040, 77] width 7 height 7
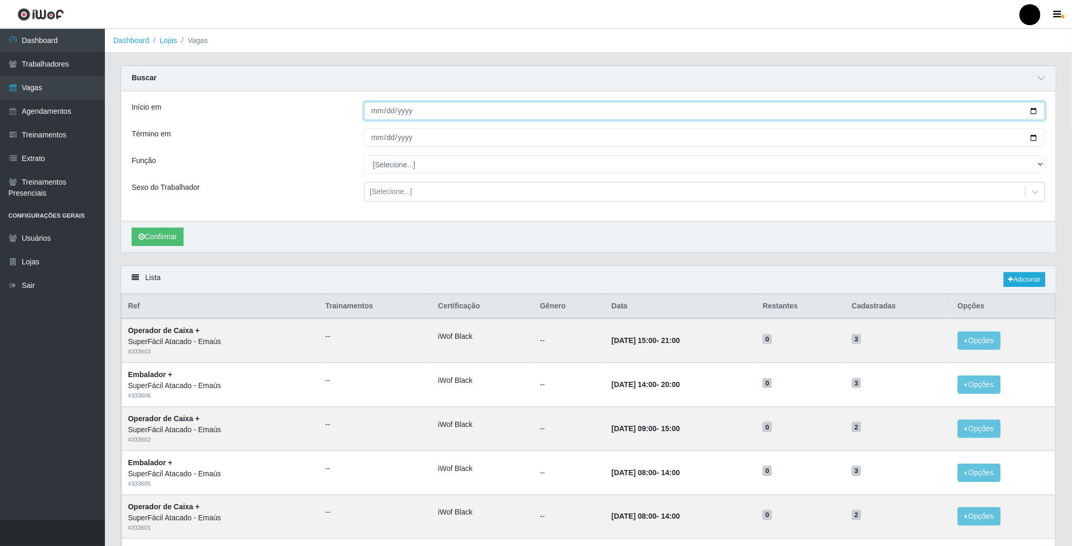
click at [1034, 113] on input "Início em" at bounding box center [704, 111] width 681 height 18
type input "[DATE]"
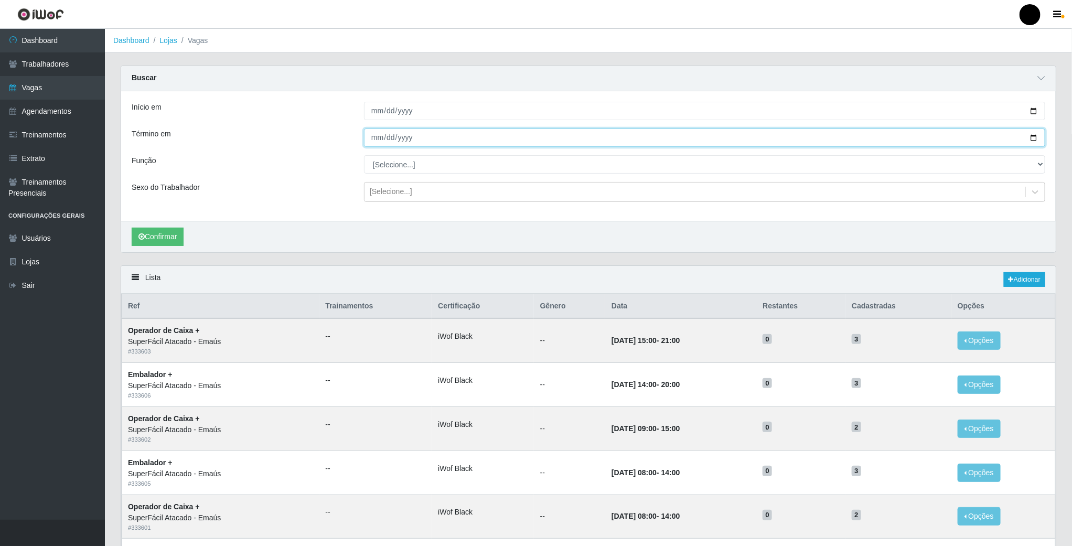
click at [1029, 136] on input "Término em" at bounding box center [704, 137] width 681 height 18
type input "[DATE]"
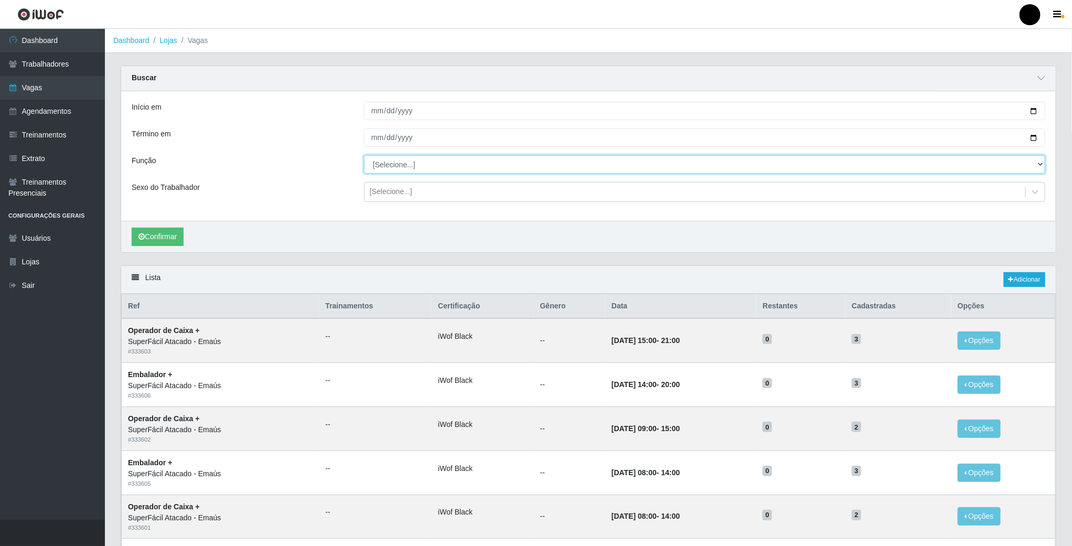
click at [402, 169] on select "[Selecione...] Auxiliar de Estacionamento Auxiliar de Estacionamento + Auxiliar…" at bounding box center [704, 164] width 681 height 18
click at [364, 156] on select "[Selecione...] Auxiliar de Estacionamento Auxiliar de Estacionamento + Auxiliar…" at bounding box center [704, 164] width 681 height 18
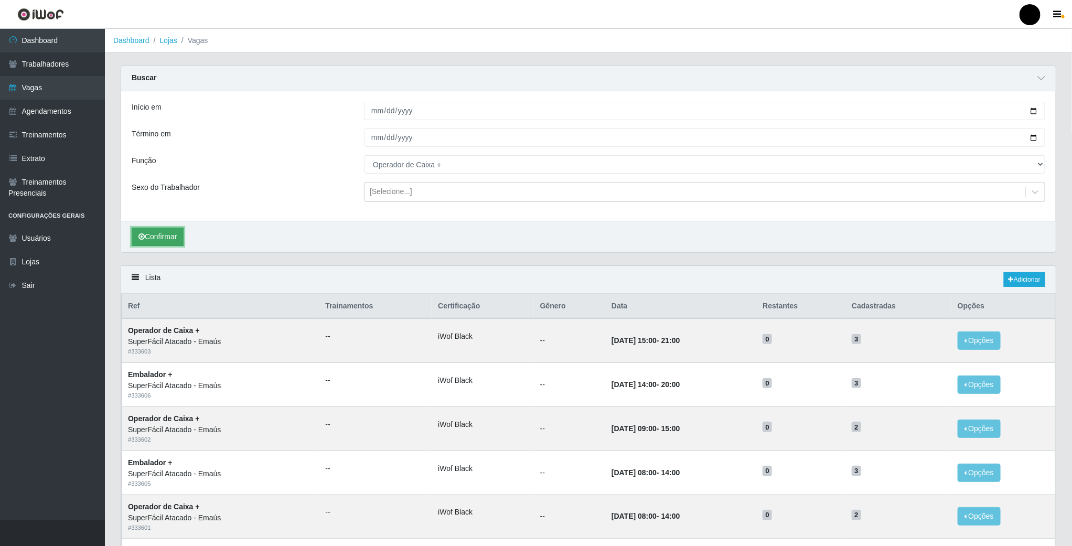
click at [159, 244] on button "Confirmar" at bounding box center [158, 237] width 52 height 18
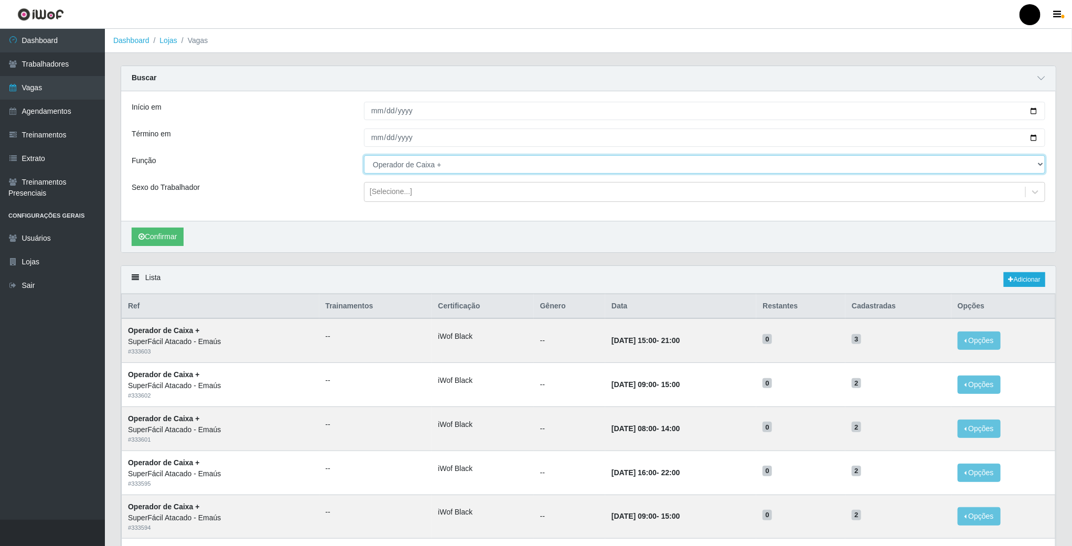
click at [461, 173] on select "[Selecione...] Auxiliar de Estacionamento Auxiliar de Estacionamento + Auxiliar…" at bounding box center [704, 164] width 681 height 18
select select "70"
click at [364, 156] on select "[Selecione...] Auxiliar de Estacionamento Auxiliar de Estacionamento + Auxiliar…" at bounding box center [704, 164] width 681 height 18
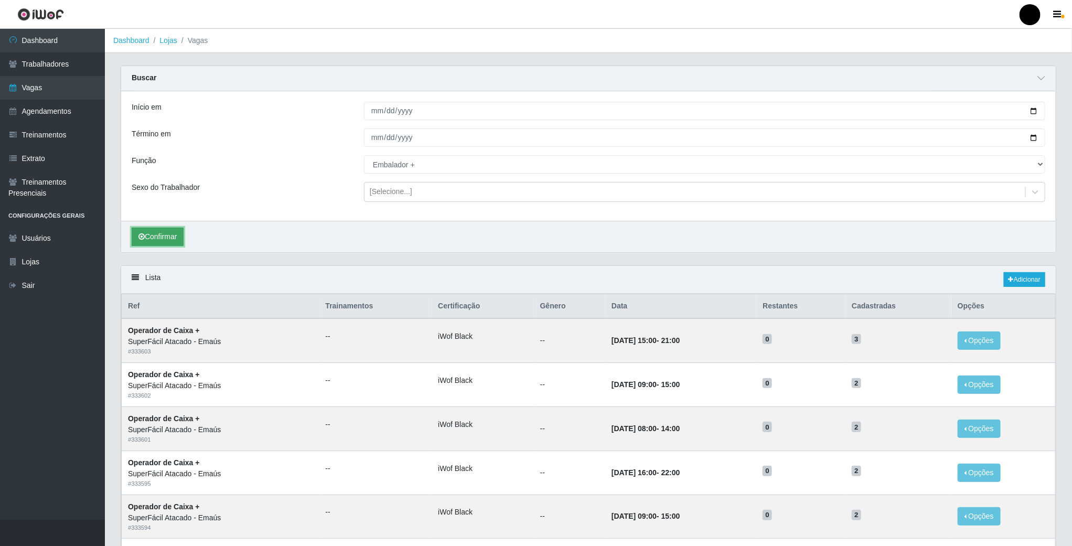
click at [168, 242] on button "Confirmar" at bounding box center [158, 237] width 52 height 18
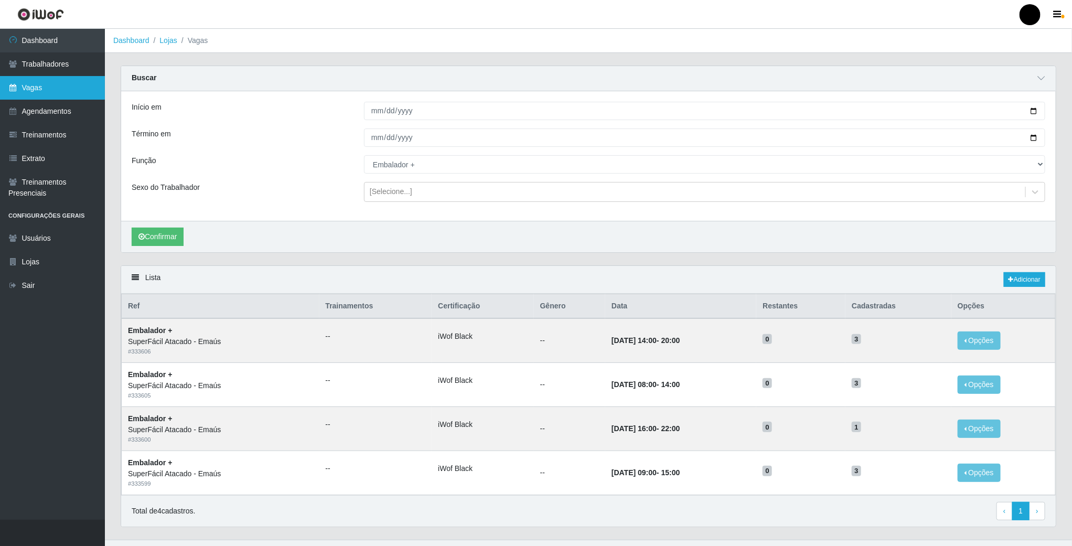
click at [49, 88] on link "Vagas" at bounding box center [52, 88] width 105 height 24
